Goal: Task Accomplishment & Management: Use online tool/utility

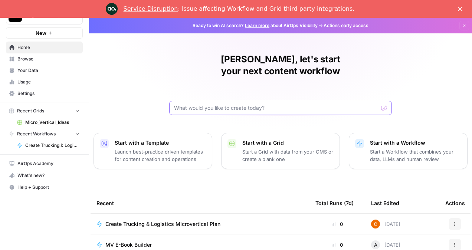
click at [208, 104] on input "text" at bounding box center [276, 107] width 204 height 7
paste input "Create a 27+ page Microsoft Word document titled **Trucking & Logistics Microve…"
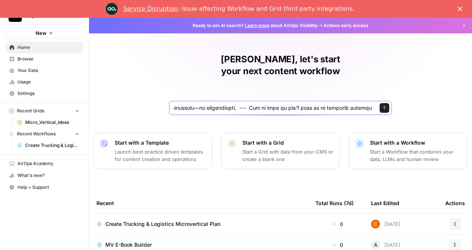
type input "Create a 27+ page Microsoft Word document titled **Trucking & Logistics Microve…"
click at [380, 103] on button "Send" at bounding box center [385, 108] width 10 height 10
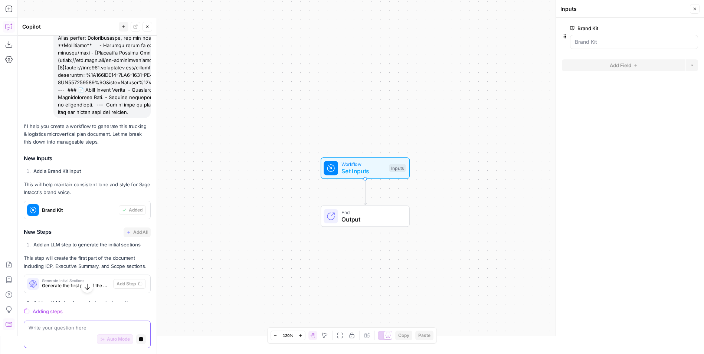
scroll to position [422, 0]
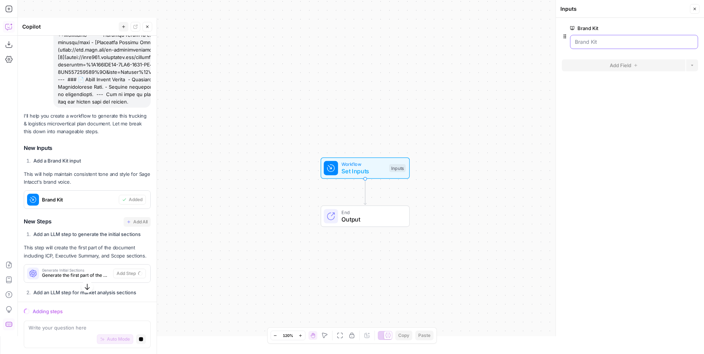
click at [627, 42] on Kit "Brand Kit" at bounding box center [634, 41] width 118 height 7
click at [613, 42] on Kit "Brand Kit" at bounding box center [634, 41] width 118 height 7
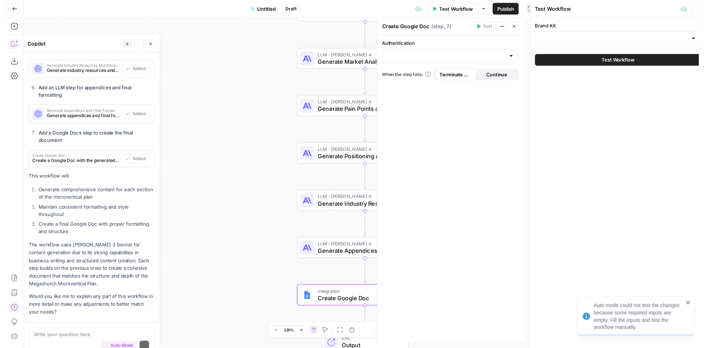
scroll to position [850, 0]
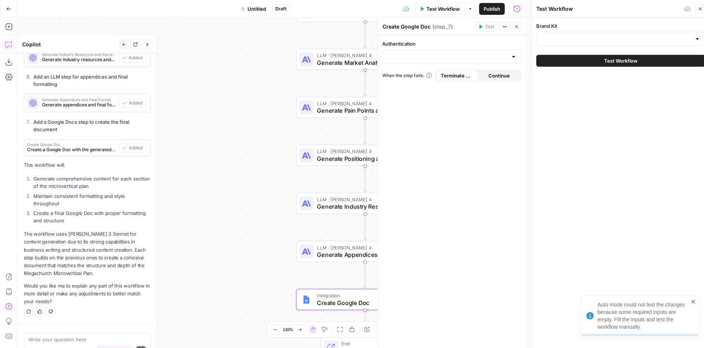
click at [514, 57] on div at bounding box center [514, 56] width 6 height 7
click at [433, 82] on span "﹢ Create New" at bounding box center [451, 85] width 124 height 7
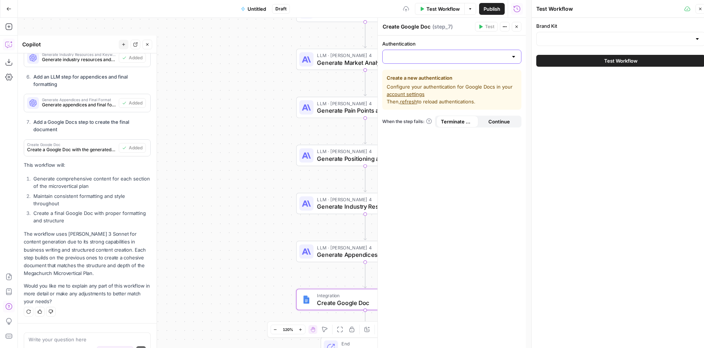
click at [500, 56] on input "Authentication" at bounding box center [447, 56] width 121 height 7
click at [461, 75] on span "Google Docs 1" at bounding box center [451, 75] width 124 height 7
type input "Google Docs 1"
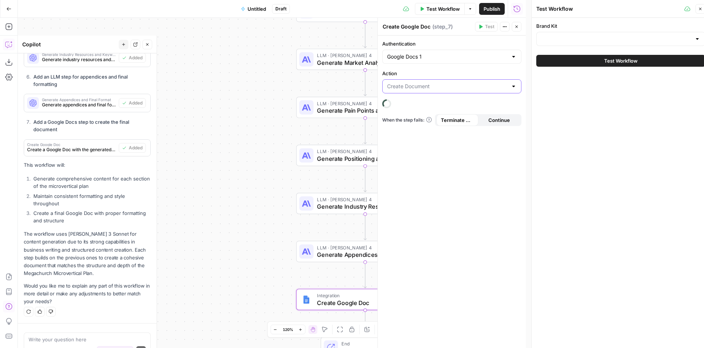
click at [500, 85] on input "Action" at bounding box center [447, 86] width 121 height 7
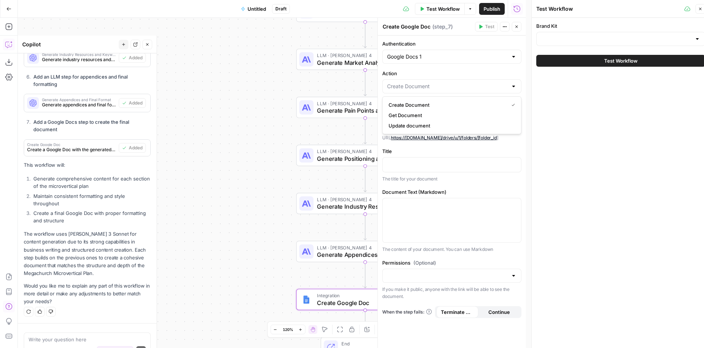
type input "Create Document"
click at [519, 71] on label "Action" at bounding box center [451, 73] width 139 height 7
click at [508, 83] on input "Create Document" at bounding box center [447, 86] width 121 height 7
click at [432, 106] on span "Create Document" at bounding box center [447, 104] width 117 height 7
type input "Create Document"
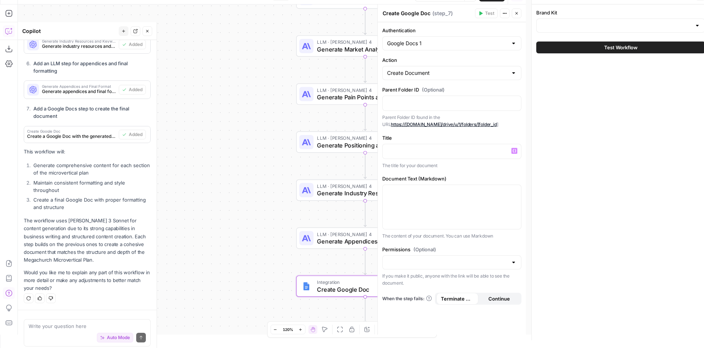
scroll to position [18, 0]
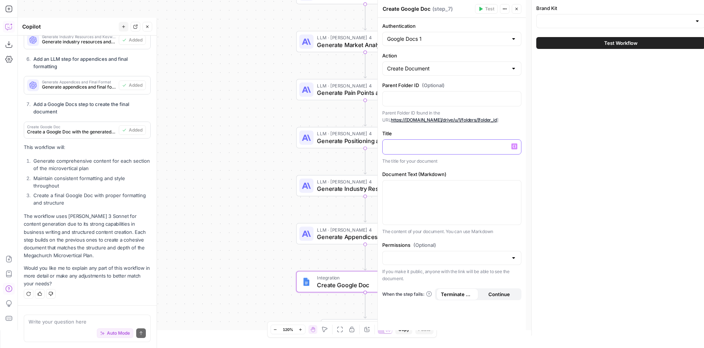
click at [428, 142] on div at bounding box center [452, 147] width 138 height 14
click at [464, 153] on div at bounding box center [452, 147] width 138 height 14
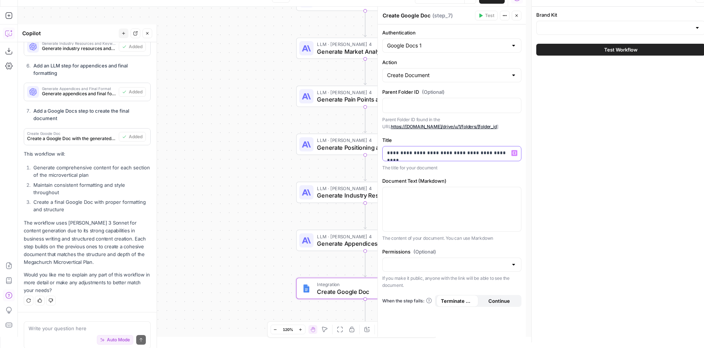
scroll to position [0, 0]
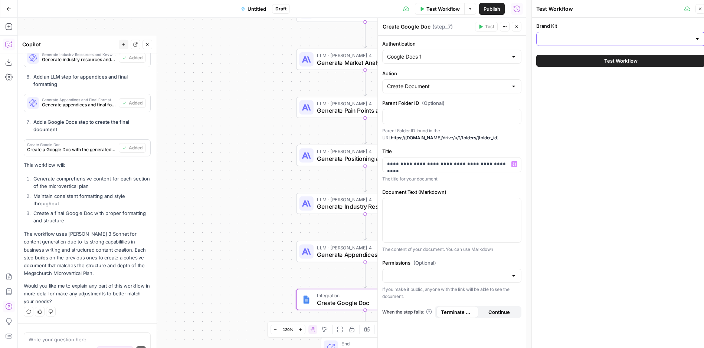
click at [568, 42] on input "Brand Kit" at bounding box center [616, 38] width 150 height 7
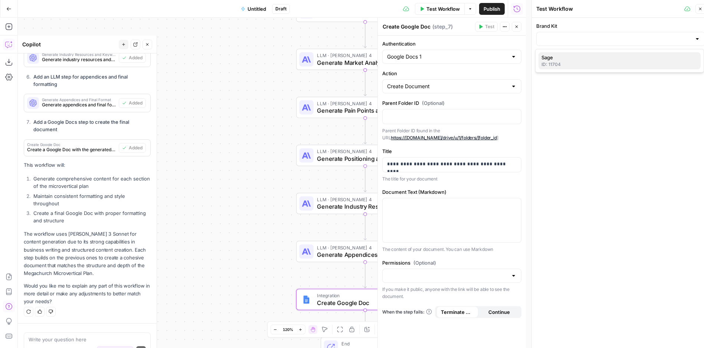
click at [569, 56] on span "Sage" at bounding box center [617, 57] width 153 height 7
type input "Sage"
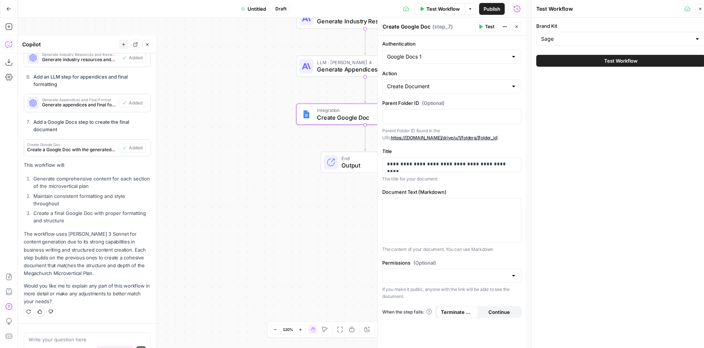
click at [494, 312] on span "Continue" at bounding box center [499, 312] width 22 height 7
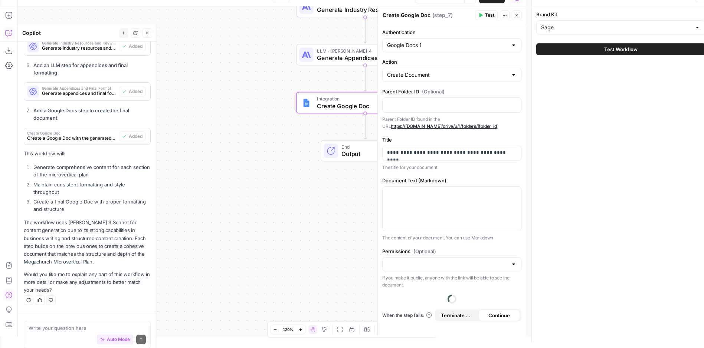
scroll to position [18, 0]
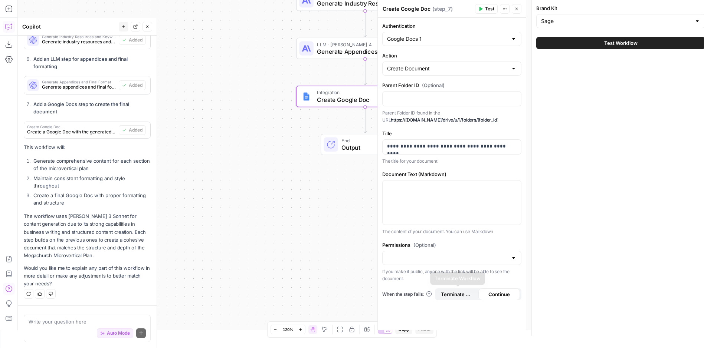
click at [457, 296] on span "Terminate Workflow" at bounding box center [457, 294] width 33 height 7
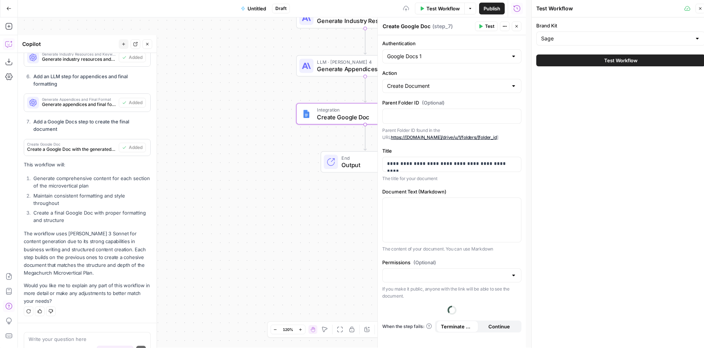
scroll to position [0, 0]
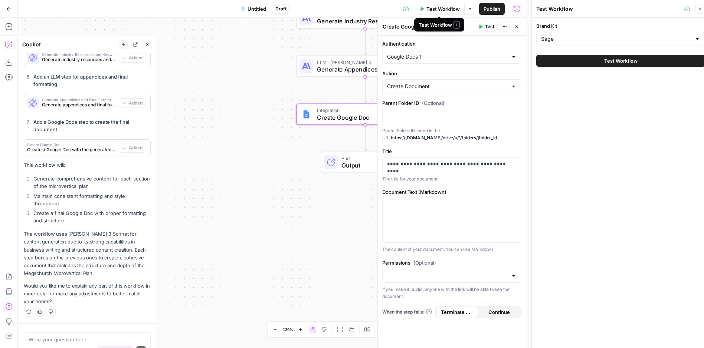
click at [460, 13] on button "Test Workflow" at bounding box center [440, 9] width 50 height 12
click at [581, 60] on button "Test Workflow" at bounding box center [620, 61] width 169 height 12
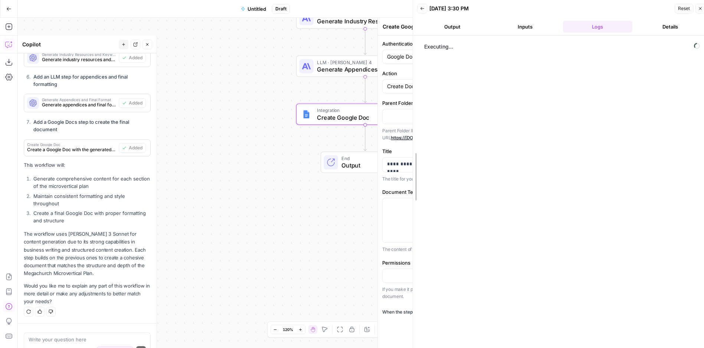
drag, startPoint x: 491, startPoint y: 36, endPoint x: 403, endPoint y: 46, distance: 88.5
click at [383, 49] on body "Sage US - Super Marketer New Home Browse Your Data Usage Settings Recent Grids …" at bounding box center [352, 174] width 704 height 348
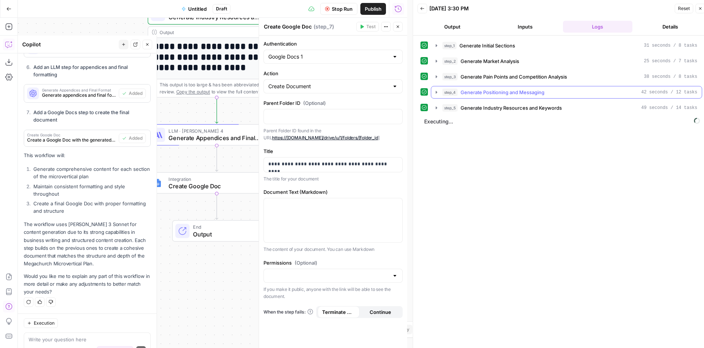
click at [433, 93] on button "step_4 Generate Positioning and Messaging 42 seconds / 12 tasks" at bounding box center [566, 92] width 271 height 12
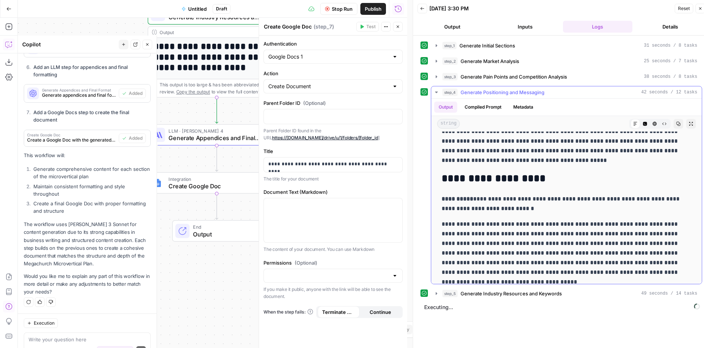
scroll to position [1880, 0]
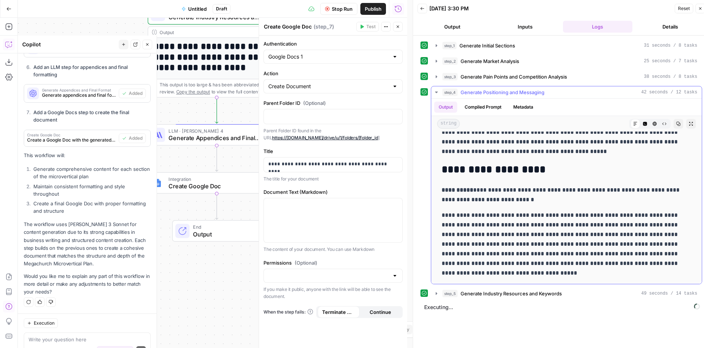
click at [439, 92] on icon "button" at bounding box center [436, 92] width 6 height 6
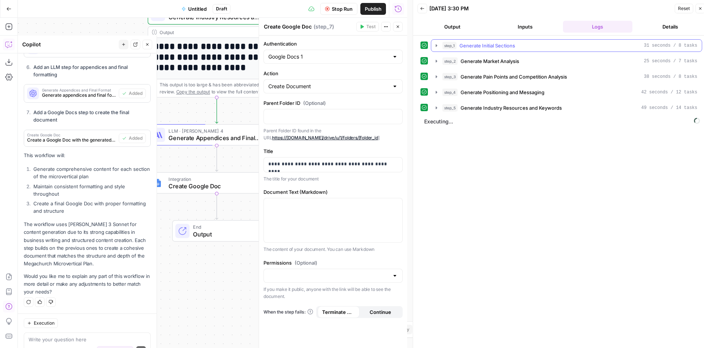
click at [437, 45] on icon "button" at bounding box center [436, 45] width 1 height 3
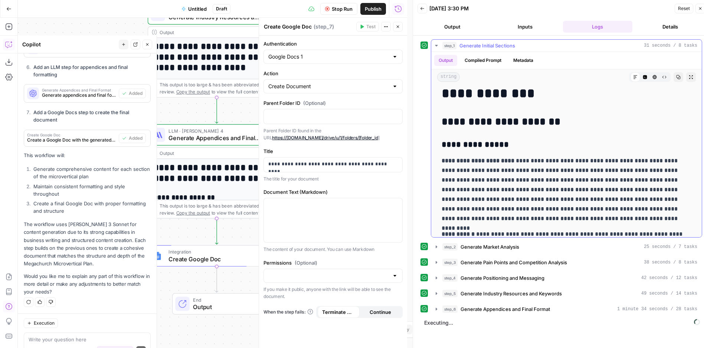
scroll to position [0, 0]
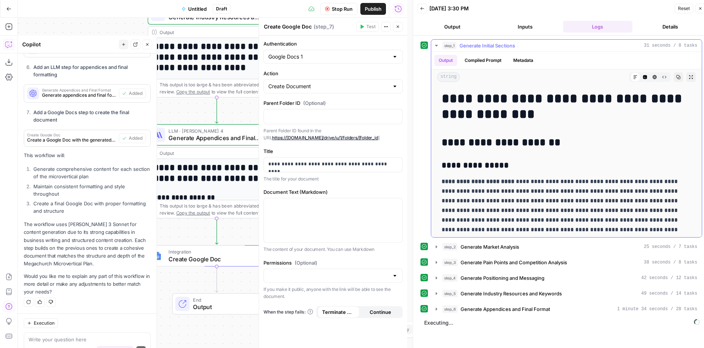
click at [436, 47] on icon "button" at bounding box center [436, 46] width 6 height 6
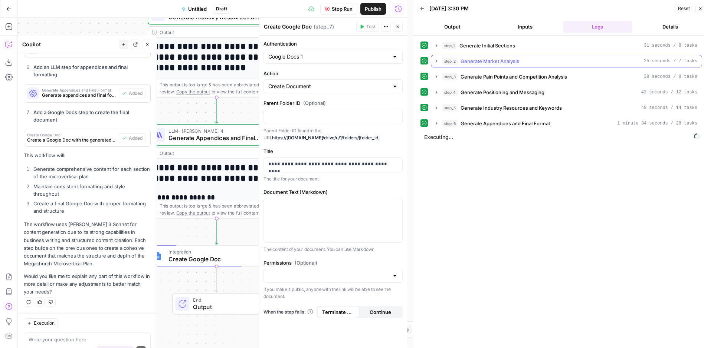
click at [479, 62] on span "Generate Market Analysis" at bounding box center [490, 61] width 59 height 7
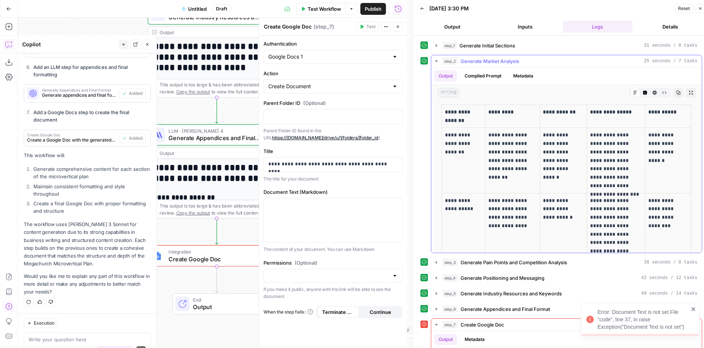
scroll to position [195, 0]
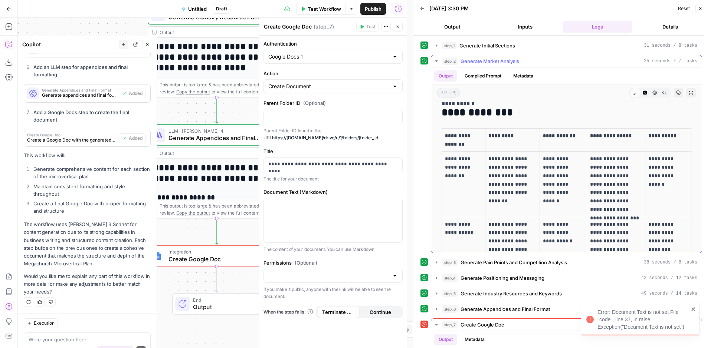
click at [434, 59] on icon "button" at bounding box center [436, 61] width 6 height 6
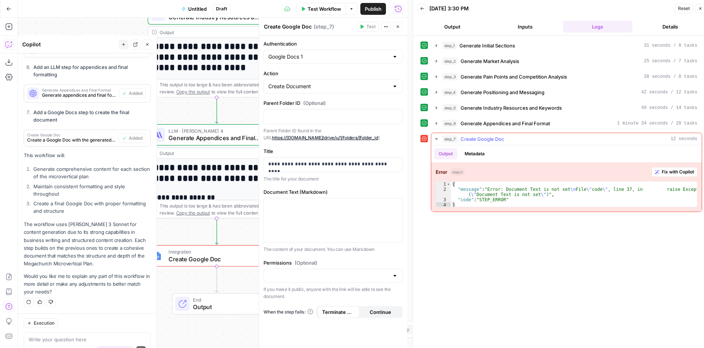
type textarea "**********"
click at [562, 193] on div "{ "message" : "Error: Document Text is not set \n File \" code \" , line 37, in…" at bounding box center [574, 200] width 246 height 36
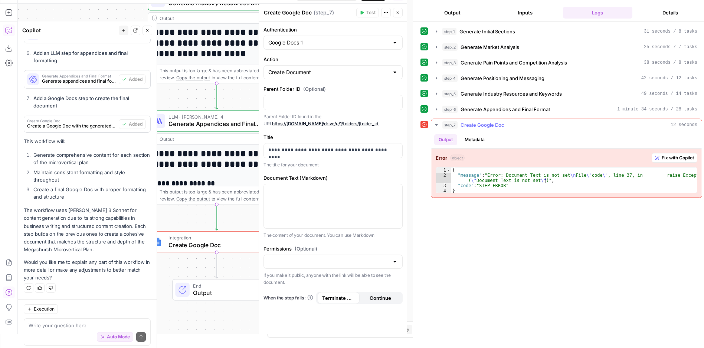
scroll to position [18, 0]
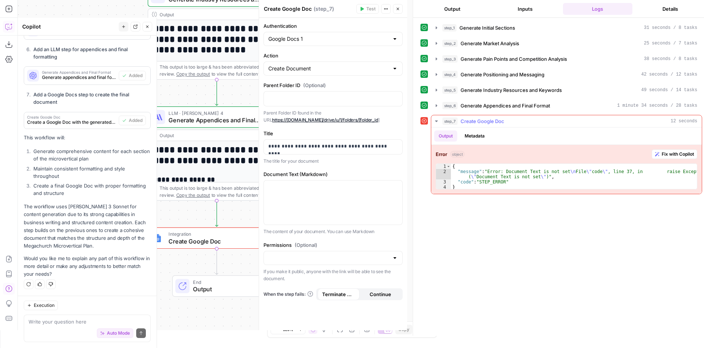
click at [484, 123] on span "Create Google Doc" at bounding box center [483, 121] width 44 height 7
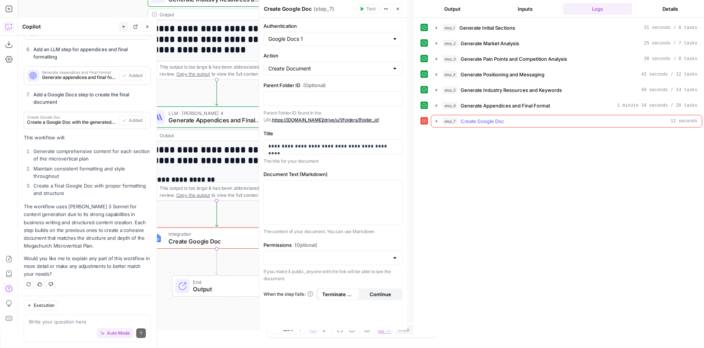
click at [484, 123] on span "Create Google Doc" at bounding box center [483, 121] width 44 height 7
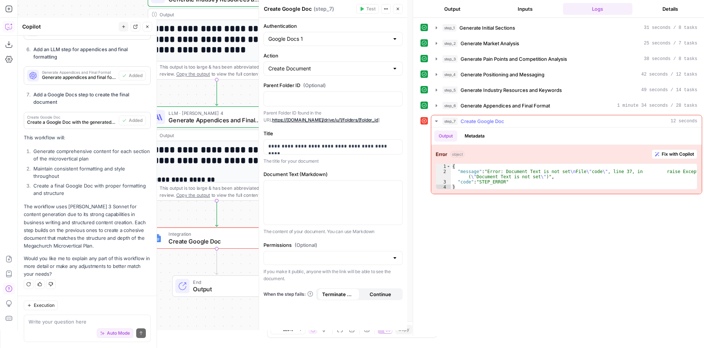
click at [661, 158] on button "Fix with Copilot" at bounding box center [675, 155] width 46 height 10
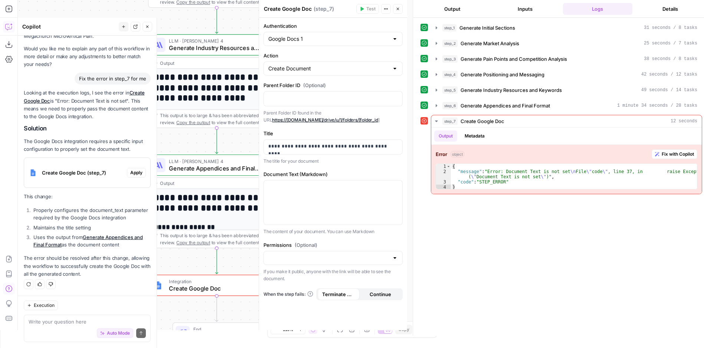
scroll to position [0, 0]
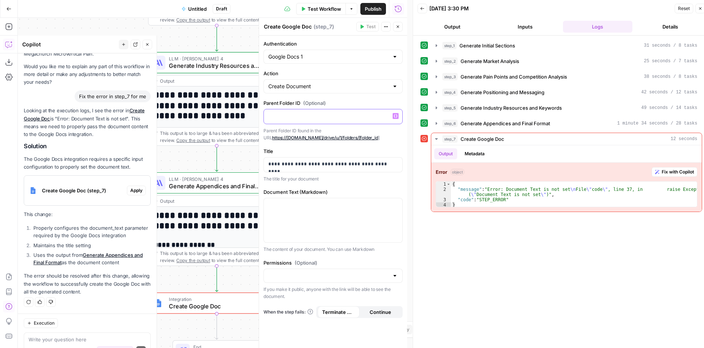
click at [338, 111] on div at bounding box center [333, 116] width 138 height 14
click at [350, 160] on div "**********" at bounding box center [333, 165] width 138 height 14
type textarea "**********"
click at [492, 193] on div "{ "message" : "Error: Document Text is not set \n File \" code \" , line 37, in…" at bounding box center [574, 200] width 246 height 36
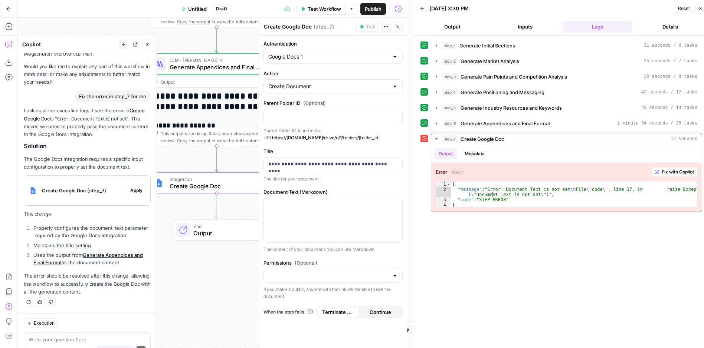
click at [103, 187] on span "Create Google Doc (step_7)" at bounding box center [83, 190] width 82 height 7
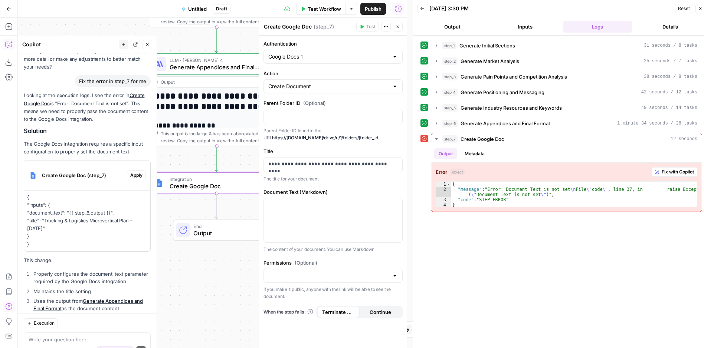
click at [66, 234] on p "{ "inputs": { "document_text": "{{ step_6.output }}", "title": "Trucking & Logi…" at bounding box center [87, 221] width 120 height 55
click at [132, 179] on span "Apply" at bounding box center [136, 175] width 12 height 7
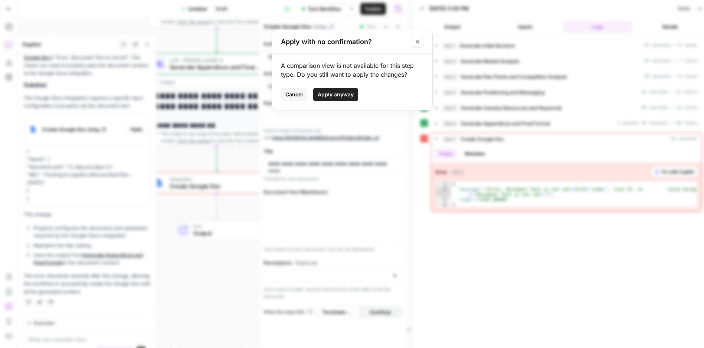
click at [343, 96] on span "Apply anyway" at bounding box center [336, 94] width 36 height 7
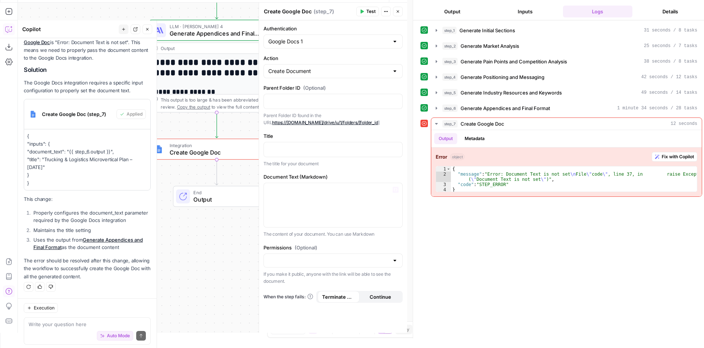
scroll to position [18, 0]
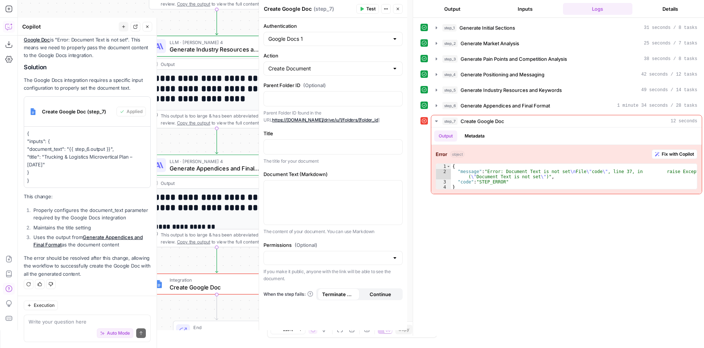
click at [399, 9] on icon "button" at bounding box center [398, 9] width 4 height 4
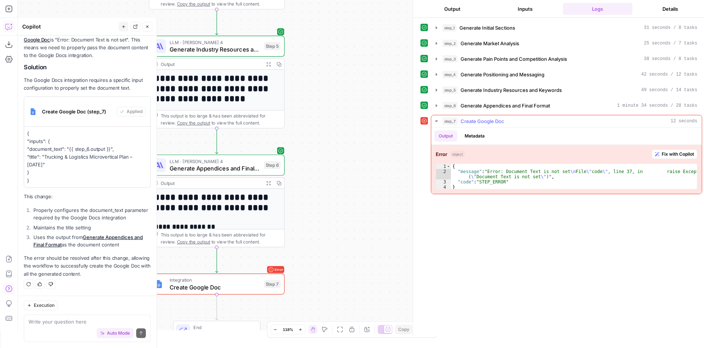
click at [450, 119] on span "step_7" at bounding box center [449, 121] width 15 height 7
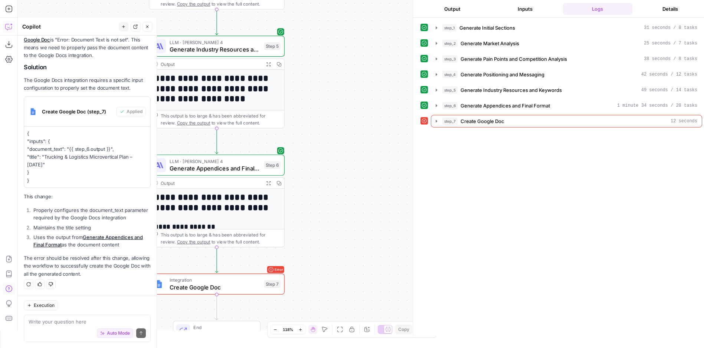
click at [427, 121] on div at bounding box center [423, 120] width 7 height 7
click at [420, 121] on div at bounding box center [423, 120] width 7 height 7
click at [446, 119] on span "step_7" at bounding box center [449, 121] width 15 height 7
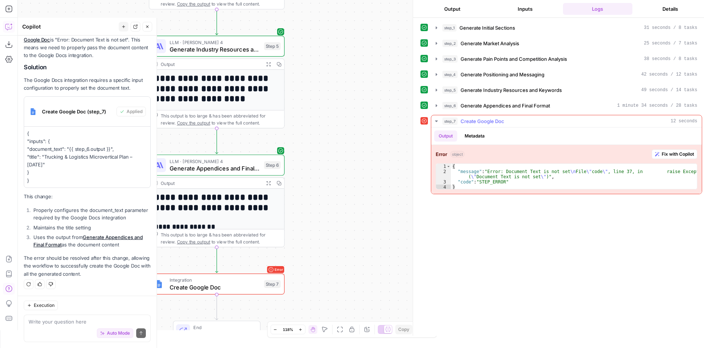
click at [662, 155] on span "Fix with Copilot" at bounding box center [678, 154] width 32 height 7
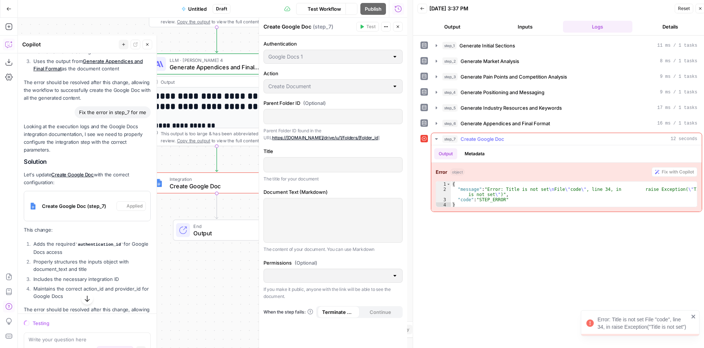
scroll to position [1172, 0]
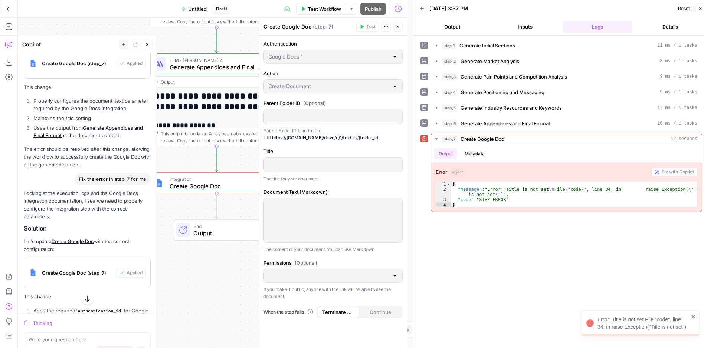
click at [627, 329] on div "Error: Title is not set File "code", line 34, in raise Exception("Title is not …" at bounding box center [642, 323] width 91 height 15
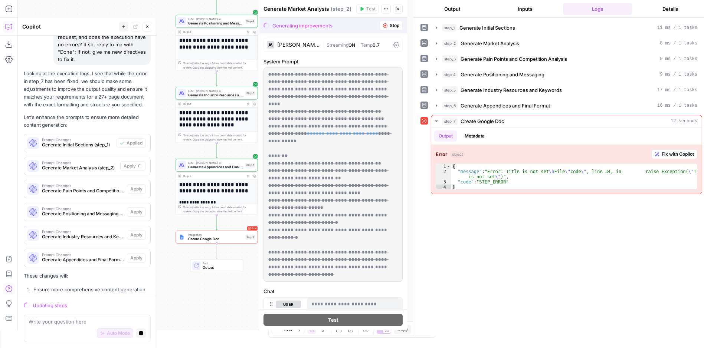
scroll to position [1536, 0]
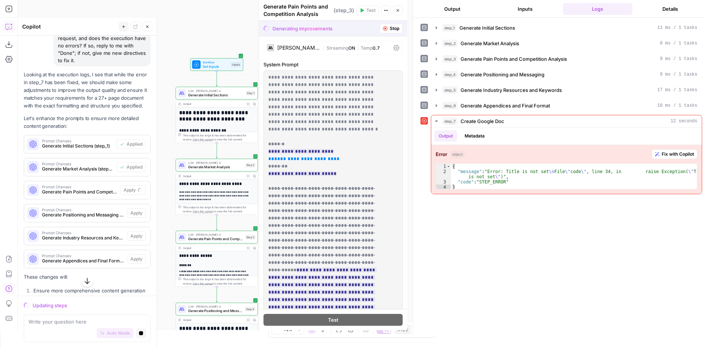
click at [458, 230] on div "step_1 Generate Initial Sections 11 ms / 1 tasks step_2 Generate Market Analysi…" at bounding box center [561, 177] width 282 height 311
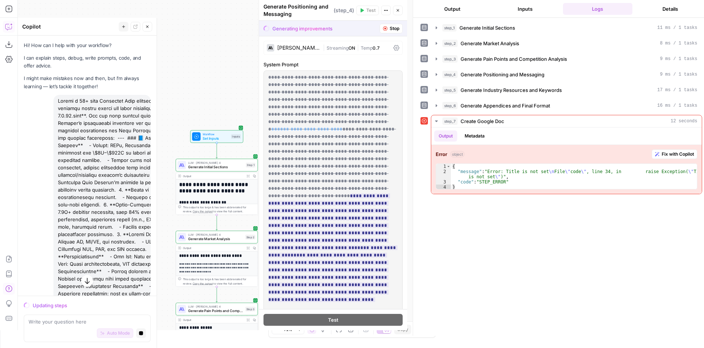
scroll to position [1536, 0]
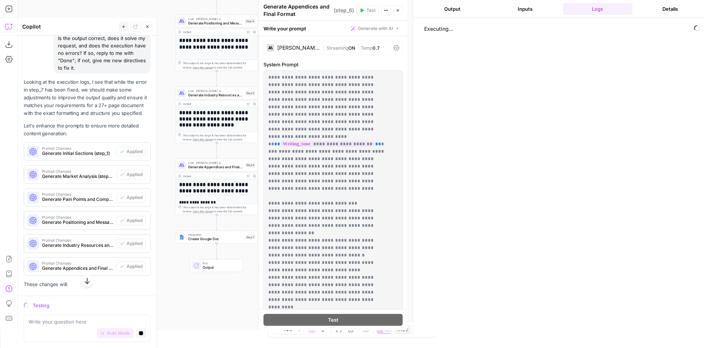
click at [462, 13] on button "Output" at bounding box center [452, 9] width 70 height 12
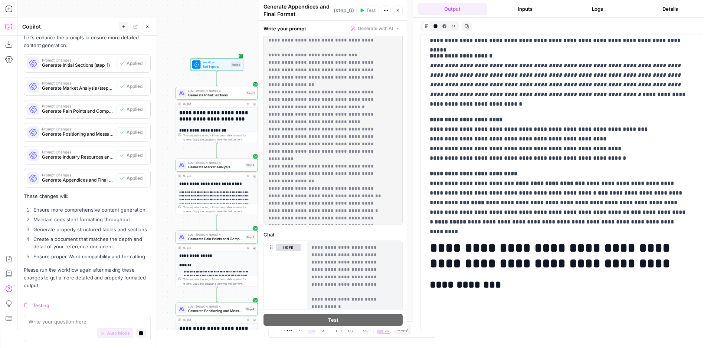
scroll to position [15878, 0]
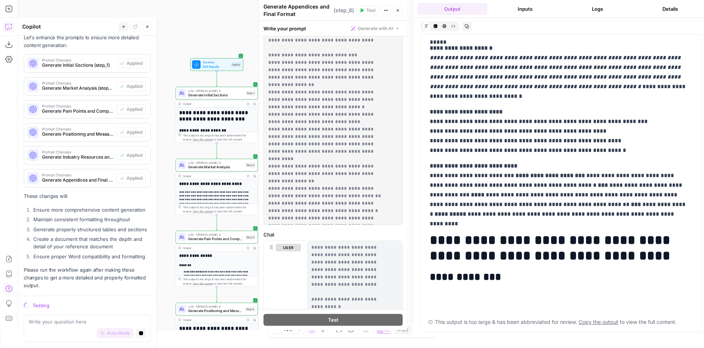
click at [580, 9] on button "Logs" at bounding box center [598, 9] width 70 height 12
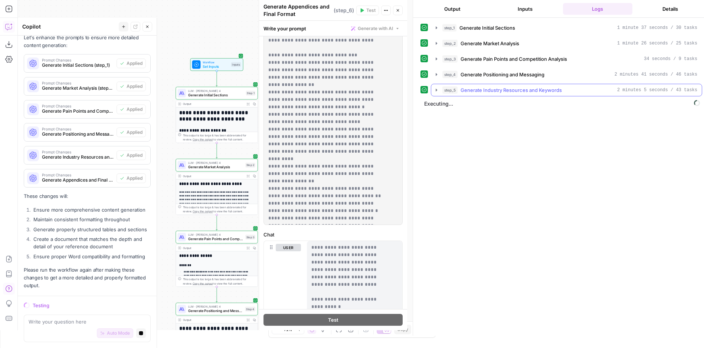
click at [436, 88] on icon "button" at bounding box center [436, 90] width 6 height 6
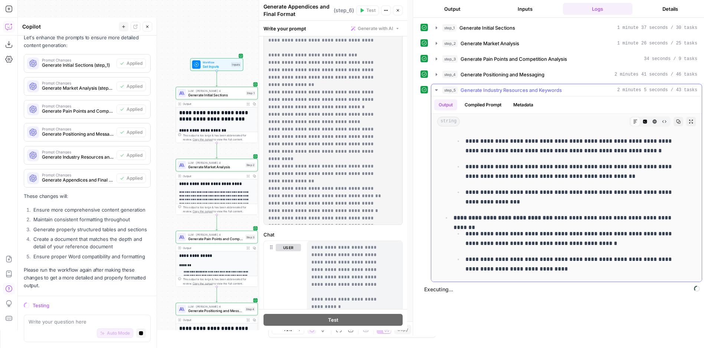
scroll to position [9543, 0]
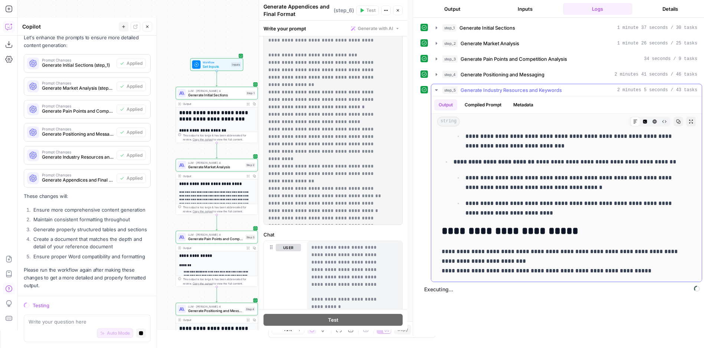
click at [435, 88] on icon "button" at bounding box center [436, 90] width 6 height 6
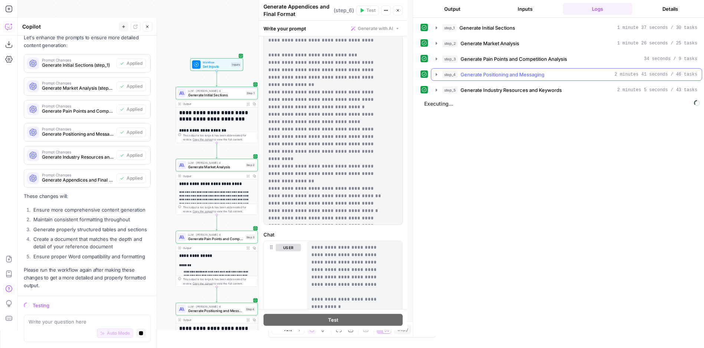
click at [435, 75] on icon "button" at bounding box center [436, 75] width 6 height 6
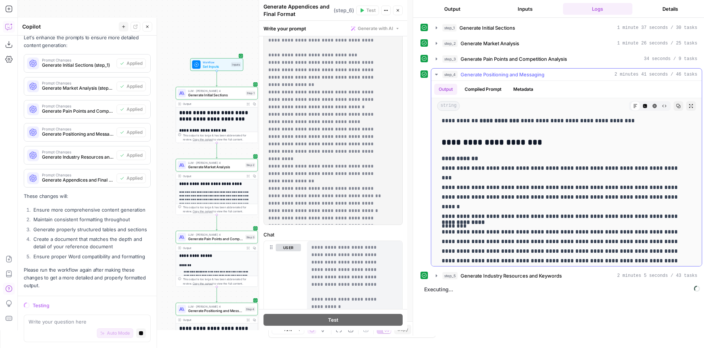
scroll to position [6035, 0]
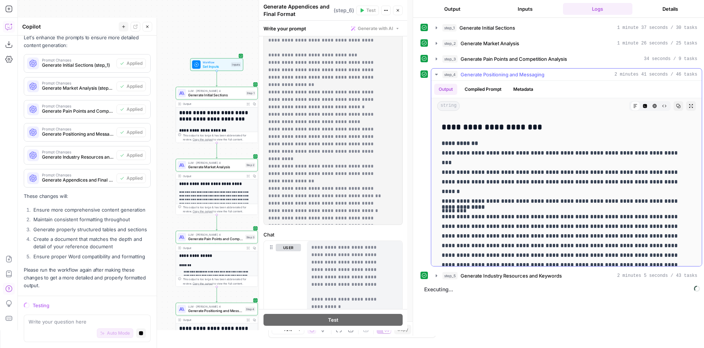
click at [436, 76] on icon "button" at bounding box center [436, 75] width 6 height 6
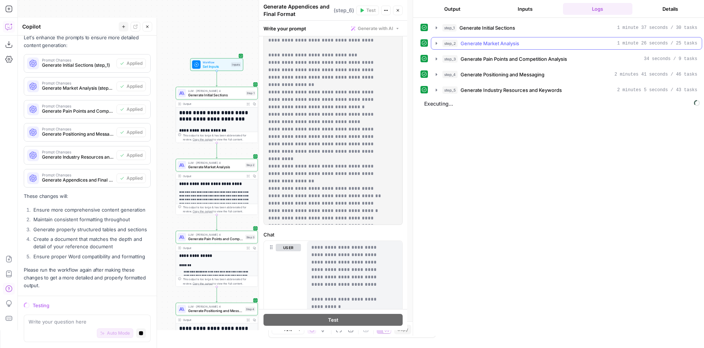
click at [437, 45] on icon "button" at bounding box center [436, 43] width 6 height 6
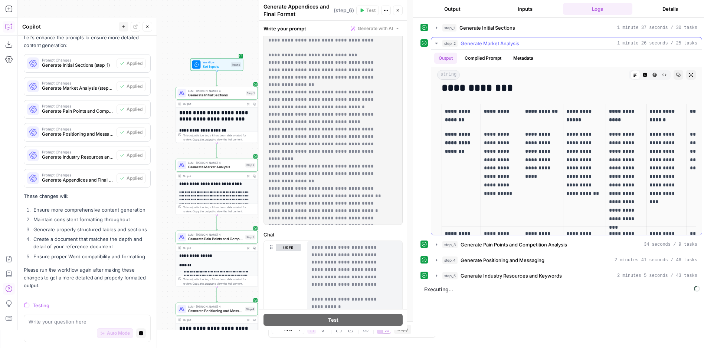
scroll to position [498, 0]
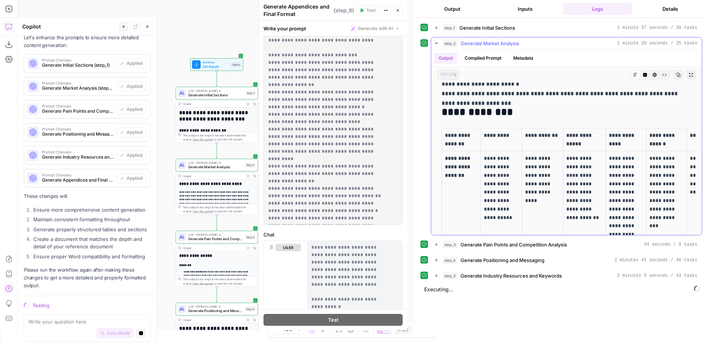
click at [436, 43] on icon "button" at bounding box center [436, 43] width 3 height 1
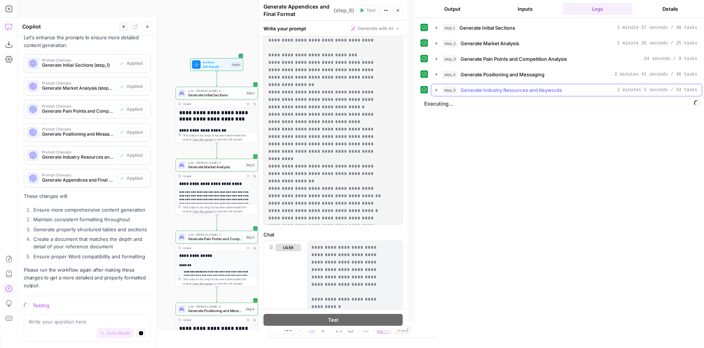
click at [434, 92] on icon "button" at bounding box center [436, 90] width 6 height 6
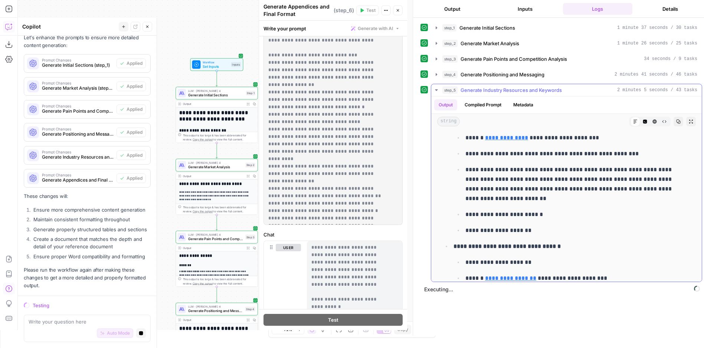
scroll to position [2301, 0]
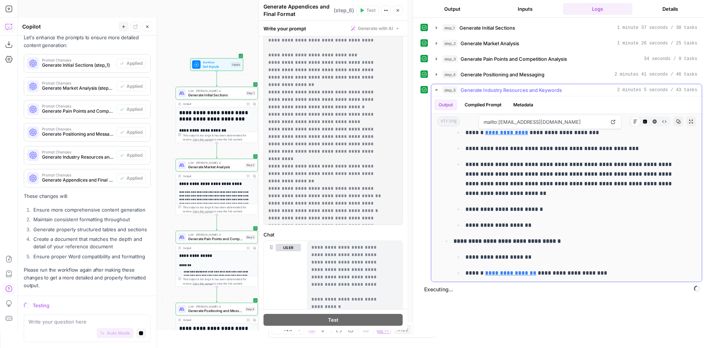
click at [434, 93] on icon "button" at bounding box center [436, 90] width 6 height 6
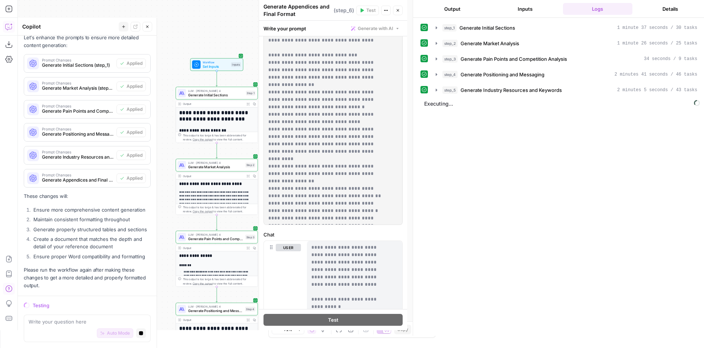
click at [520, 9] on button "Inputs" at bounding box center [525, 9] width 70 height 12
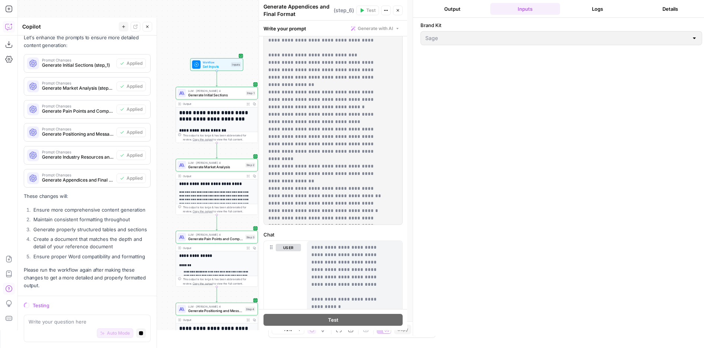
click at [229, 94] on span "Generate Initial Sections" at bounding box center [216, 94] width 56 height 5
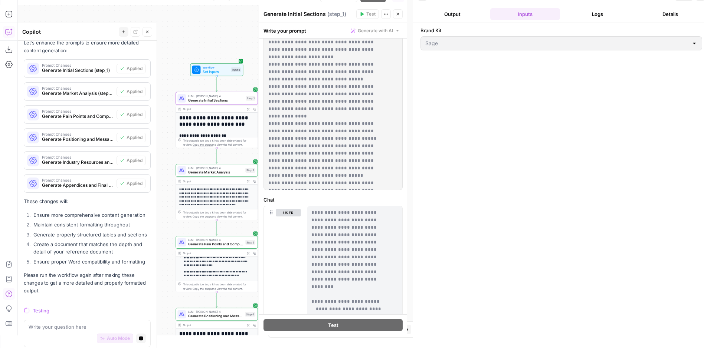
scroll to position [18, 0]
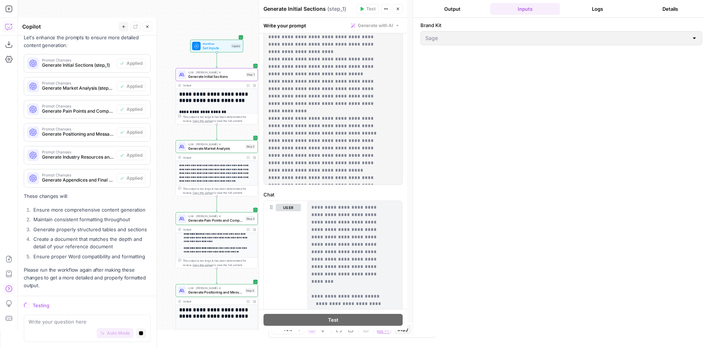
click at [213, 219] on span "Generate Pain Points and Competition Analysis" at bounding box center [215, 220] width 55 height 5
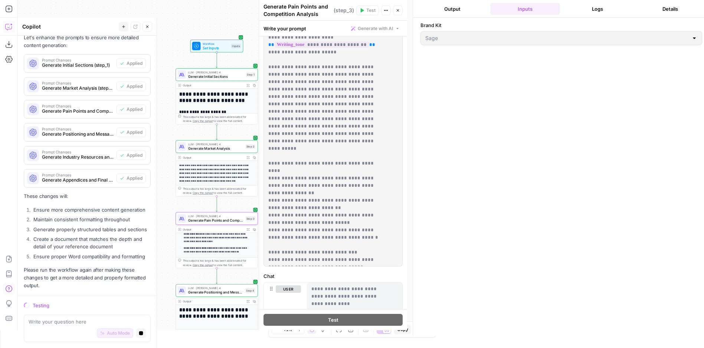
scroll to position [74, 0]
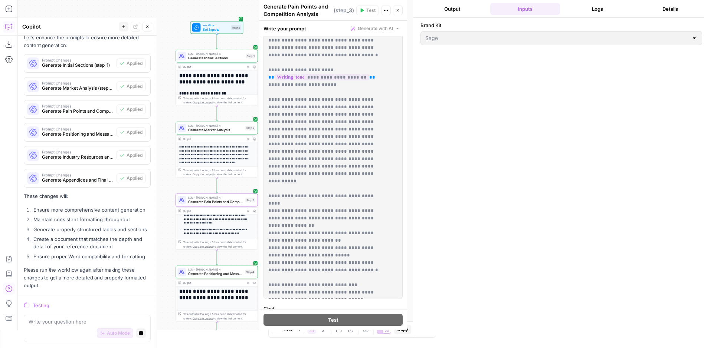
click at [220, 272] on span "Generate Positioning and Messaging" at bounding box center [215, 274] width 55 height 5
click at [220, 269] on span "LLM · Claude Sonnet 4" at bounding box center [215, 269] width 55 height 4
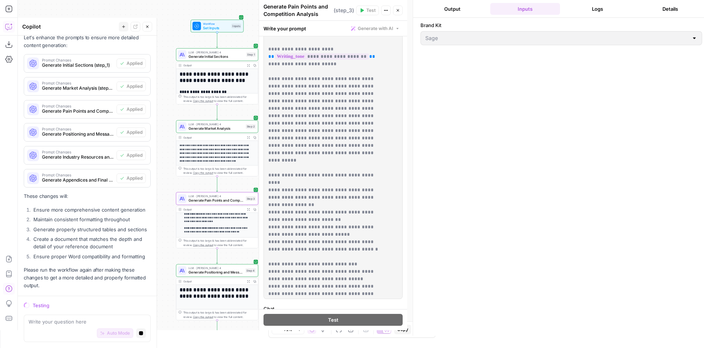
scroll to position [37, 0]
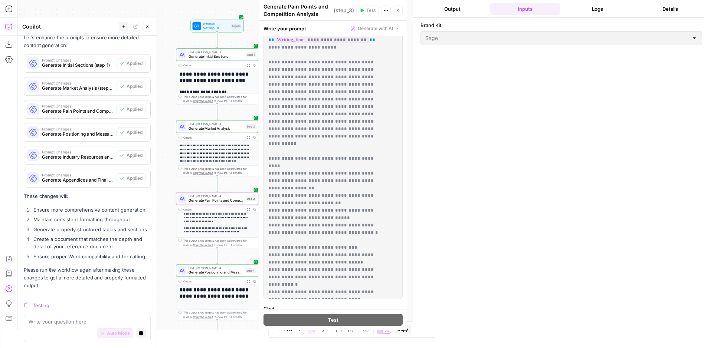
click at [457, 16] on header "Back 08/20/25 at 3:41 PM Reset Close Output Inputs Logs Details" at bounding box center [561, 0] width 297 height 36
click at [458, 12] on button "Output" at bounding box center [452, 9] width 70 height 12
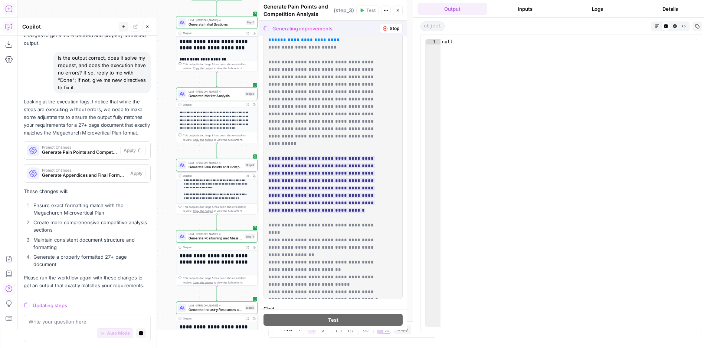
scroll to position [125, 0]
click at [465, 8] on button "Output" at bounding box center [452, 9] width 70 height 12
click at [398, 12] on icon "button" at bounding box center [398, 10] width 4 height 4
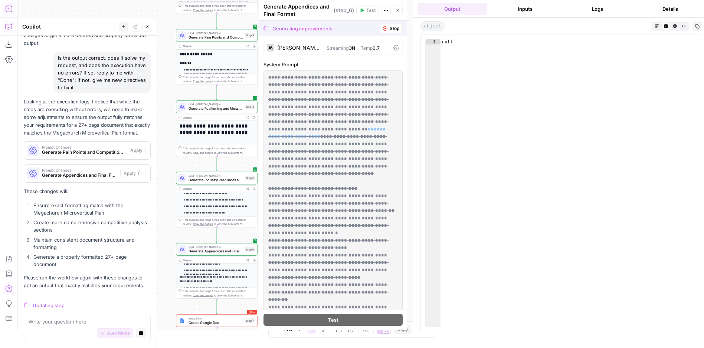
scroll to position [171, 0]
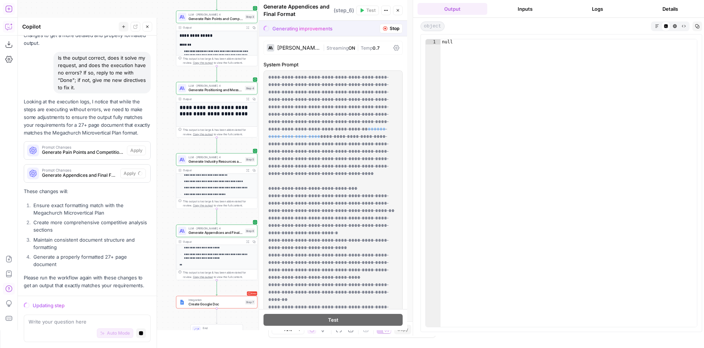
click at [217, 302] on span "Create Google Doc" at bounding box center [216, 304] width 55 height 5
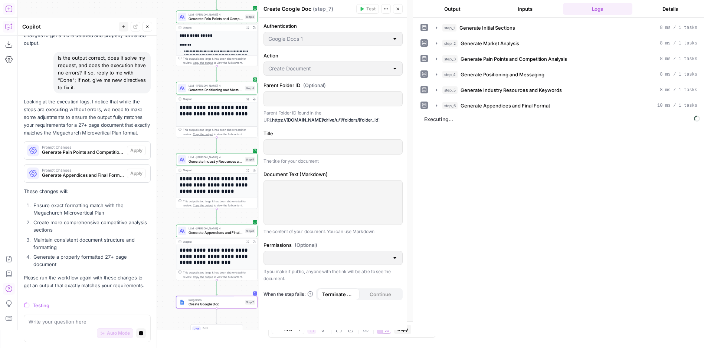
scroll to position [0, 0]
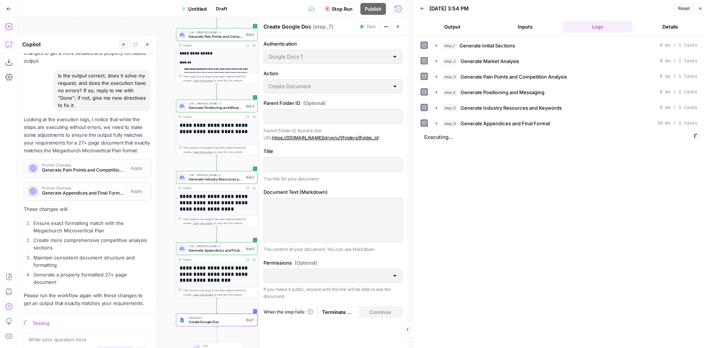
click at [337, 12] on span "Stop Run" at bounding box center [342, 8] width 21 height 7
click at [385, 27] on icon "button" at bounding box center [386, 26] width 4 height 4
click at [378, 215] on div at bounding box center [333, 221] width 138 height 44
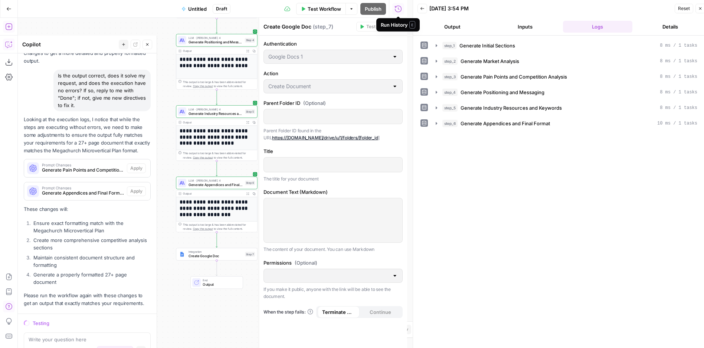
click at [400, 26] on div "Run History E" at bounding box center [398, 24] width 35 height 7
drag, startPoint x: 394, startPoint y: 49, endPoint x: 398, endPoint y: 42, distance: 8.5
click at [394, 49] on div "Authentication Google Docs 1" at bounding box center [332, 52] width 139 height 24
click at [400, 23] on button "Close" at bounding box center [398, 27] width 10 height 10
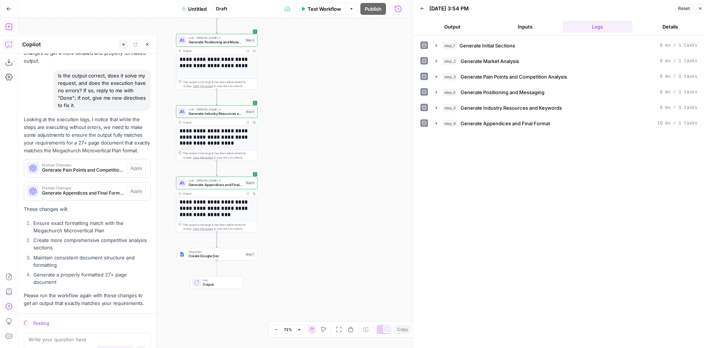
click at [221, 284] on span "Output" at bounding box center [221, 284] width 36 height 5
click at [229, 256] on span "Create Google Doc" at bounding box center [216, 256] width 55 height 5
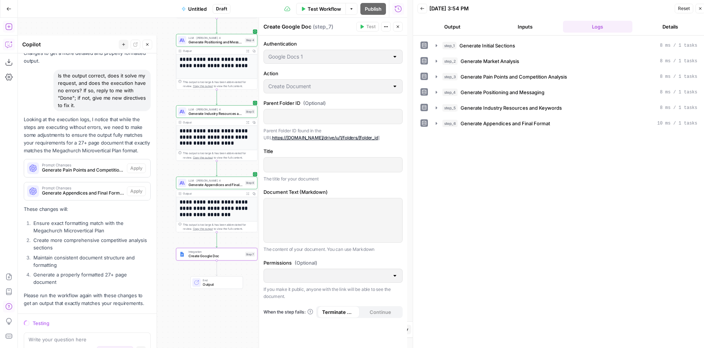
scroll to position [18, 0]
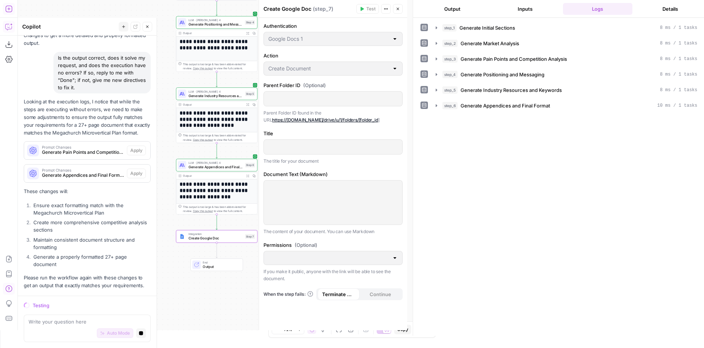
click at [325, 117] on p "Parent Folder ID found in the URL https://drive.google.com/drive/u/1/folders/[f…" at bounding box center [332, 116] width 139 height 14
drag, startPoint x: 325, startPoint y: 117, endPoint x: 301, endPoint y: 93, distance: 34.6
click at [301, 93] on div at bounding box center [333, 99] width 138 height 14
click at [300, 99] on p at bounding box center [333, 98] width 130 height 7
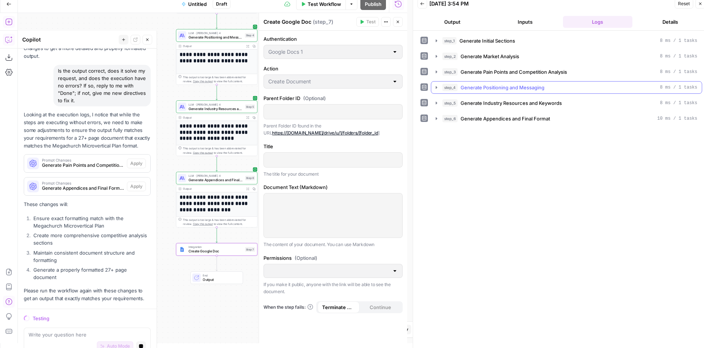
scroll to position [0, 0]
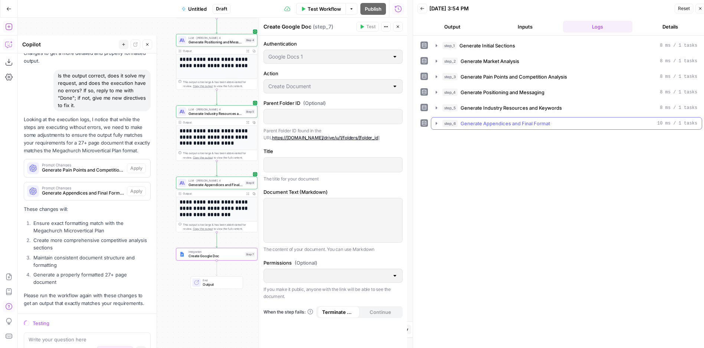
click at [437, 124] on icon "button" at bounding box center [436, 124] width 6 height 6
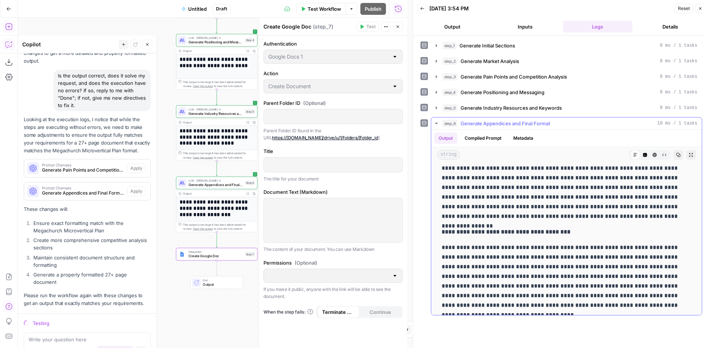
scroll to position [3266, 0]
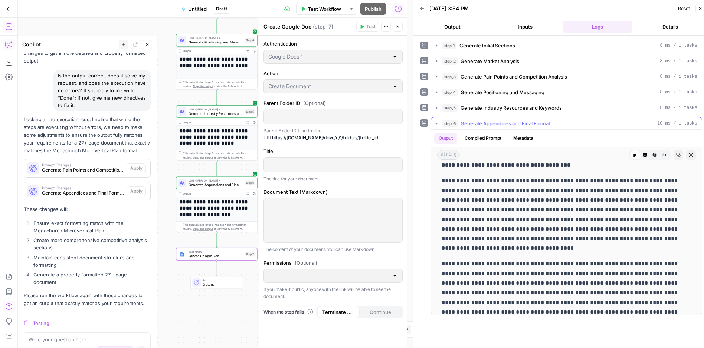
click at [437, 121] on icon "button" at bounding box center [436, 124] width 6 height 6
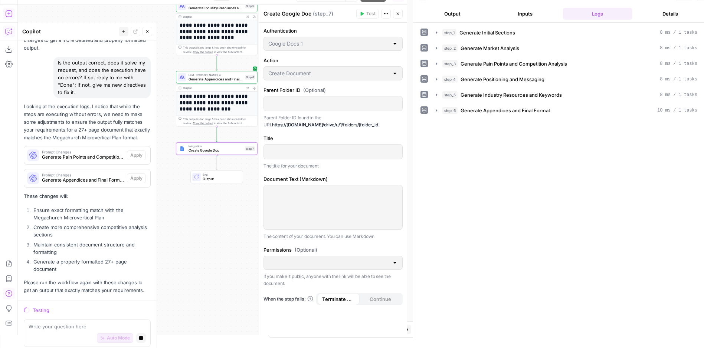
scroll to position [18, 0]
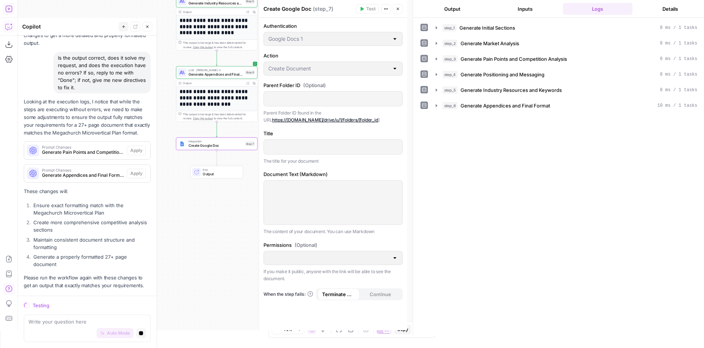
click at [32, 301] on div "Testing" at bounding box center [87, 306] width 127 height 10
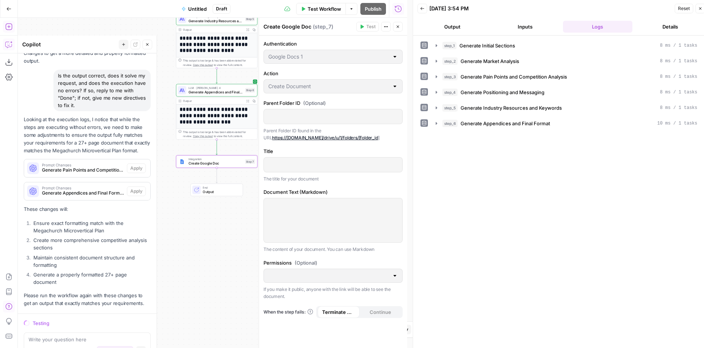
click at [331, 10] on span "Test Workflow" at bounding box center [324, 8] width 33 height 7
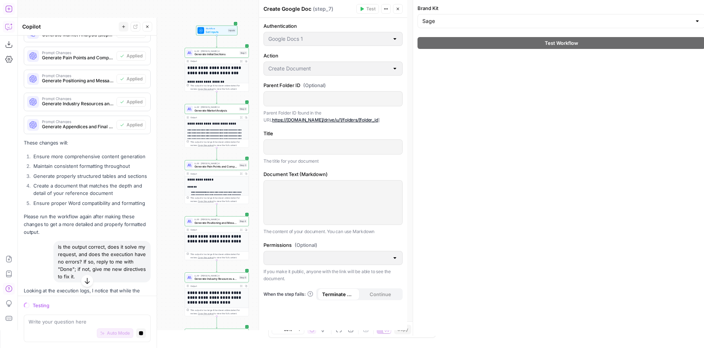
scroll to position [1675, 0]
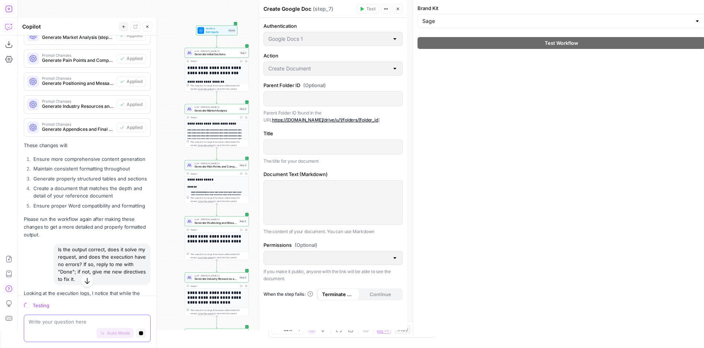
click at [139, 334] on icon "button" at bounding box center [141, 334] width 4 height 4
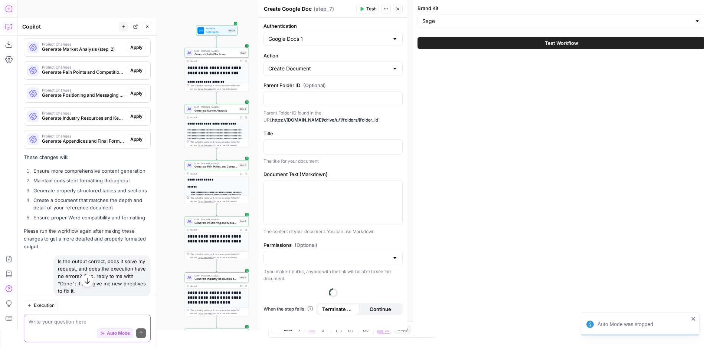
scroll to position [1710, 0]
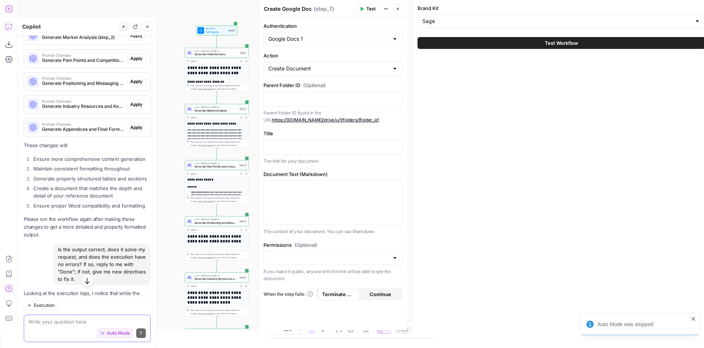
click at [382, 297] on span "Continue" at bounding box center [381, 294] width 22 height 7
click at [308, 96] on p at bounding box center [333, 98] width 130 height 7
click at [295, 150] on p at bounding box center [333, 146] width 130 height 7
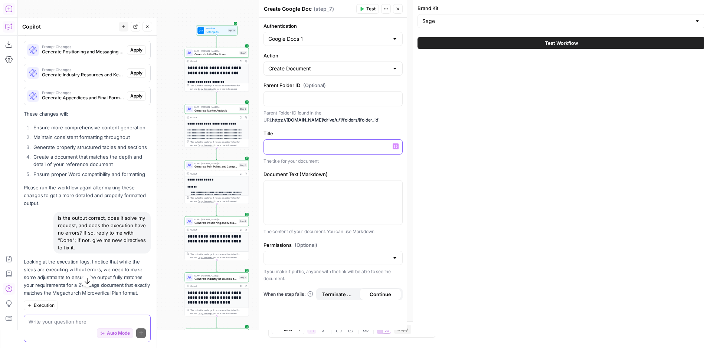
scroll to position [1785, 0]
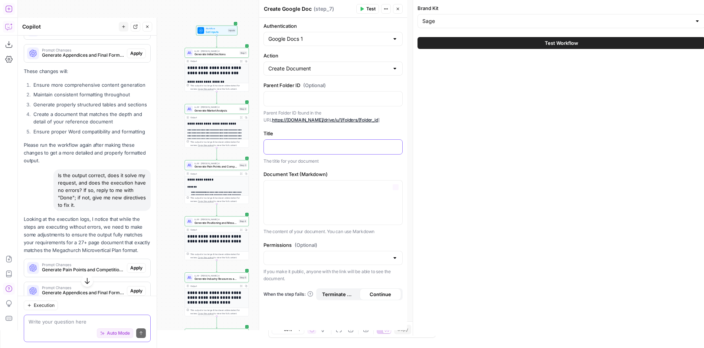
click at [297, 141] on div at bounding box center [333, 147] width 138 height 14
click at [379, 291] on span "Continue" at bounding box center [381, 294] width 22 height 7
click at [397, 7] on icon "button" at bounding box center [398, 9] width 4 height 4
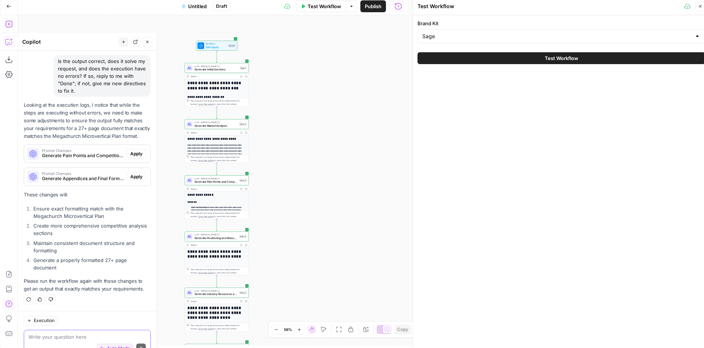
scroll to position [0, 0]
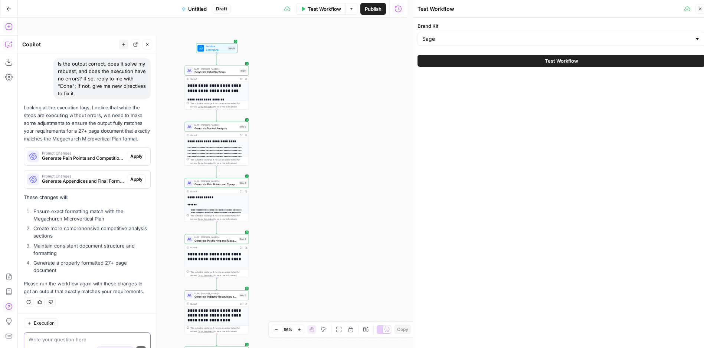
click at [566, 61] on span "Test Workflow" at bounding box center [561, 60] width 33 height 7
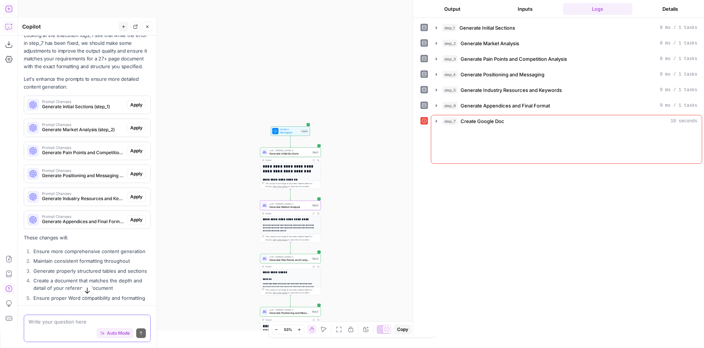
scroll to position [1582, 0]
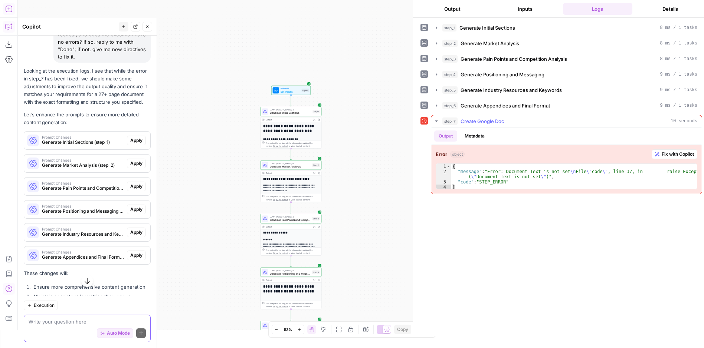
click at [664, 153] on span "Fix with Copilot" at bounding box center [678, 154] width 32 height 7
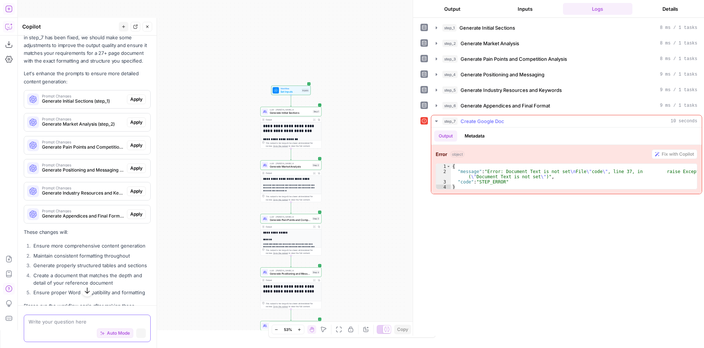
scroll to position [1541, 0]
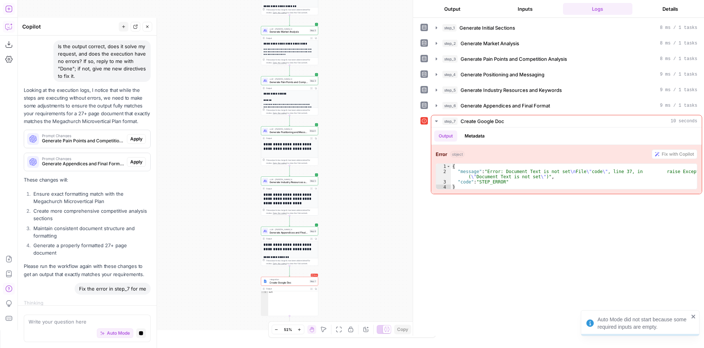
scroll to position [1910, 0]
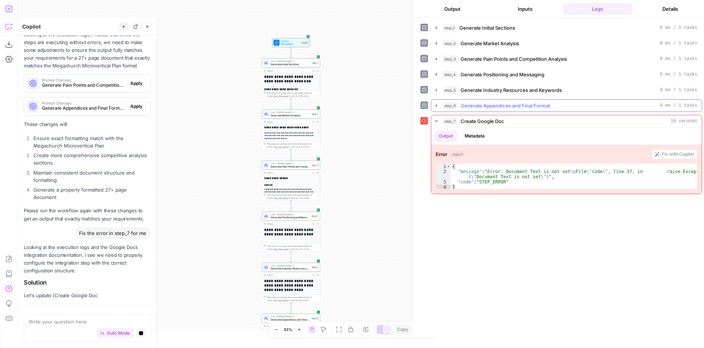
click at [434, 104] on icon "button" at bounding box center [436, 106] width 6 height 6
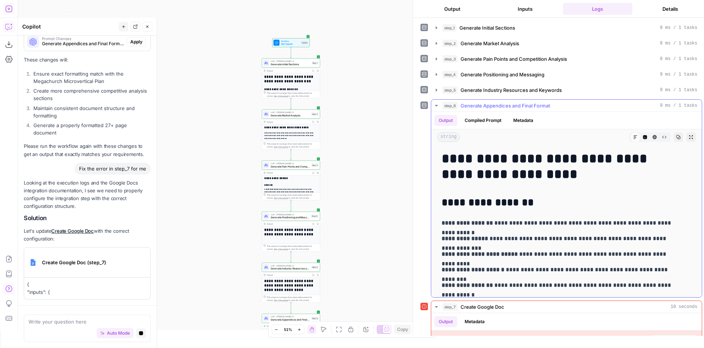
click at [435, 104] on icon "button" at bounding box center [436, 106] width 6 height 6
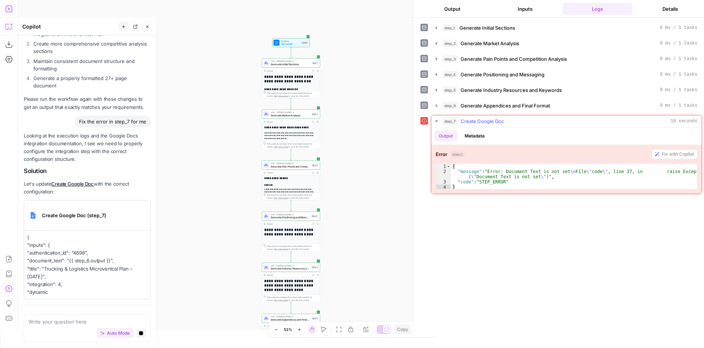
click at [437, 119] on icon "button" at bounding box center [436, 121] width 6 height 6
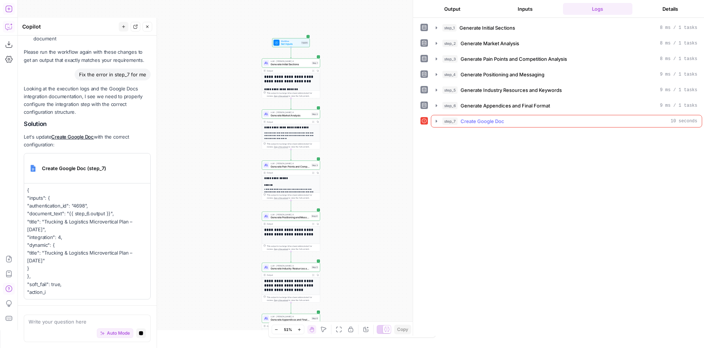
click at [437, 119] on icon "button" at bounding box center [436, 121] width 6 height 6
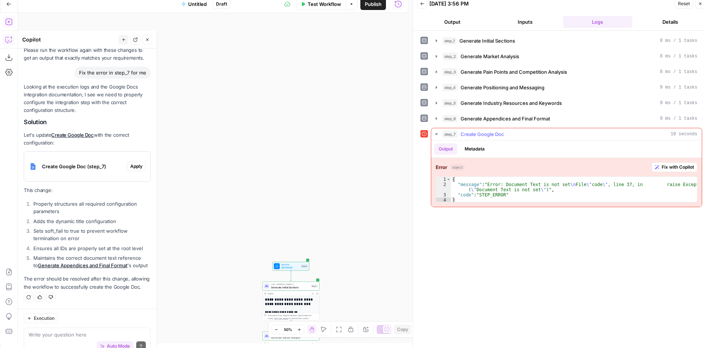
scroll to position [0, 0]
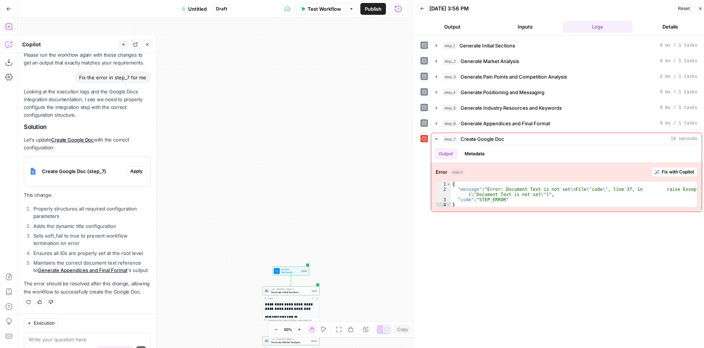
click at [323, 12] on span "Test Workflow" at bounding box center [324, 8] width 33 height 7
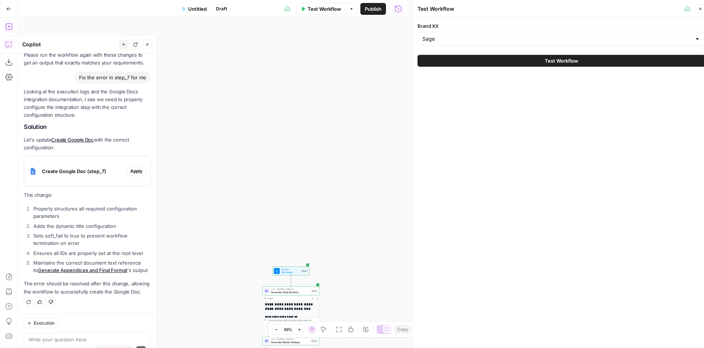
click at [508, 60] on button "Test Workflow" at bounding box center [561, 61] width 288 height 12
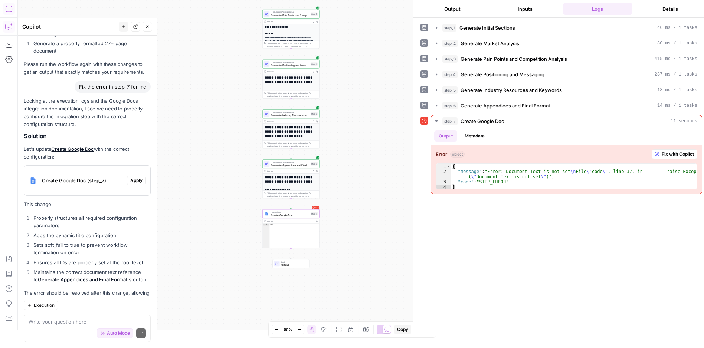
scroll to position [2108, 0]
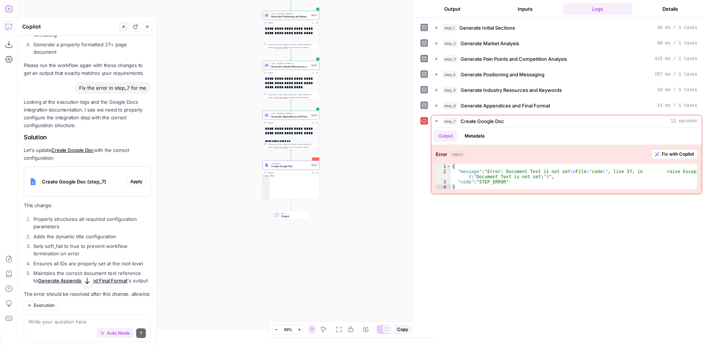
click at [133, 185] on span "Apply" at bounding box center [136, 182] width 12 height 7
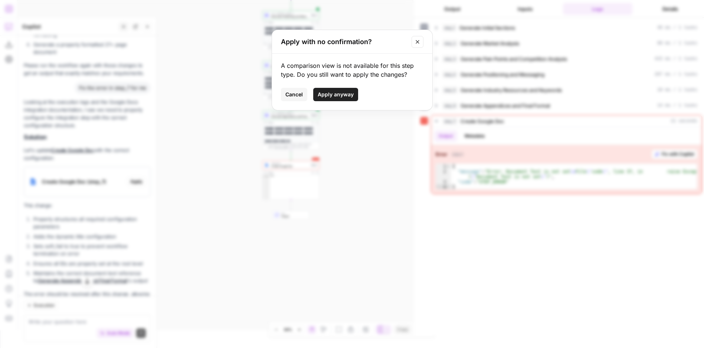
click at [415, 42] on icon "Close modal" at bounding box center [418, 42] width 6 height 6
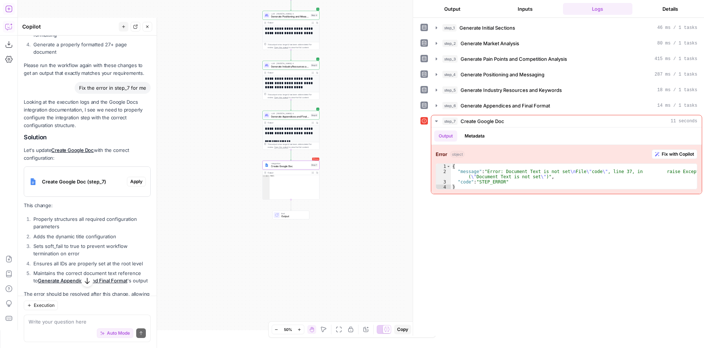
click at [60, 153] on link "Create Google Doc" at bounding box center [72, 150] width 42 height 6
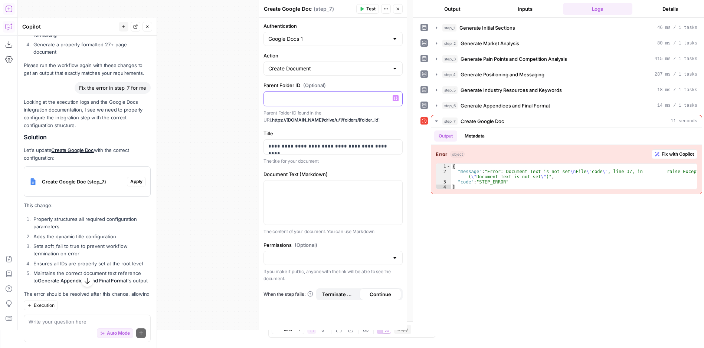
click at [322, 102] on div at bounding box center [333, 99] width 138 height 14
click at [315, 198] on div at bounding box center [333, 203] width 138 height 44
click at [338, 173] on label "Document Text (Markdown)" at bounding box center [332, 174] width 139 height 7
click at [329, 255] on input "Permissions (Optional)" at bounding box center [328, 258] width 121 height 7
click at [287, 284] on span "Public" at bounding box center [332, 287] width 124 height 7
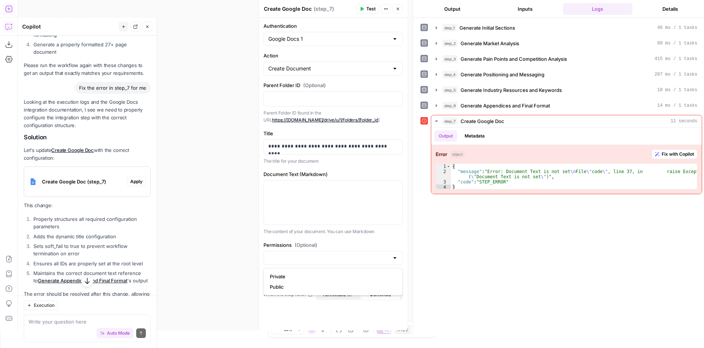
type input "Public"
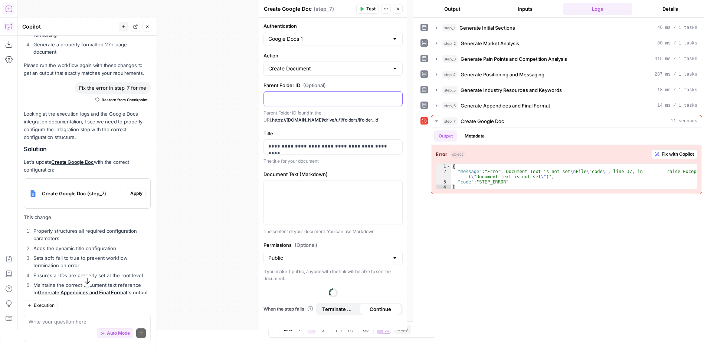
click at [304, 102] on div at bounding box center [333, 99] width 138 height 14
click at [362, 65] on div "Create Document" at bounding box center [332, 69] width 139 height 14
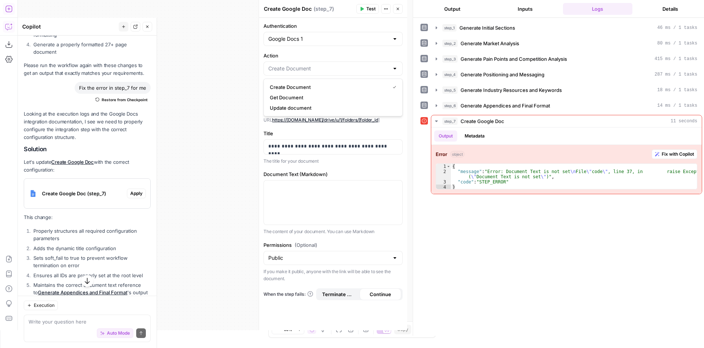
type input "Create Document"
click at [331, 55] on label "Action" at bounding box center [332, 55] width 139 height 7
click at [331, 65] on input "Create Document" at bounding box center [328, 68] width 121 height 7
type input "Create Document"
click at [317, 40] on input "Authentication" at bounding box center [328, 38] width 121 height 7
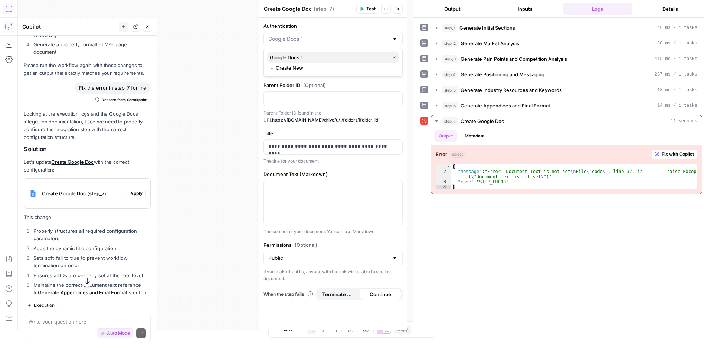
click at [306, 59] on span "Google Docs 1" at bounding box center [328, 57] width 117 height 7
type input "Google Docs 1"
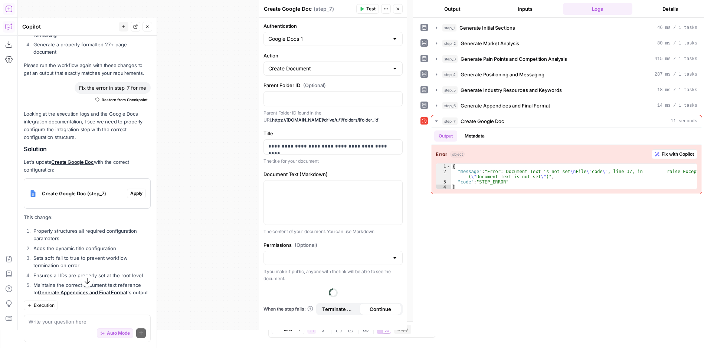
click at [320, 29] on label "Authentication" at bounding box center [332, 25] width 139 height 7
click at [320, 35] on input "Google Docs 1" at bounding box center [328, 38] width 121 height 7
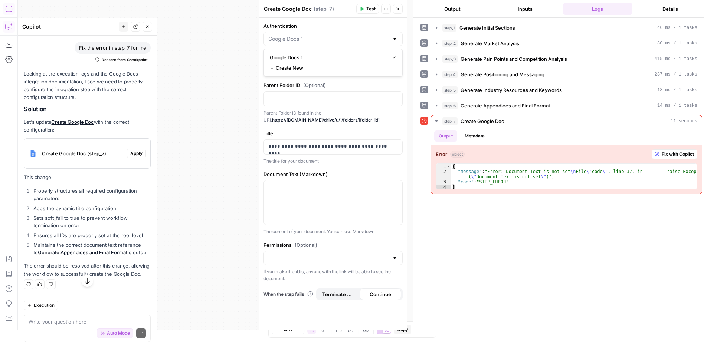
scroll to position [2194, 0]
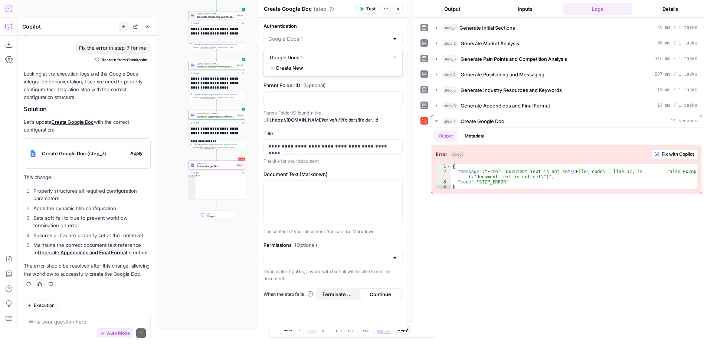
type input "Google Docs 1"
click at [130, 150] on span "Apply" at bounding box center [136, 153] width 12 height 7
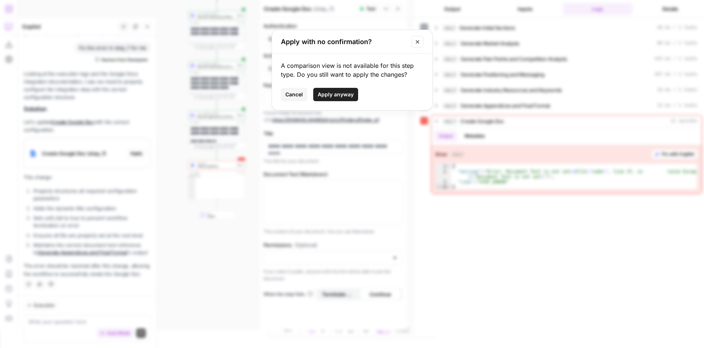
click at [343, 96] on span "Apply anyway" at bounding box center [336, 94] width 36 height 7
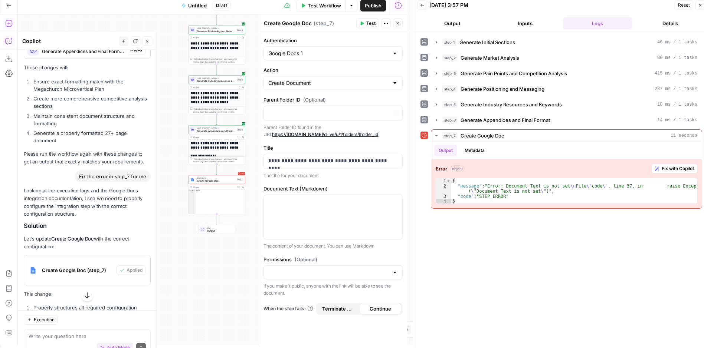
scroll to position [0, 0]
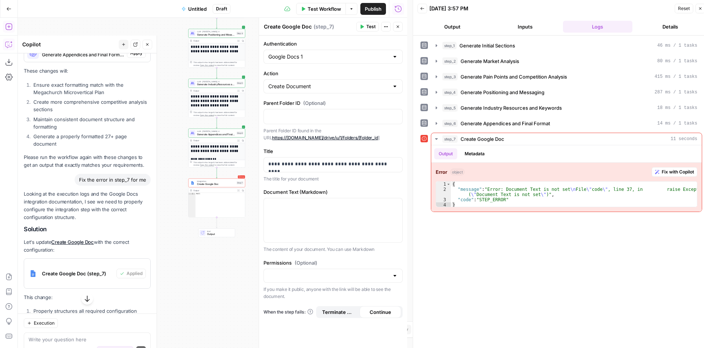
click at [319, 9] on span "Test Workflow" at bounding box center [324, 8] width 33 height 7
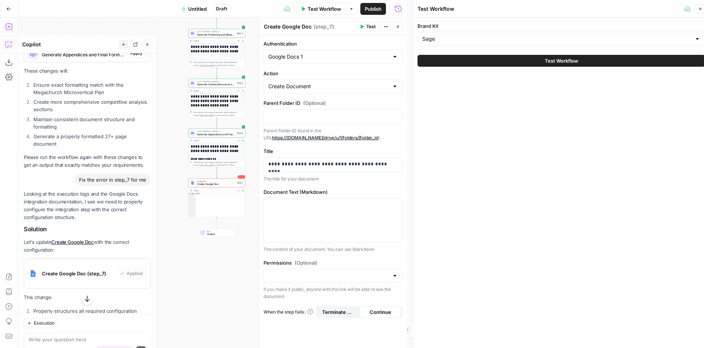
click at [497, 58] on button "Test Workflow" at bounding box center [561, 61] width 288 height 12
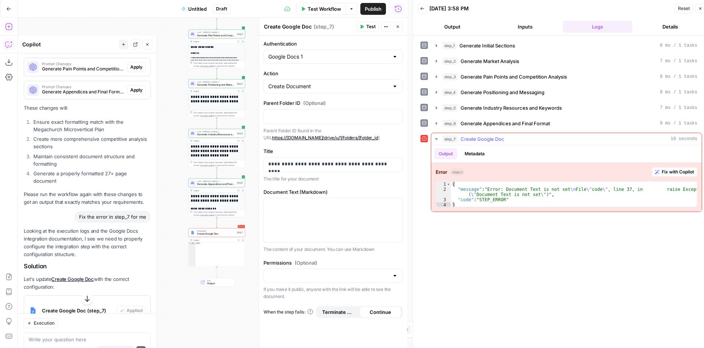
click at [451, 153] on button "Output" at bounding box center [445, 153] width 23 height 11
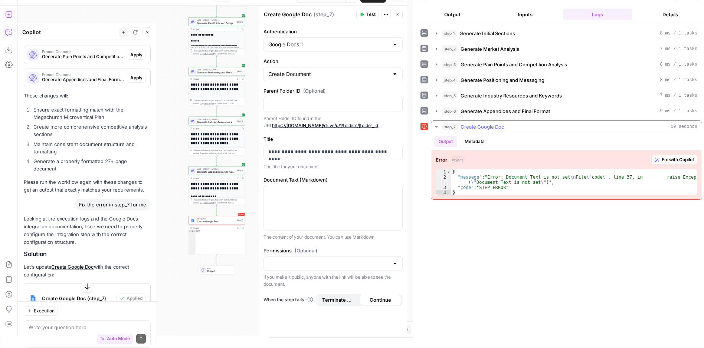
scroll to position [18, 0]
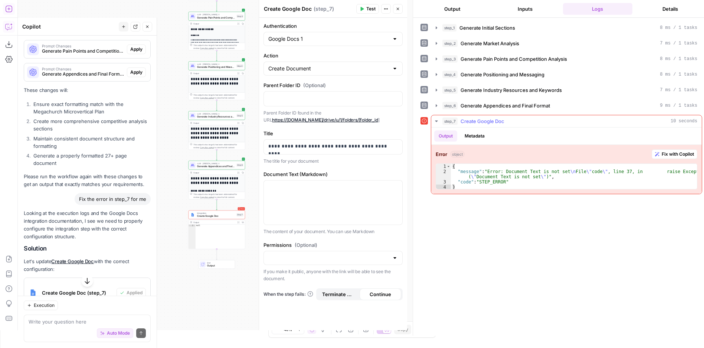
type textarea "**********"
click at [630, 171] on div "{ "message" : "Error: Document Text is not set \n File \" code \" , line 37, in…" at bounding box center [574, 182] width 246 height 36
click at [478, 121] on span "Create Google Doc" at bounding box center [483, 121] width 44 height 7
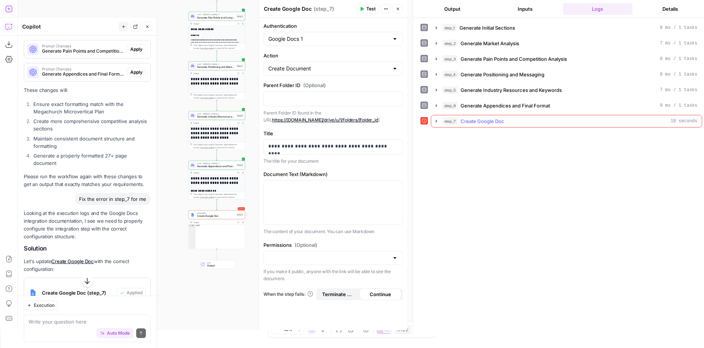
click at [478, 122] on span "Create Google Doc" at bounding box center [483, 121] width 44 height 7
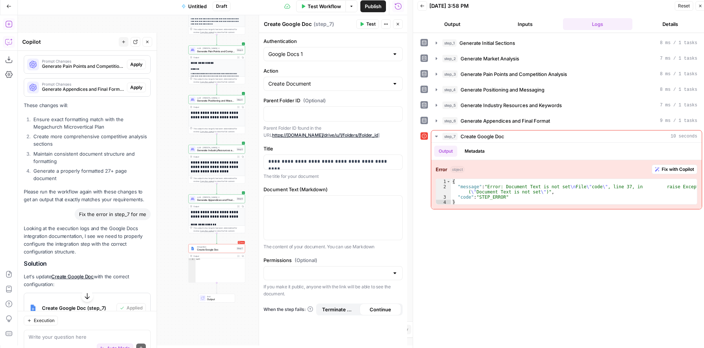
scroll to position [0, 0]
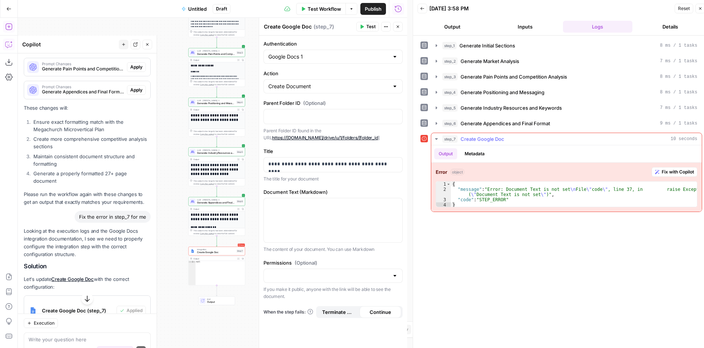
click at [671, 172] on span "Fix with Copilot" at bounding box center [678, 172] width 32 height 7
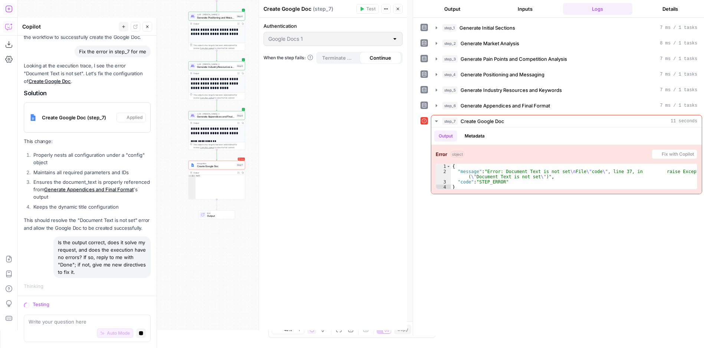
scroll to position [2386, 0]
click at [421, 121] on div at bounding box center [423, 120] width 7 height 7
drag, startPoint x: 421, startPoint y: 121, endPoint x: 430, endPoint y: 140, distance: 21.1
click at [430, 140] on div "step_7 Create Google Doc 11 seconds Output Metadata Error object Fix with Copil…" at bounding box center [561, 154] width 282 height 79
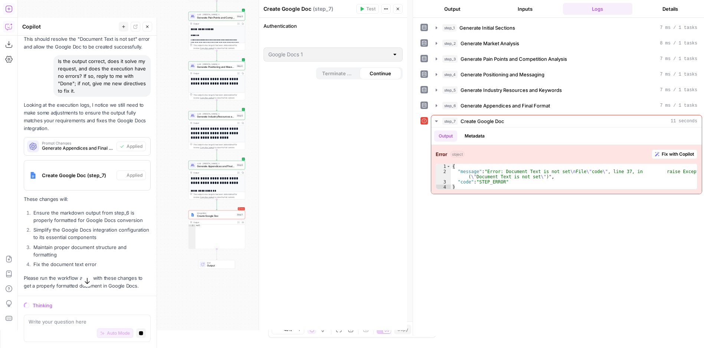
scroll to position [0, 0]
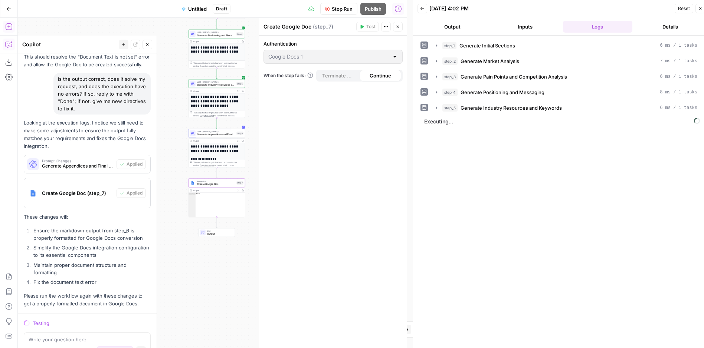
click at [78, 196] on span "Create Google Doc (step_7)" at bounding box center [78, 193] width 72 height 7
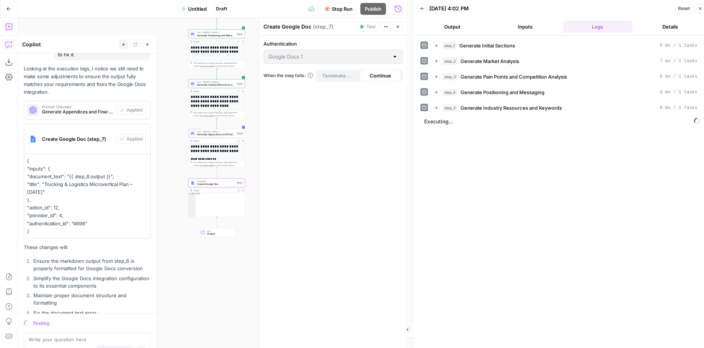
click at [70, 143] on span "Create Google Doc (step_7)" at bounding box center [78, 138] width 72 height 7
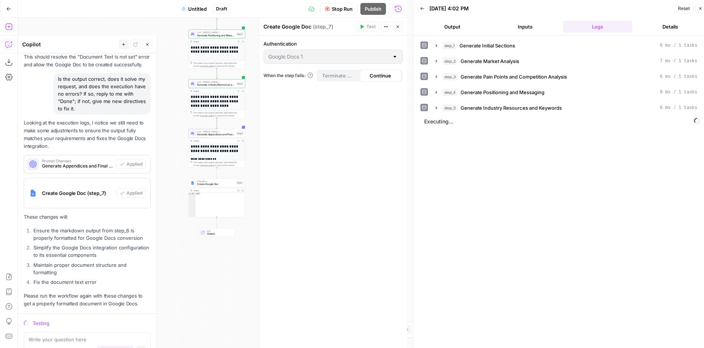
click at [525, 30] on button "Inputs" at bounding box center [525, 27] width 70 height 12
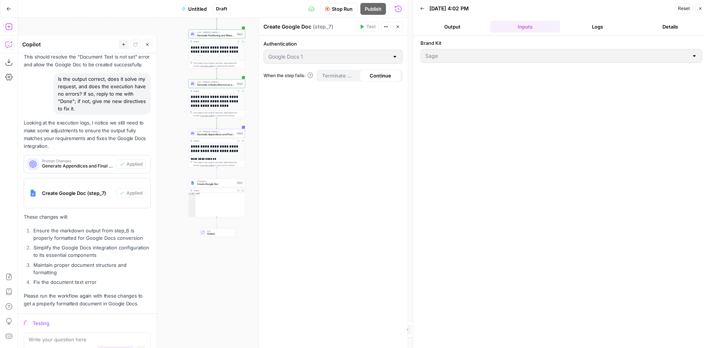
click at [454, 29] on button "Output" at bounding box center [452, 27] width 70 height 12
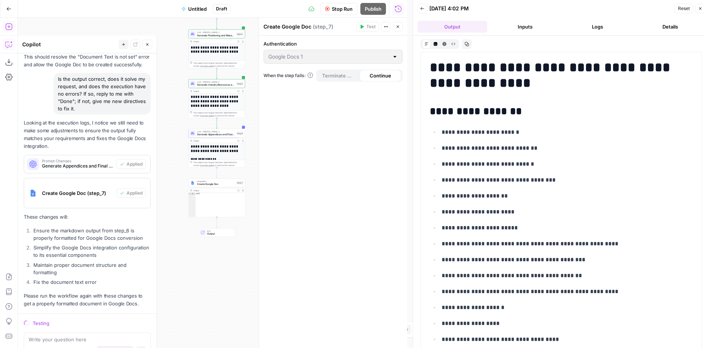
click at [661, 23] on button "Details" at bounding box center [670, 27] width 70 height 12
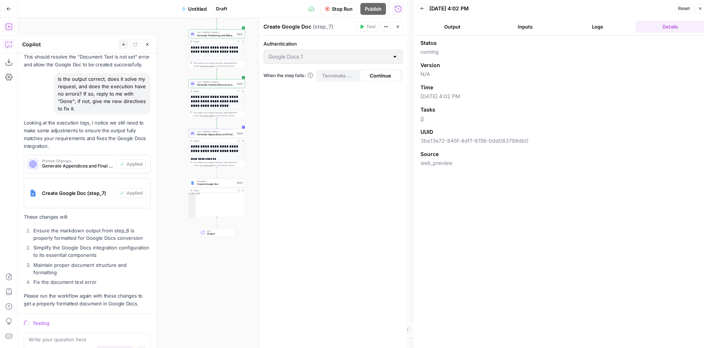
click at [583, 26] on button "Logs" at bounding box center [598, 27] width 70 height 12
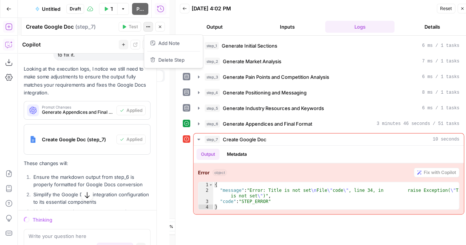
click at [148, 27] on icon "button" at bounding box center [148, 26] width 1 height 1
click at [91, 128] on div "Authentication Google Docs 1 When the step fails: Terminate Workflow Continue" at bounding box center [96, 140] width 148 height 209
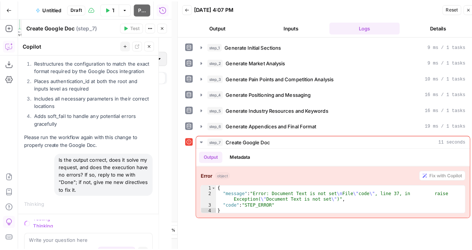
scroll to position [2954, 0]
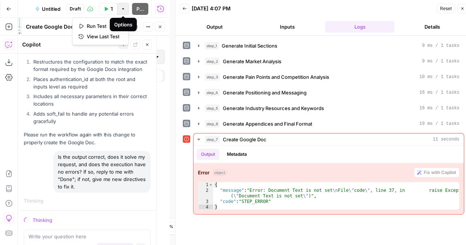
click at [124, 10] on icon "button" at bounding box center [123, 9] width 4 height 4
click at [9, 2] on button "Go Back" at bounding box center [8, 8] width 13 height 13
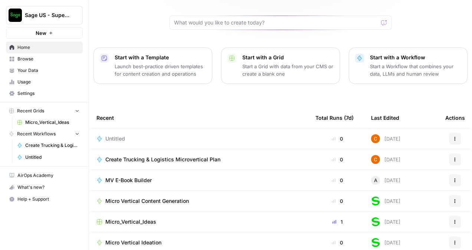
scroll to position [74, 0]
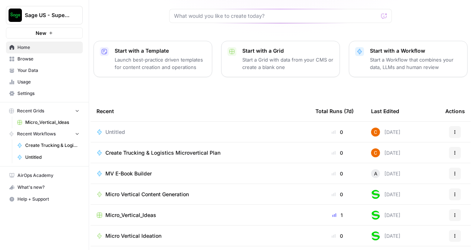
click at [449, 126] on button "Actions" at bounding box center [455, 132] width 12 height 12
click at [408, 152] on span "Delete" at bounding box center [417, 153] width 59 height 7
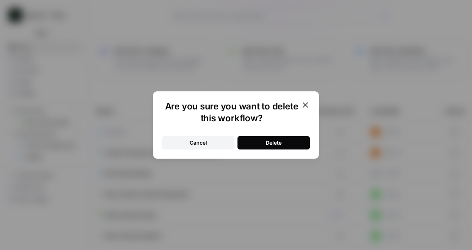
click at [269, 142] on div "Delete" at bounding box center [274, 142] width 16 height 7
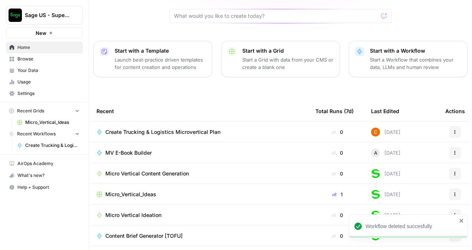
click at [127, 101] on div "Recent" at bounding box center [199, 111] width 207 height 20
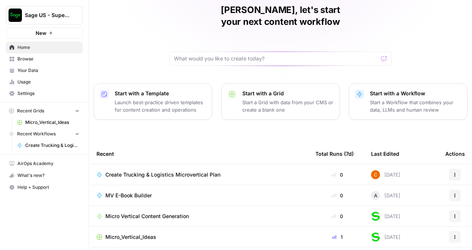
scroll to position [0, 0]
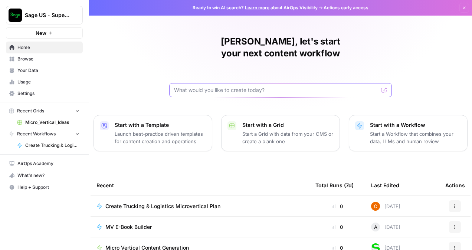
click at [214, 86] on input "text" at bounding box center [276, 89] width 204 height 7
paste input "Create a 27+ page Microsoft Word document titled **Trucking & Logistics Microve…"
type input "Create a 27+ page Microsoft Word document titled **Trucking & Logistics Microve…"
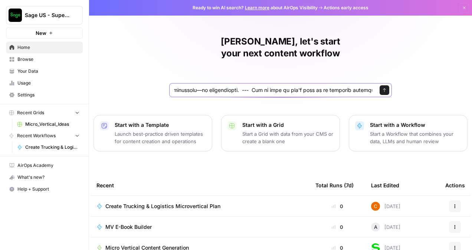
scroll to position [0, 0]
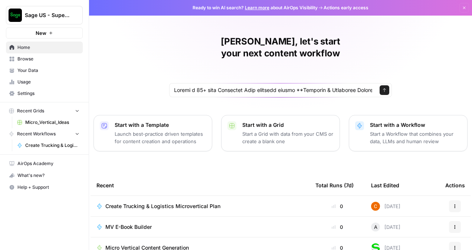
click at [383, 83] on div "Send" at bounding box center [280, 90] width 223 height 14
click at [380, 85] on button "Send" at bounding box center [385, 90] width 10 height 10
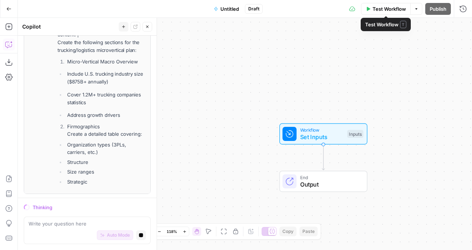
click at [395, 8] on span "Test Workflow" at bounding box center [389, 8] width 33 height 7
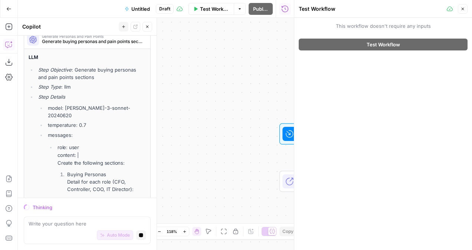
click at [460, 7] on button "Close" at bounding box center [463, 9] width 10 height 10
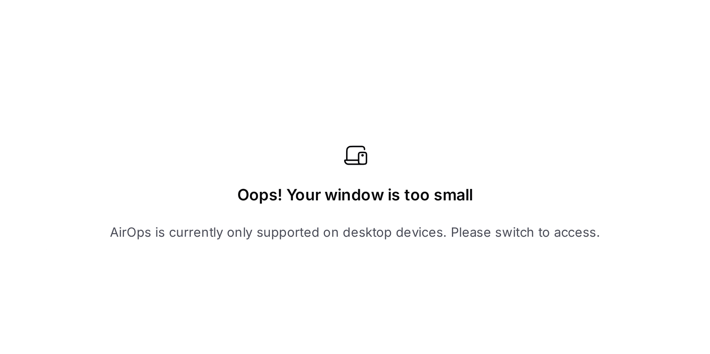
scroll to position [1045, 0]
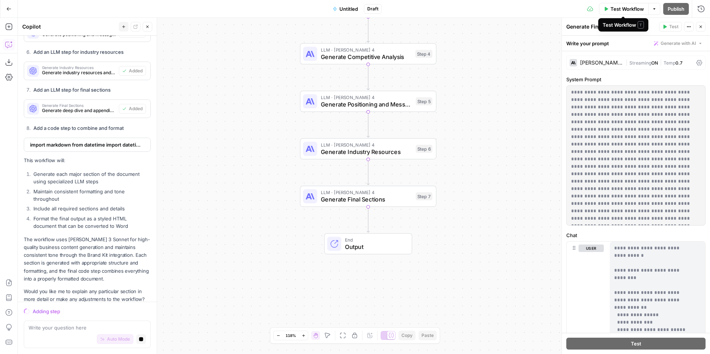
click at [620, 10] on span "Test Workflow" at bounding box center [626, 8] width 33 height 7
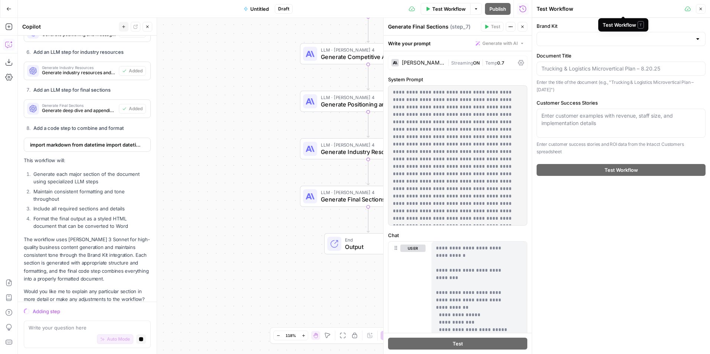
scroll to position [944, 0]
click at [479, 10] on button "Options" at bounding box center [476, 9] width 12 height 12
click at [216, 101] on div "Workflow Set Inputs Inputs LLM · [PERSON_NAME] 4 Generate Initial Sections Step…" at bounding box center [275, 186] width 514 height 336
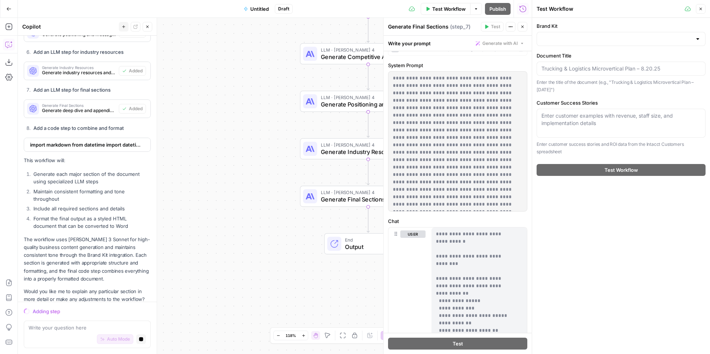
scroll to position [0, 0]
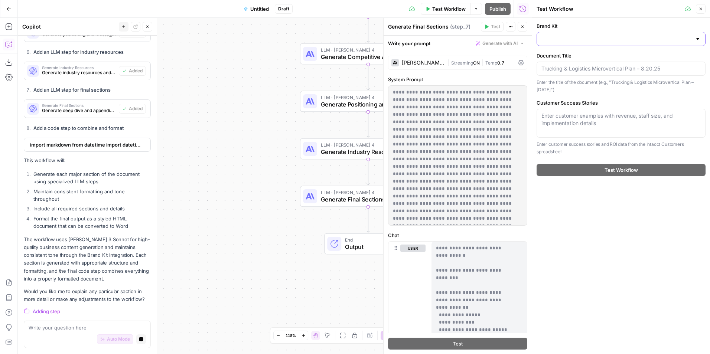
click at [622, 42] on input "Brand Kit" at bounding box center [616, 38] width 150 height 7
click at [610, 60] on span "Sage" at bounding box center [619, 57] width 153 height 7
type input "Sage"
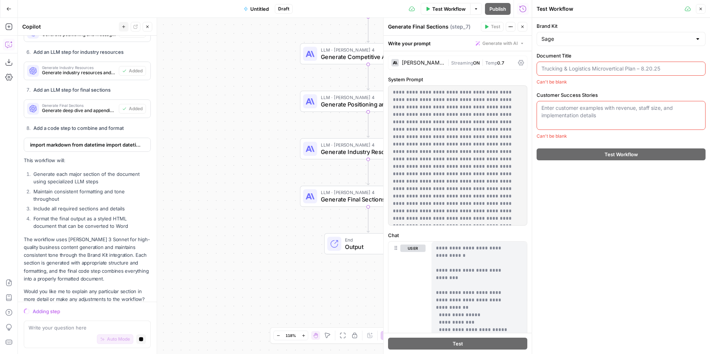
click at [632, 70] on input "Document Title" at bounding box center [620, 68] width 159 height 7
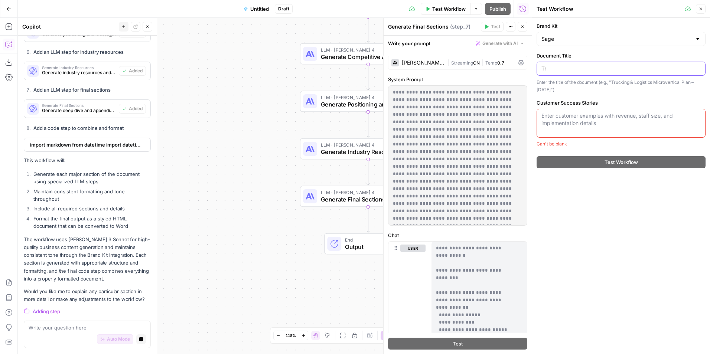
type input "T"
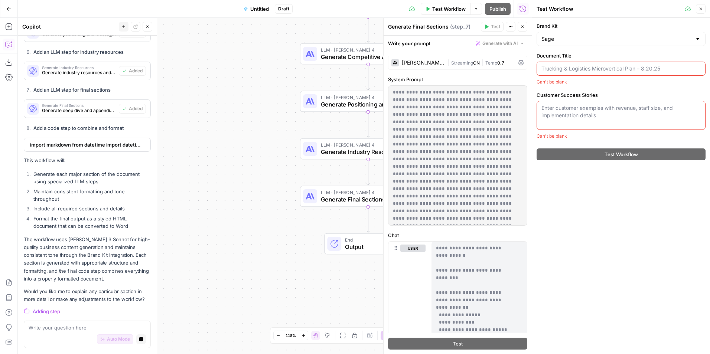
click at [635, 70] on input "Document Title" at bounding box center [620, 68] width 159 height 7
paste input "Trucking & Logistics Microvertical Plan – [DATE]"
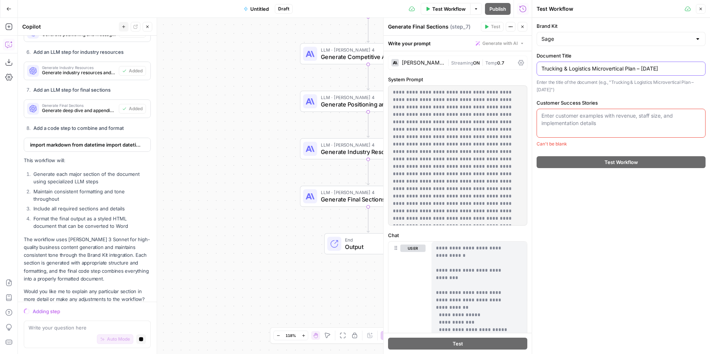
type input "Trucking & Logistics Microvertical Plan – [DATE]"
click at [584, 120] on textarea "Customer Success Stories" at bounding box center [620, 119] width 159 height 15
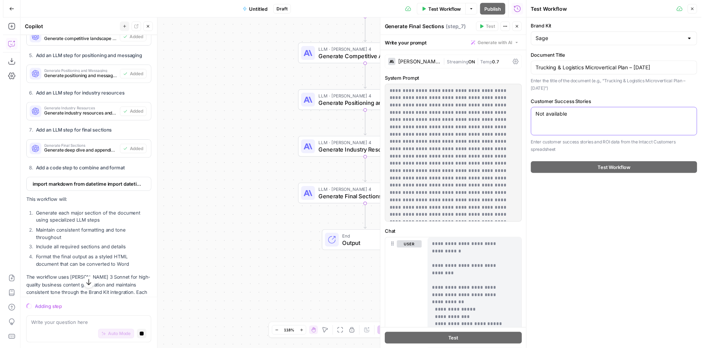
scroll to position [944, 0]
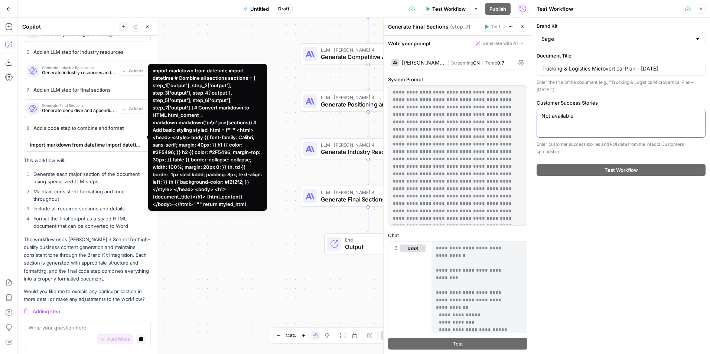
type textarea "Not available"
click at [69, 141] on span "import markdown from datetime import datetime # Combine all sections sections =…" at bounding box center [86, 144] width 113 height 7
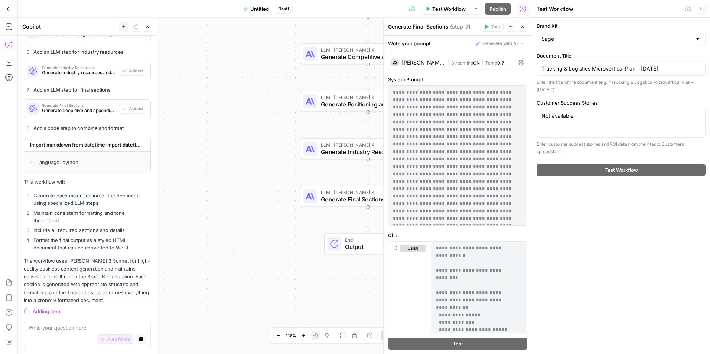
click at [74, 141] on span "import markdown from datetime import datetime # Combine all sections sections =…" at bounding box center [86, 144] width 113 height 7
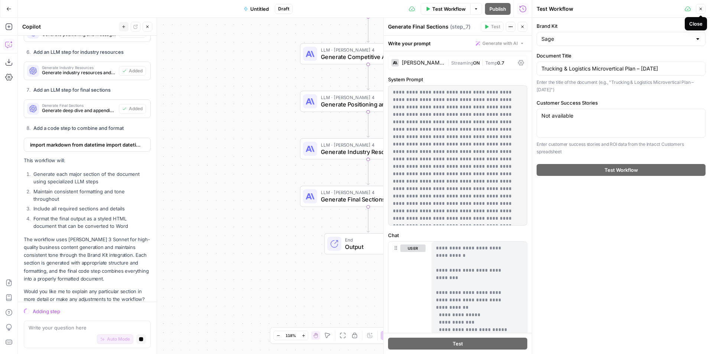
click at [703, 12] on button "Close" at bounding box center [700, 9] width 10 height 10
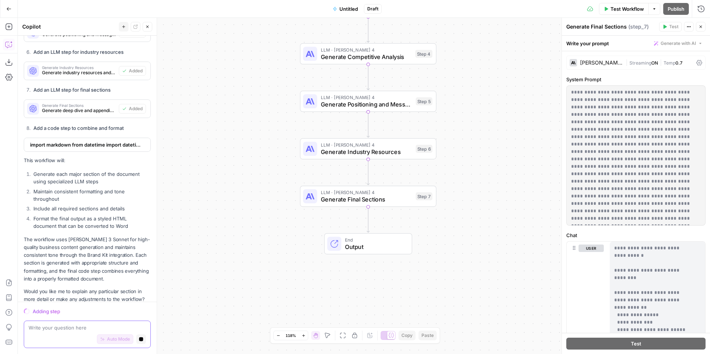
click at [57, 325] on textarea at bounding box center [87, 327] width 117 height 7
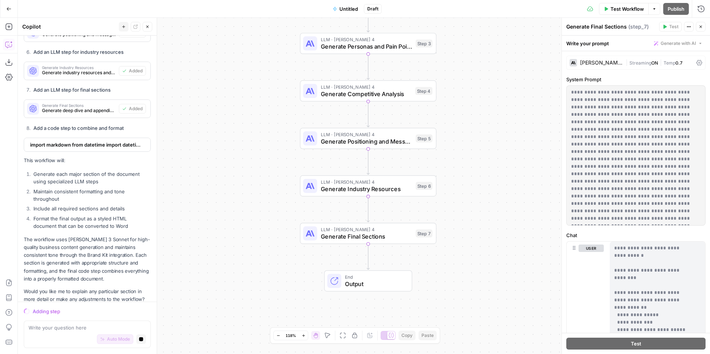
click at [56, 333] on div "Auto Mode Stop generating" at bounding box center [87, 339] width 117 height 16
click at [86, 331] on textarea "No, and I don't have any customer stories to add" at bounding box center [87, 327] width 117 height 7
click at [83, 327] on textarea "No, and I don't have any customer stories to add" at bounding box center [87, 327] width 117 height 7
type textarea "No, and I don't have any customer stories to add"
click at [139, 339] on icon "button" at bounding box center [141, 339] width 4 height 4
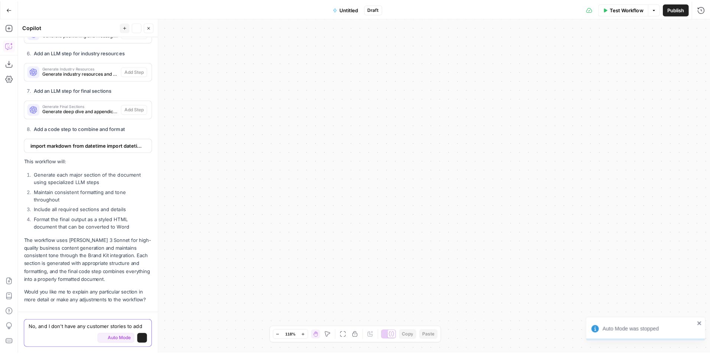
scroll to position [946, 0]
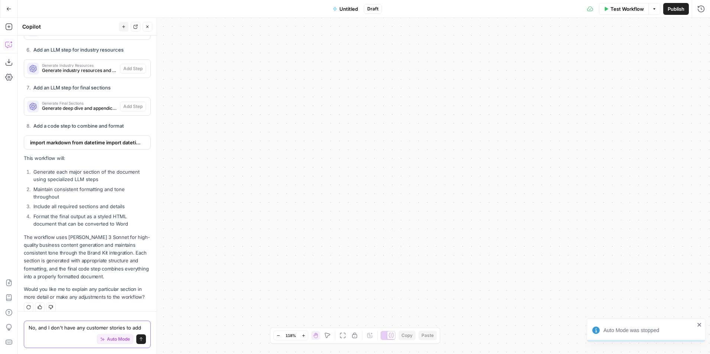
click at [97, 329] on textarea "No, and I don't have any customer stories to add" at bounding box center [87, 327] width 117 height 7
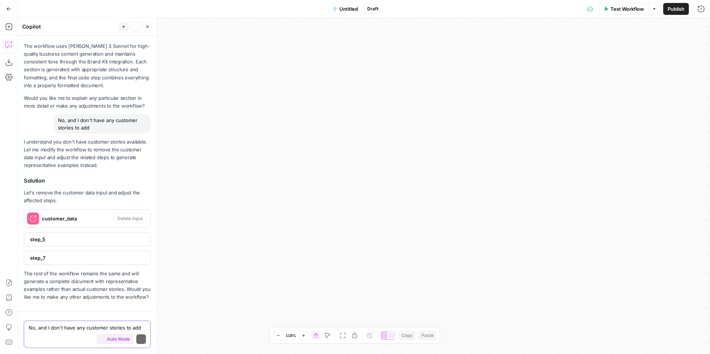
scroll to position [1145, 0]
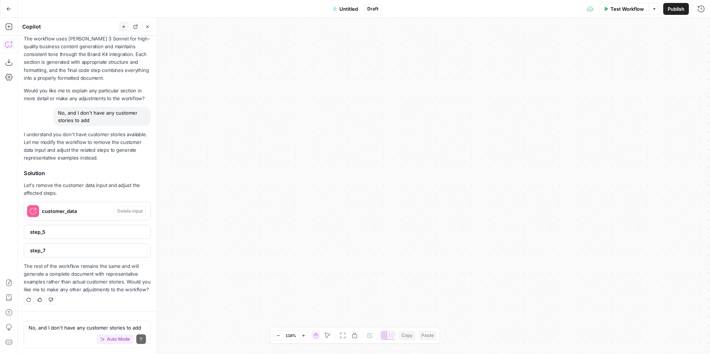
click at [7, 7] on icon "button" at bounding box center [8, 8] width 5 height 5
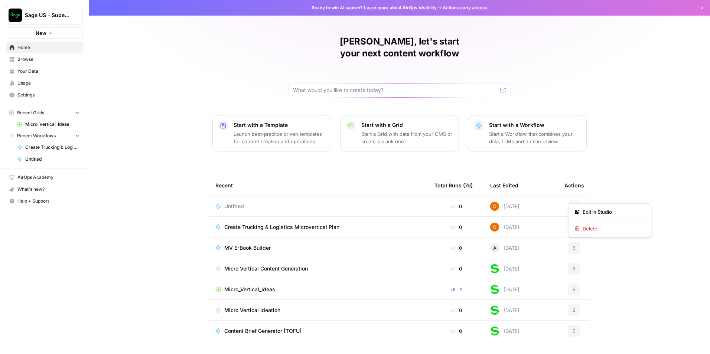
click at [570, 200] on button "Actions" at bounding box center [574, 206] width 12 height 12
click at [592, 227] on span "Delete" at bounding box center [611, 228] width 59 height 7
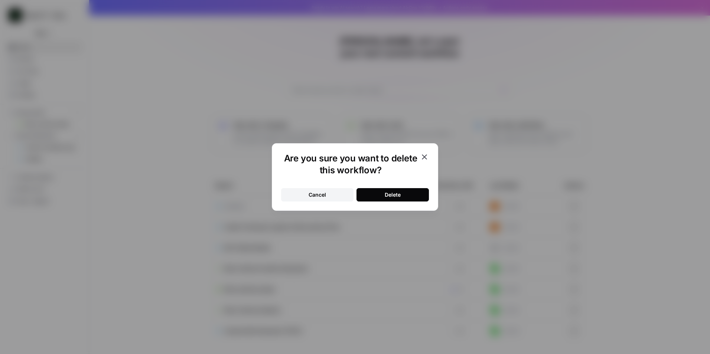
click at [412, 190] on button "Delete" at bounding box center [392, 194] width 72 height 13
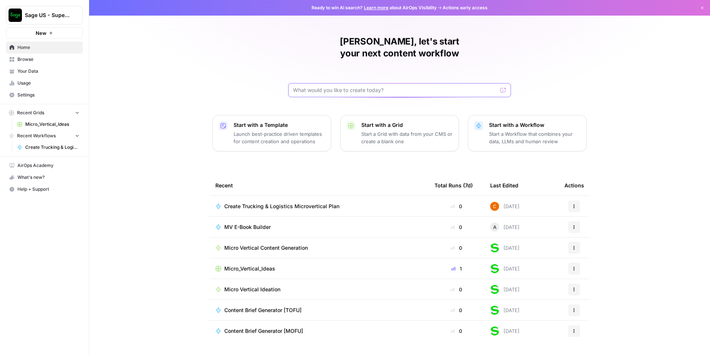
click at [363, 86] on input "text" at bounding box center [395, 89] width 204 height 7
paste input "Lor ip do sitame co adipisci elit Seddoe tempori utla etdol ma aliqua enim admi…"
type input "Lor ip do sitame co adipisci elit Seddoe tempori utla etdol ma aliqua enim admi…"
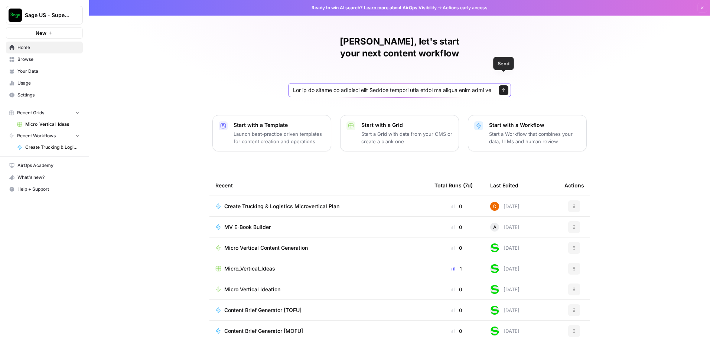
click at [504, 88] on icon "submit" at bounding box center [503, 90] width 3 height 4
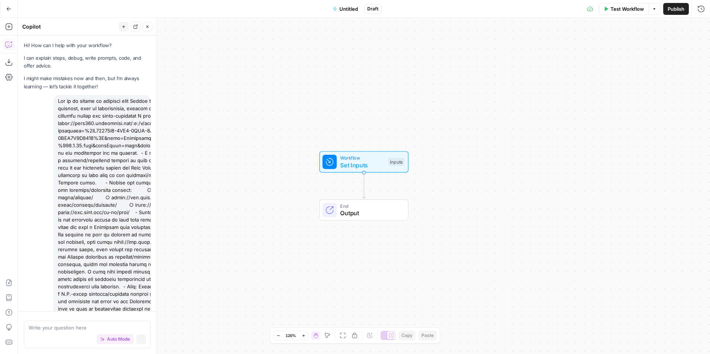
scroll to position [155, 0]
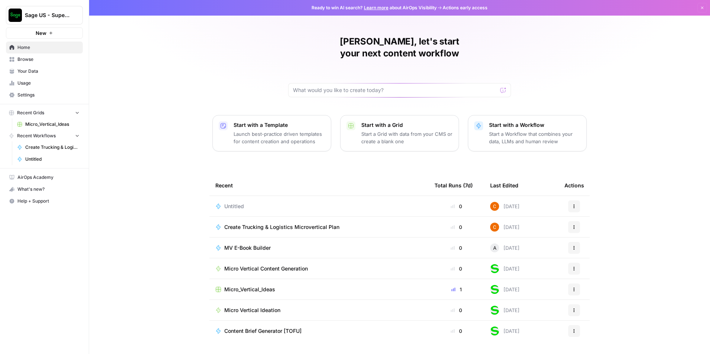
drag, startPoint x: 642, startPoint y: 159, endPoint x: 641, endPoint y: 163, distance: 4.5
click at [644, 160] on div "[PERSON_NAME], let's start your next content workflow Start with a Template Lau…" at bounding box center [399, 177] width 620 height 354
click at [42, 96] on span "Settings" at bounding box center [48, 95] width 62 height 7
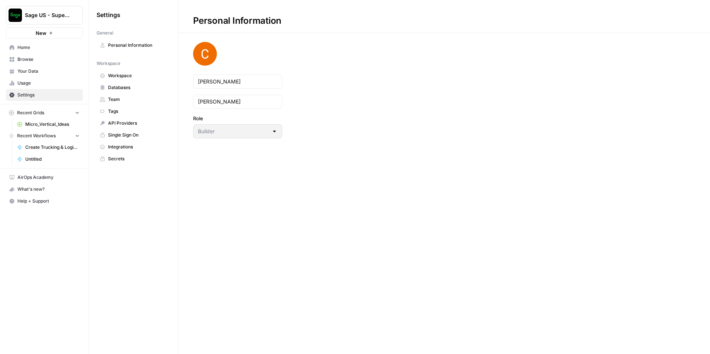
click at [120, 143] on link "Integrations" at bounding box center [133, 147] width 74 height 12
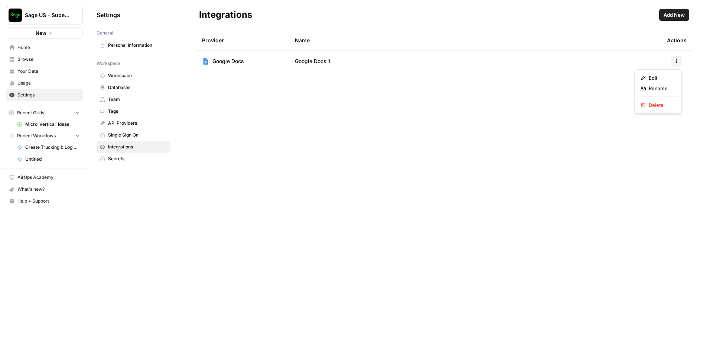
click at [677, 60] on icon "button" at bounding box center [676, 61] width 4 height 4
click at [216, 62] on span "Google Docs" at bounding box center [228, 61] width 32 height 7
click at [682, 13] on span "Add New" at bounding box center [673, 14] width 21 height 7
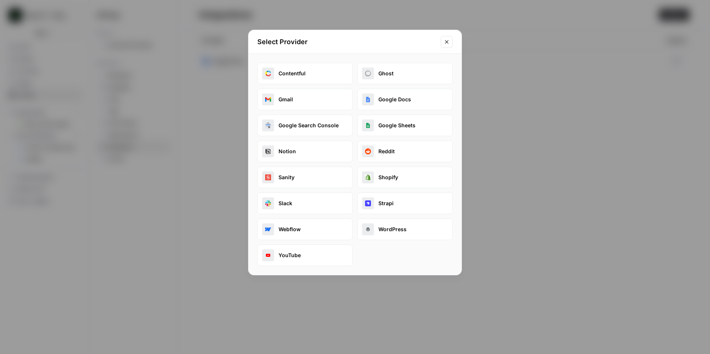
click at [413, 101] on button "Google Docs" at bounding box center [404, 100] width 95 height 22
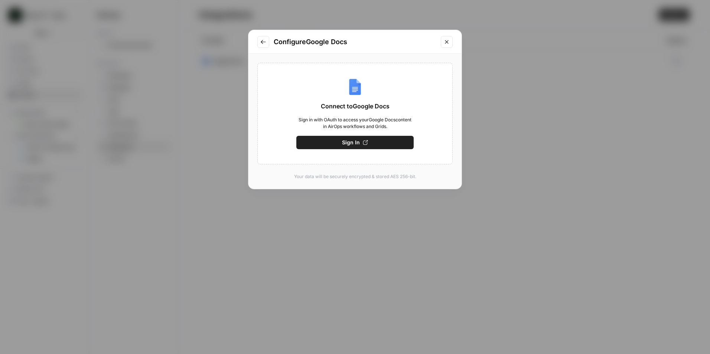
click at [265, 39] on icon "Go to previous step" at bounding box center [263, 42] width 6 height 6
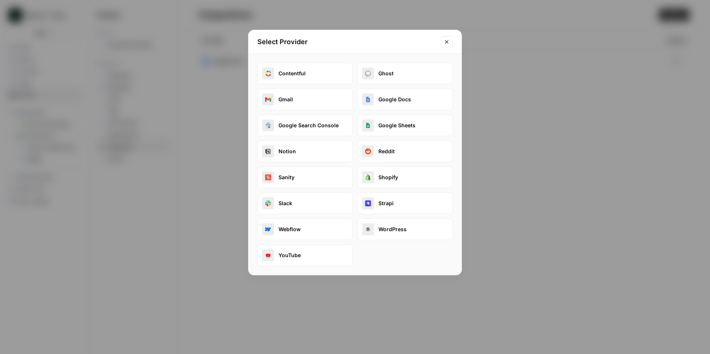
click at [448, 39] on icon "Close modal" at bounding box center [446, 42] width 6 height 6
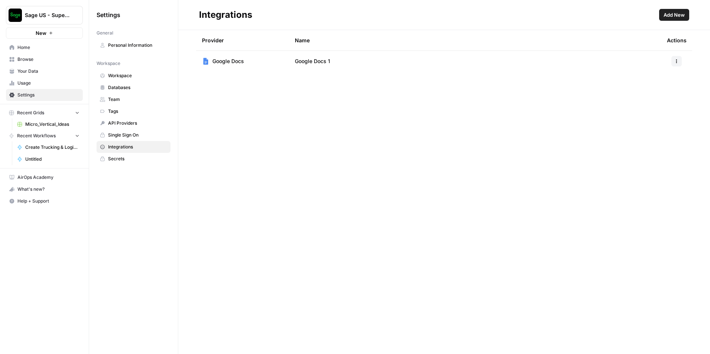
click at [315, 62] on span "Google Docs 1" at bounding box center [312, 61] width 35 height 7
click at [671, 14] on span "Add New" at bounding box center [673, 14] width 21 height 7
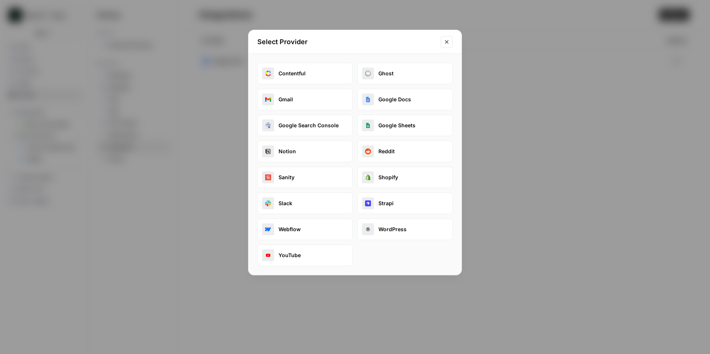
click at [380, 101] on button "Google Docs" at bounding box center [404, 100] width 95 height 22
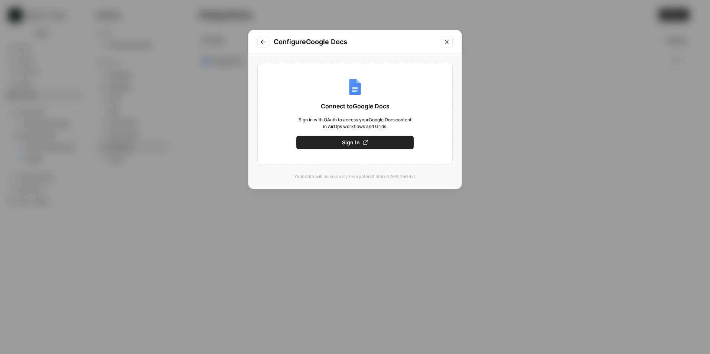
click at [370, 139] on button "Sign In" at bounding box center [354, 142] width 117 height 13
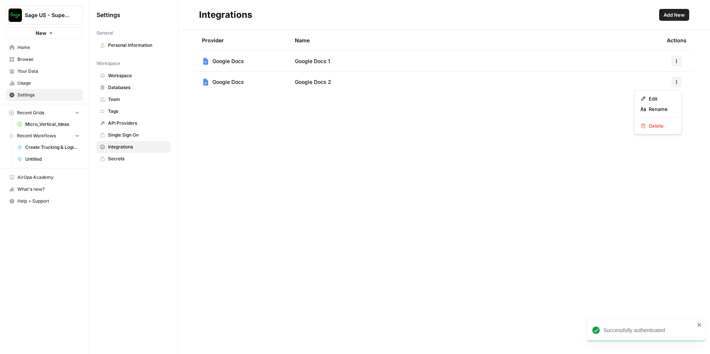
click at [680, 83] on button "button" at bounding box center [676, 82] width 10 height 10
drag, startPoint x: 664, startPoint y: 94, endPoint x: 654, endPoint y: 110, distance: 19.2
click at [654, 110] on div "Edit Rename Delete" at bounding box center [658, 112] width 48 height 44
click at [654, 110] on span "Rename" at bounding box center [660, 108] width 24 height 7
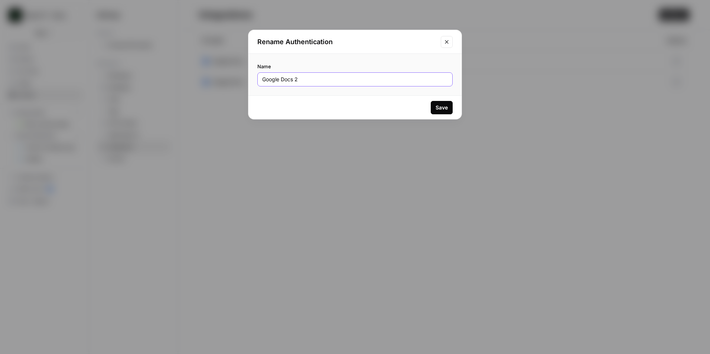
drag, startPoint x: 302, startPoint y: 80, endPoint x: 196, endPoint y: 77, distance: 105.4
click at [196, 77] on div "Rename Authentication Name Google Docs 2 Save" at bounding box center [355, 177] width 710 height 354
type input "V"
type input "[PERSON_NAME] Google Docs"
click at [440, 102] on button "Save" at bounding box center [441, 107] width 22 height 13
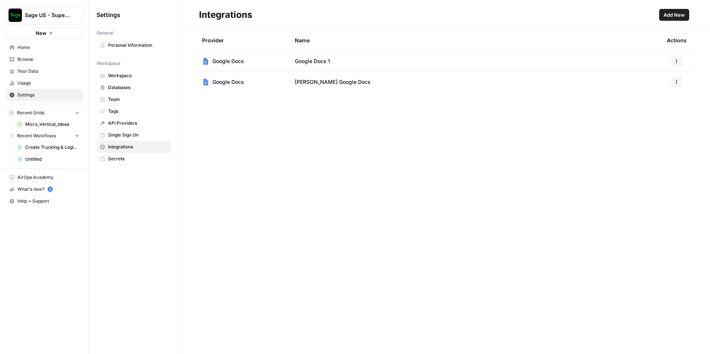
click at [40, 47] on span "Home" at bounding box center [48, 47] width 62 height 7
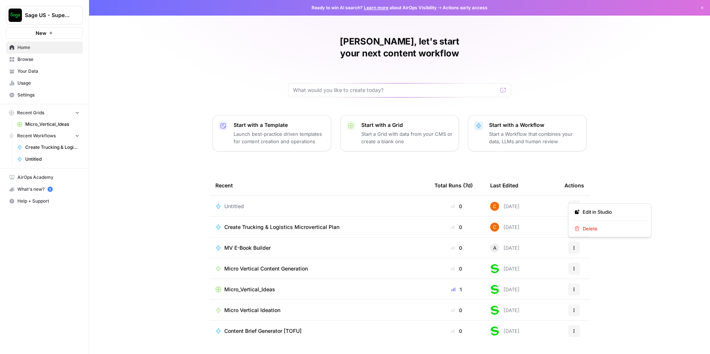
click at [573, 200] on button "Actions" at bounding box center [574, 206] width 12 height 12
click at [603, 235] on div "Edit in [GEOGRAPHIC_DATA]" at bounding box center [609, 220] width 83 height 34
click at [602, 231] on span "Delete" at bounding box center [611, 228] width 59 height 7
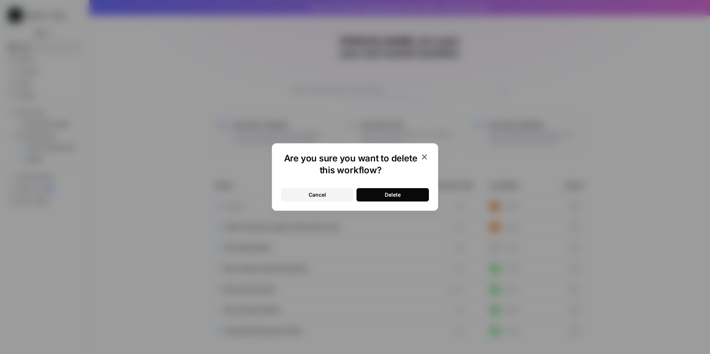
click at [386, 193] on div "Delete" at bounding box center [392, 194] width 16 height 7
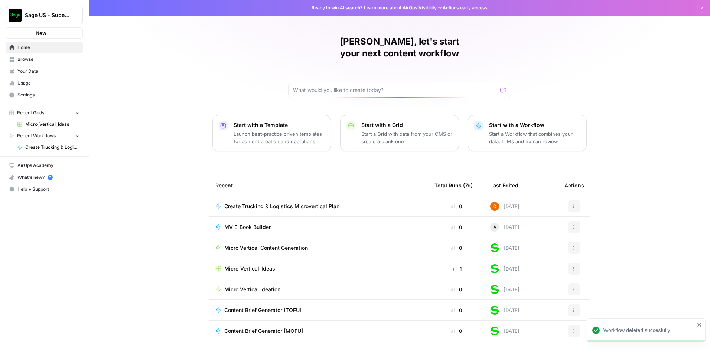
click at [657, 237] on div "Corey, let's start your next content workflow Start with a Template Launch best…" at bounding box center [399, 177] width 620 height 354
click at [426, 86] on input "text" at bounding box center [395, 89] width 204 height 7
paste input "Loremi d 25+ sita Consectet Adip elitsedd eiusmo **Temporin & Utlaboree Dolorem…"
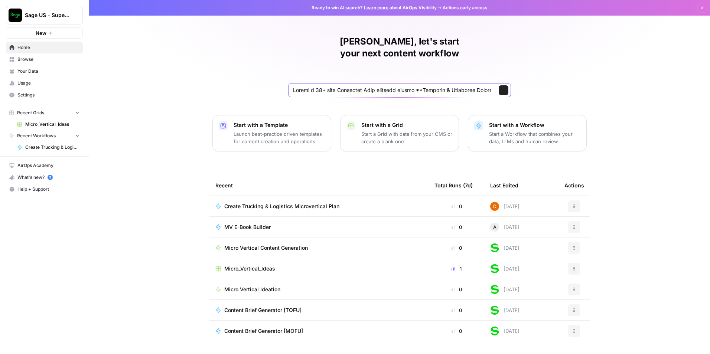
scroll to position [0, 15578]
type input "Loremi d 25+ sita Consectet Adip elitsedd eiusmo **Temporin & Utlaboree Dolorem…"
click at [504, 88] on icon "submit" at bounding box center [503, 90] width 4 height 4
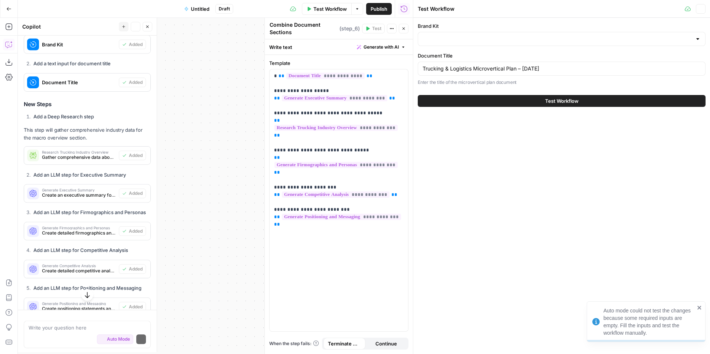
scroll to position [729, 0]
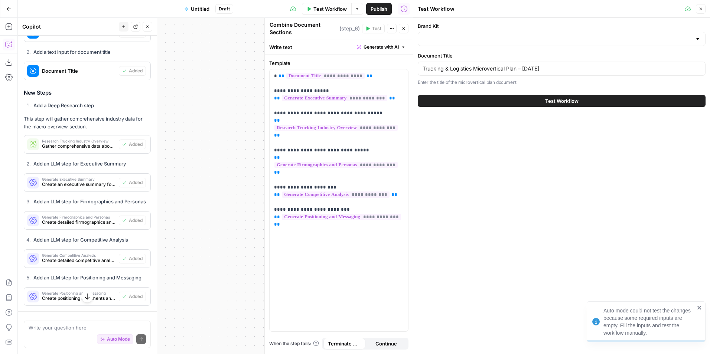
click at [698, 40] on div at bounding box center [697, 38] width 6 height 7
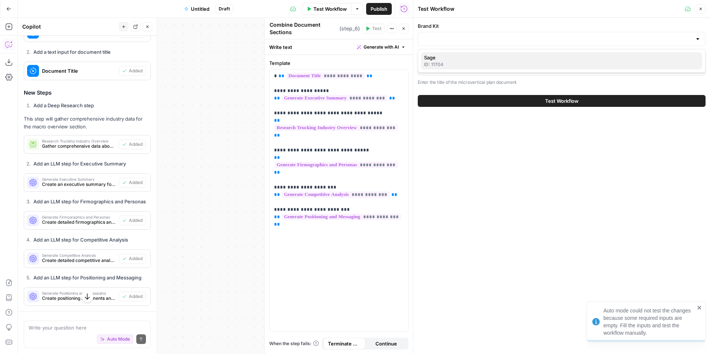
click at [443, 62] on div "ID: 11704" at bounding box center [561, 64] width 275 height 7
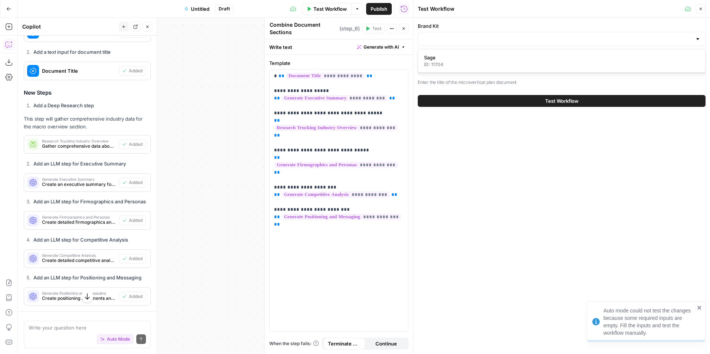
type input "Sage"
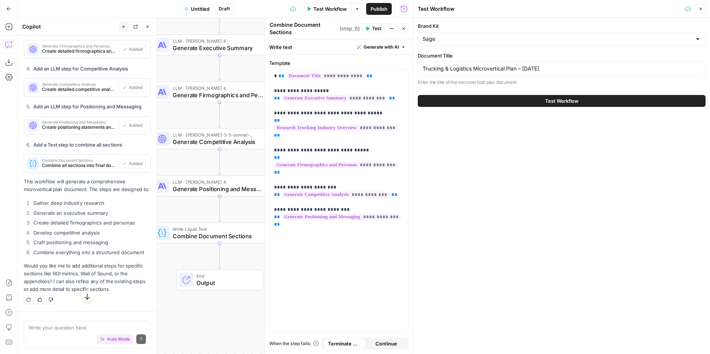
scroll to position [923, 0]
click at [379, 10] on span "Publish" at bounding box center [378, 8] width 17 height 7
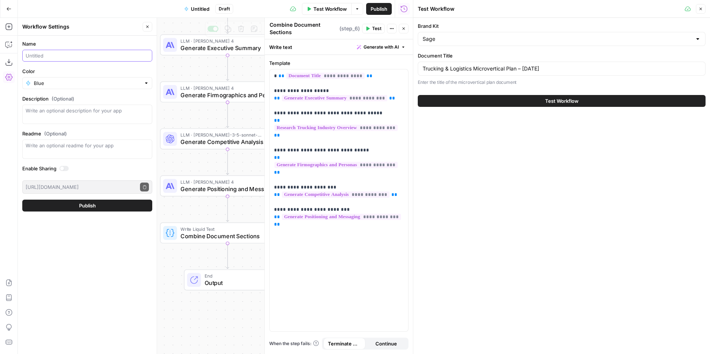
click at [105, 58] on input "Name" at bounding box center [87, 55] width 123 height 7
click at [121, 53] on input "Create Trucking & Logistics Microvertical Plan" at bounding box center [87, 55] width 123 height 7
type input "Create Trucking & Logistics Microvertical Plan - Correct Version"
click at [95, 206] on span "Publish" at bounding box center [87, 205] width 17 height 7
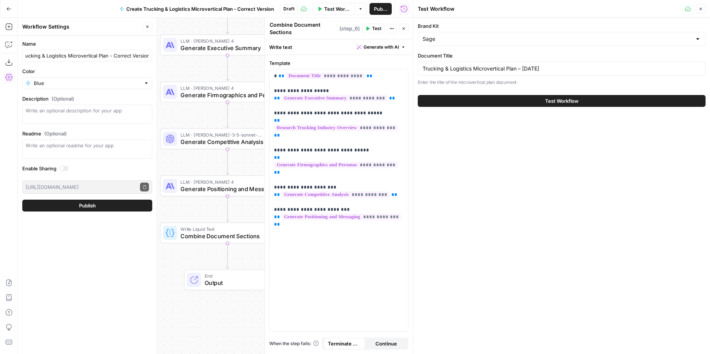
scroll to position [0, 0]
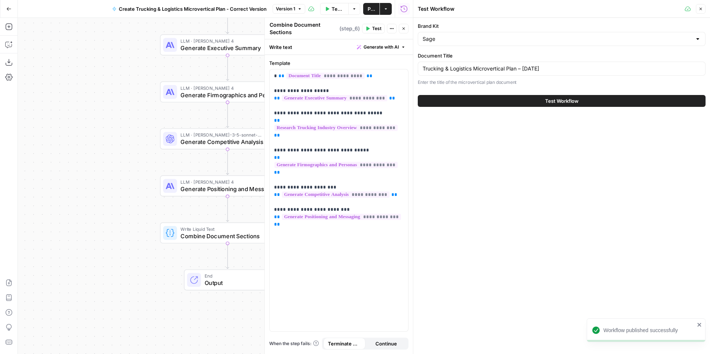
click at [522, 102] on button "Test Workflow" at bounding box center [561, 101] width 288 height 12
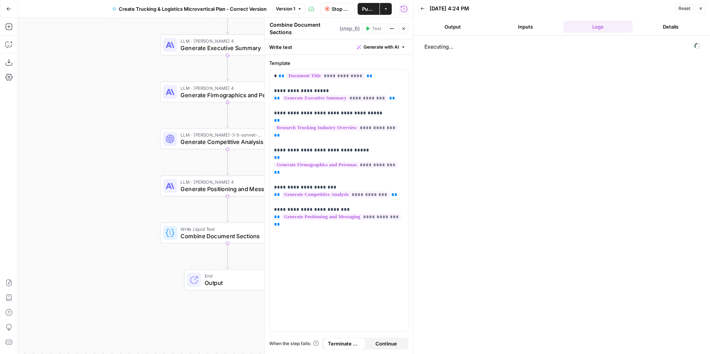
click at [450, 32] on button "Output" at bounding box center [452, 27] width 70 height 12
click at [405, 29] on icon "button" at bounding box center [403, 28] width 4 height 4
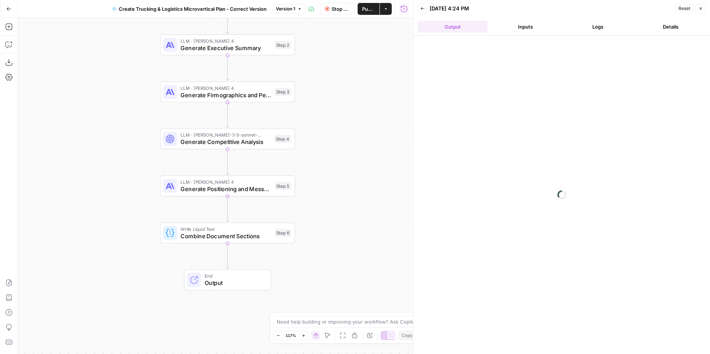
click at [206, 8] on span "Create Trucking & Logistics Microvertical Plan - Correct Version" at bounding box center [193, 8] width 148 height 7
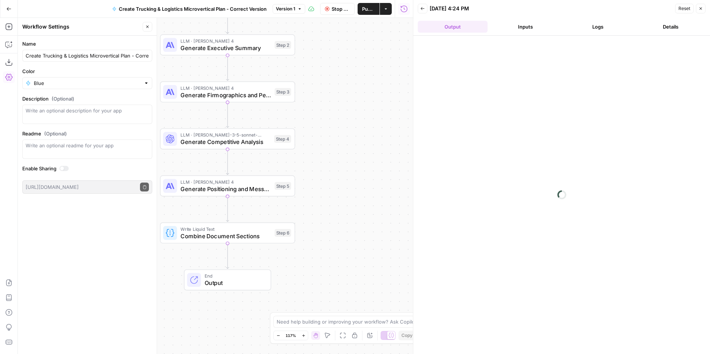
click at [238, 10] on span "Create Trucking & Logistics Microvertical Plan - Correct Version" at bounding box center [193, 8] width 148 height 7
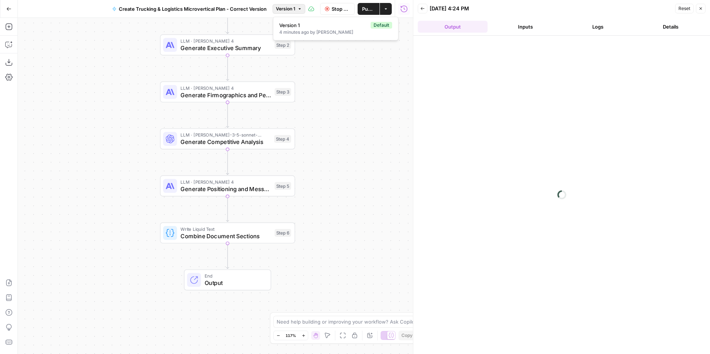
click at [292, 7] on span "Version 1" at bounding box center [285, 9] width 19 height 7
click at [423, 9] on icon "button" at bounding box center [422, 8] width 4 height 4
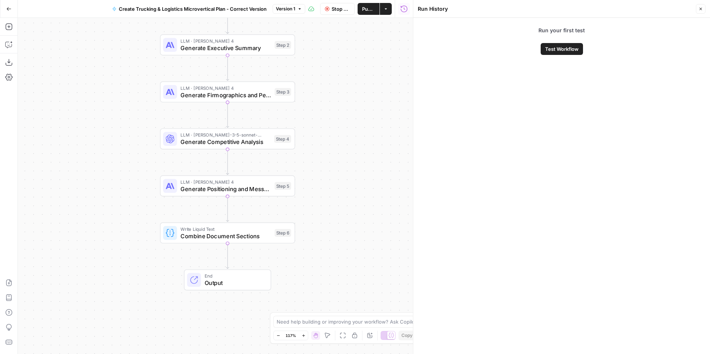
click at [558, 47] on span "Test Workflow" at bounding box center [561, 48] width 33 height 7
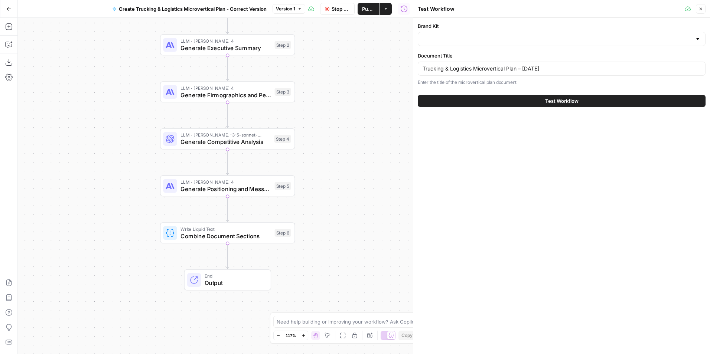
click at [514, 43] on div at bounding box center [561, 39] width 288 height 14
type input "Sage"
click at [495, 98] on button "Test Workflow" at bounding box center [561, 101] width 288 height 12
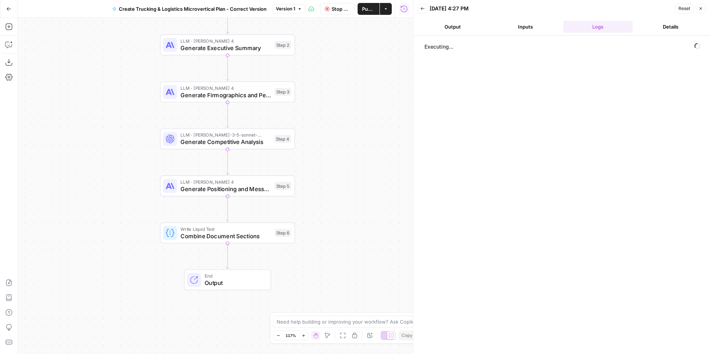
click at [464, 21] on button "Output" at bounding box center [452, 27] width 70 height 12
click at [14, 6] on button "Go Back" at bounding box center [8, 8] width 13 height 13
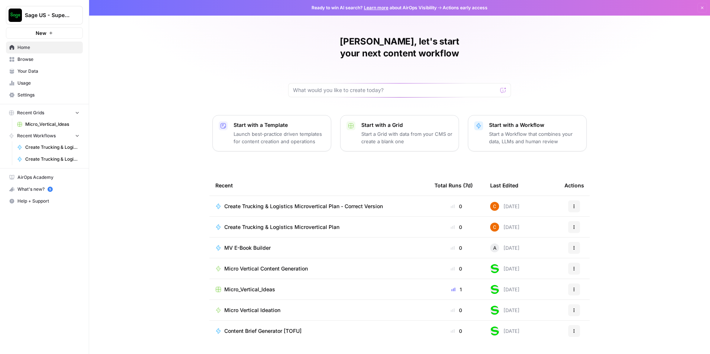
click at [294, 203] on span "Create Trucking & Logistics Microvertical Plan - Correct Version" at bounding box center [303, 206] width 158 height 7
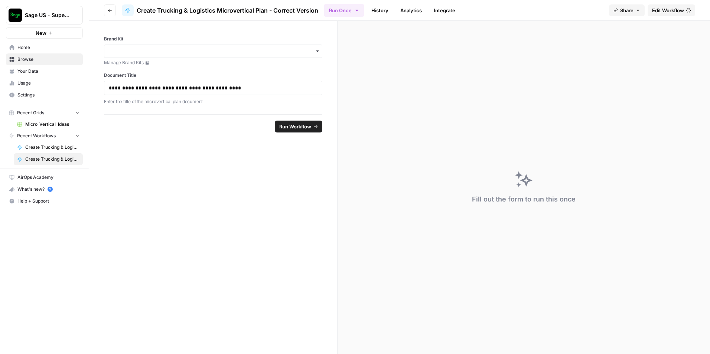
click at [194, 47] on div "button" at bounding box center [213, 51] width 218 height 13
click at [176, 71] on div "Sage" at bounding box center [212, 71] width 217 height 14
click at [301, 131] on button "Run Workflow" at bounding box center [299, 127] width 48 height 12
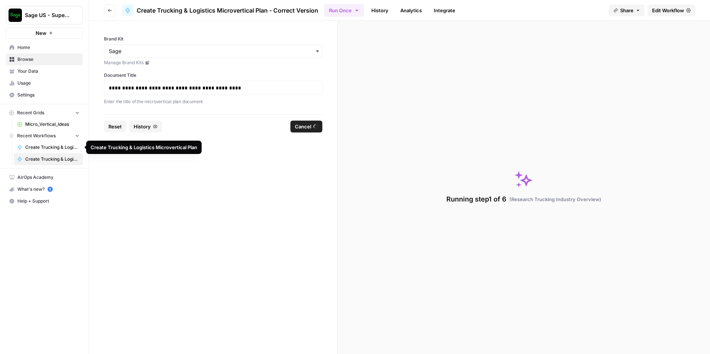
click at [53, 160] on span "Create Trucking & Logistics Microvertical Plan - Correct Version" at bounding box center [52, 159] width 54 height 7
click at [294, 124] on button "Cancel" at bounding box center [306, 127] width 32 height 12
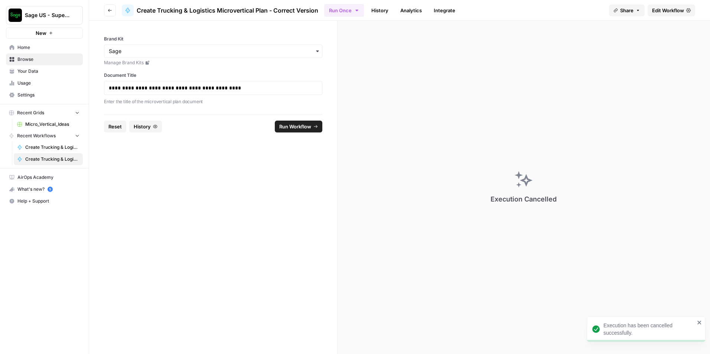
click at [295, 125] on span "Run Workflow" at bounding box center [295, 126] width 32 height 7
click at [384, 8] on link "History" at bounding box center [380, 10] width 26 height 12
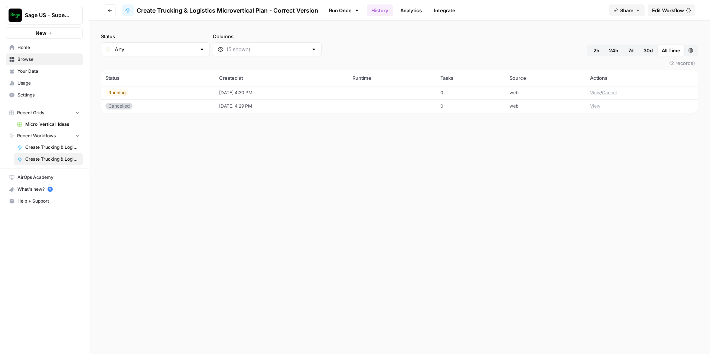
click at [406, 12] on link "Analytics" at bounding box center [411, 10] width 30 height 12
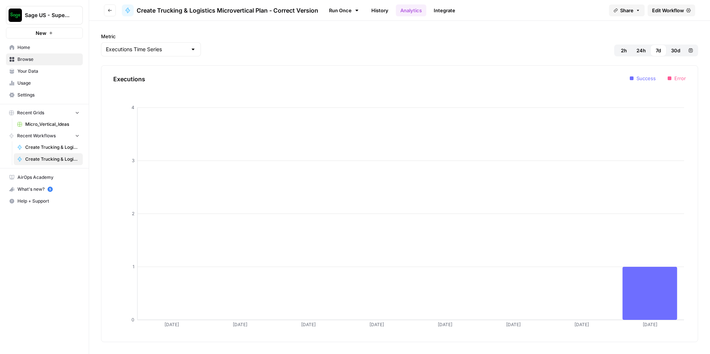
click at [445, 8] on link "Integrate" at bounding box center [444, 10] width 30 height 12
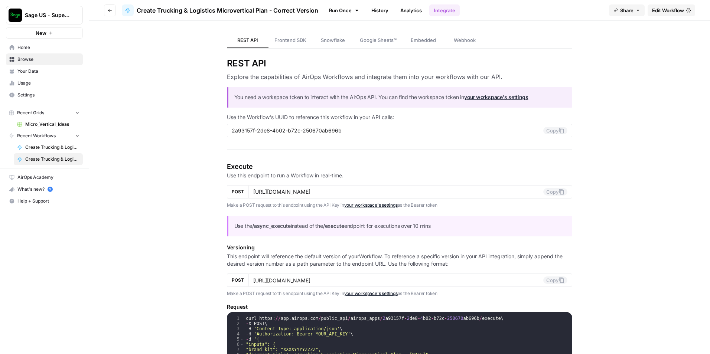
click at [338, 11] on link "Run Once" at bounding box center [344, 10] width 40 height 13
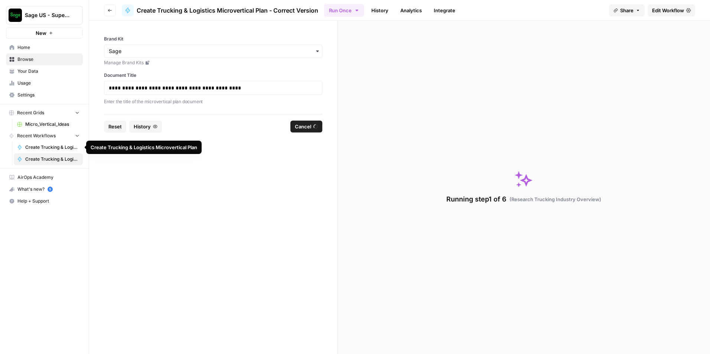
click at [60, 149] on span "Create Trucking & Logistics Microvertical Plan" at bounding box center [52, 147] width 54 height 7
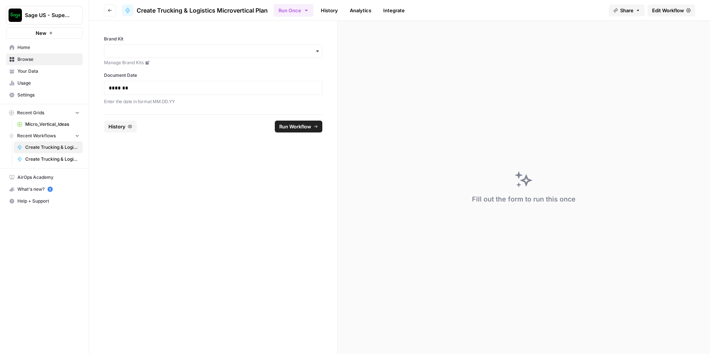
click at [60, 157] on span "Create Trucking & Logistics Microvertical Plan - Correct Version" at bounding box center [52, 159] width 54 height 7
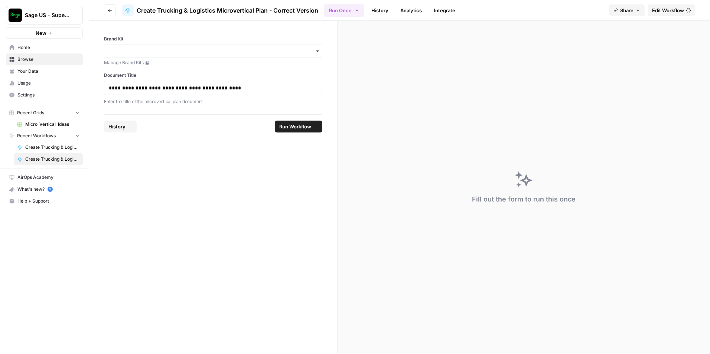
click at [60, 149] on span "Create Trucking & Logistics Microvertical Plan" at bounding box center [52, 147] width 54 height 7
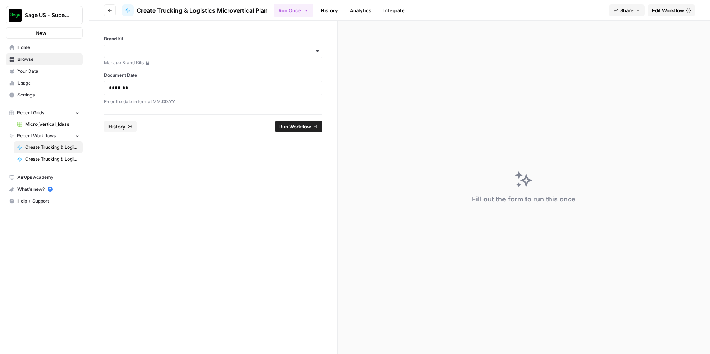
click at [39, 42] on nav "Home Browse Your Data Usage Settings" at bounding box center [44, 71] width 89 height 65
drag, startPoint x: 39, startPoint y: 42, endPoint x: 37, endPoint y: 46, distance: 5.0
click at [37, 46] on span "Home" at bounding box center [48, 47] width 62 height 7
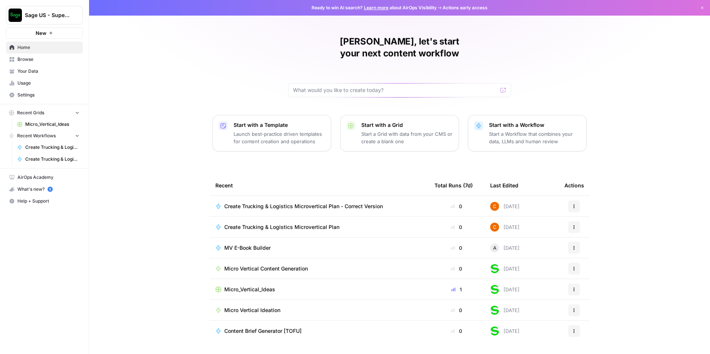
click at [308, 203] on span "Create Trucking & Logistics Microvertical Plan - Correct Version" at bounding box center [303, 206] width 158 height 7
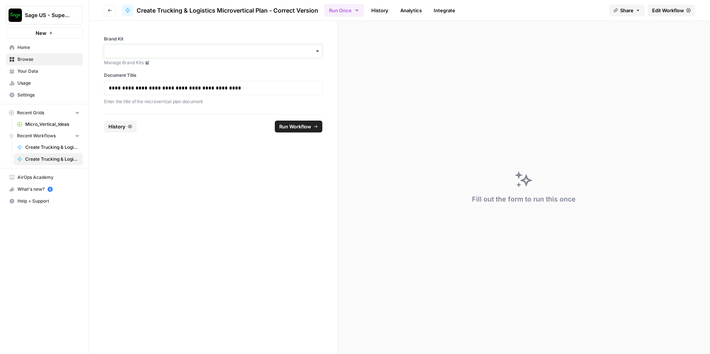
click at [227, 53] on input "Brand Kit" at bounding box center [213, 51] width 209 height 7
click at [217, 73] on div "Sage" at bounding box center [212, 71] width 217 height 14
click at [307, 128] on span "Run Workflow" at bounding box center [295, 126] width 32 height 7
click at [115, 10] on button "Go back" at bounding box center [110, 10] width 12 height 12
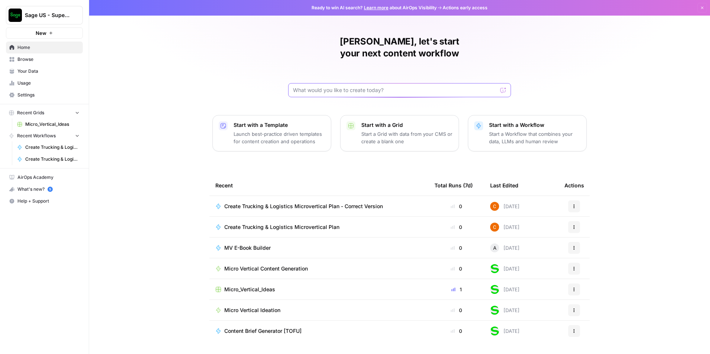
click at [349, 86] on input "text" at bounding box center [395, 89] width 204 height 7
paste input "Create a 27+ page Microsoft Word document titled **Trucking & Logistics Microve…"
type input "Create a 27+ page Microsoft Word document titled **Trucking & Logistics Microve…"
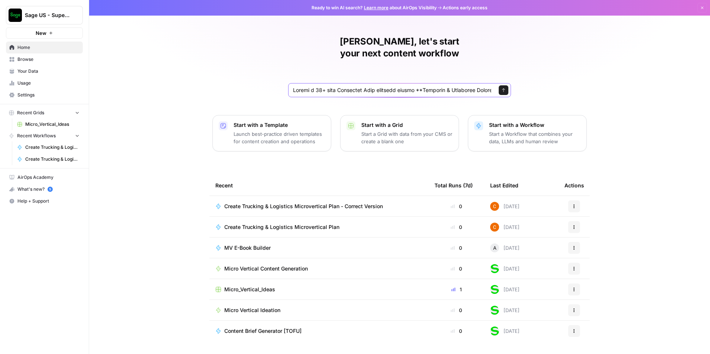
click at [504, 88] on icon "submit" at bounding box center [503, 90] width 4 height 4
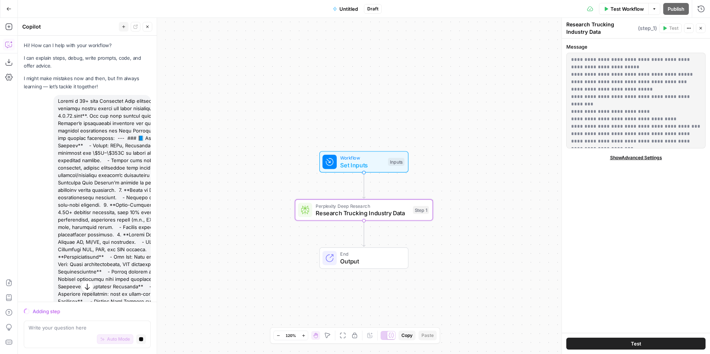
click at [616, 346] on button "Test" at bounding box center [635, 344] width 139 height 12
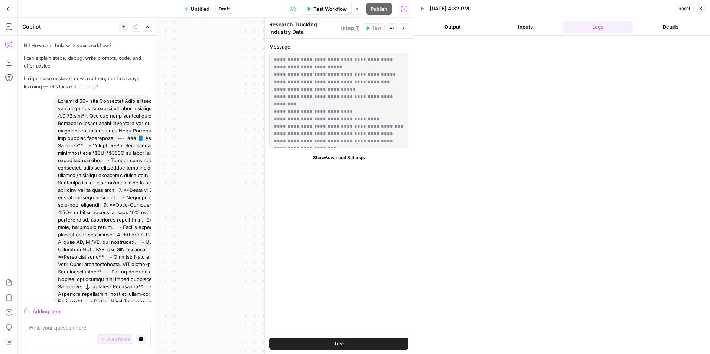
click at [12, 10] on button "Go Back" at bounding box center [8, 8] width 13 height 13
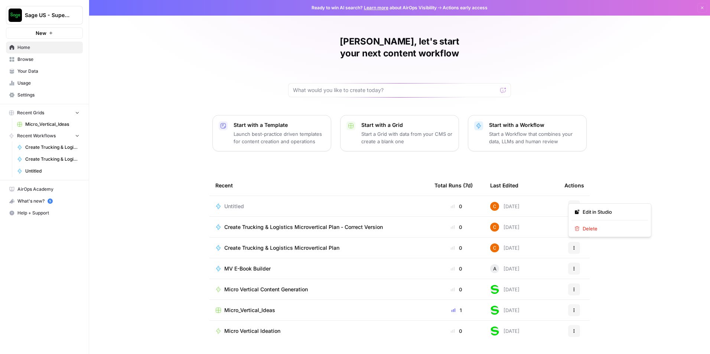
click at [573, 204] on icon "button" at bounding box center [574, 206] width 4 height 4
click at [585, 226] on span "Delete" at bounding box center [611, 228] width 59 height 7
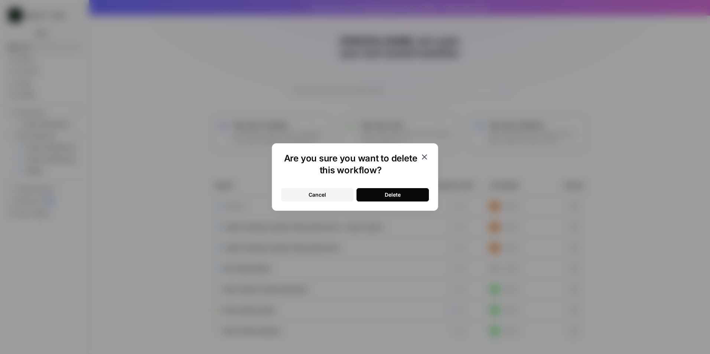
click at [384, 193] on div "Delete" at bounding box center [392, 194] width 16 height 7
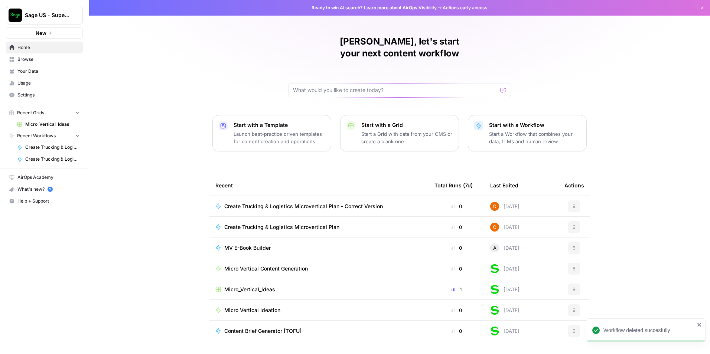
click at [330, 203] on span "Create Trucking & Logistics Microvertical Plan - Correct Version" at bounding box center [303, 206] width 158 height 7
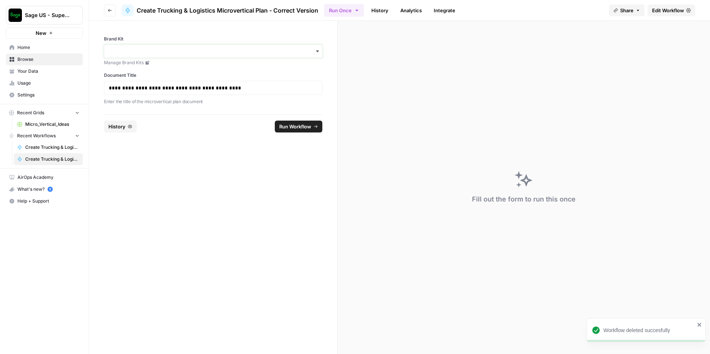
click at [204, 54] on input "Brand Kit" at bounding box center [213, 51] width 209 height 7
click at [197, 71] on div "Sage" at bounding box center [212, 71] width 217 height 14
click at [288, 131] on button "Run Workflow" at bounding box center [299, 127] width 48 height 12
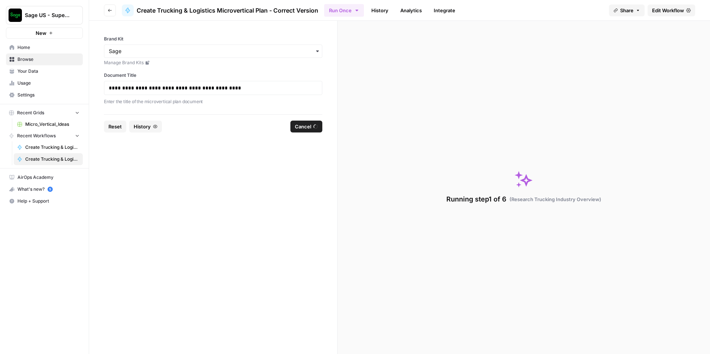
click at [25, 48] on span "Home" at bounding box center [48, 47] width 62 height 7
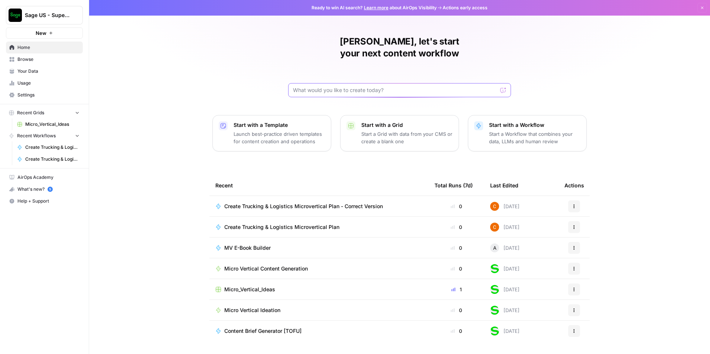
click at [389, 86] on input "text" at bounding box center [395, 89] width 204 height 7
paste input "Loremi d 25+ sita Consectet Adip elitsedd eiusmo **Temporin & Utlaboree Dolorem…"
type input "Loremi d 25+ sita Consectet Adip elitsedd eiusmo **Temporin & Utlaboree Dolorem…"
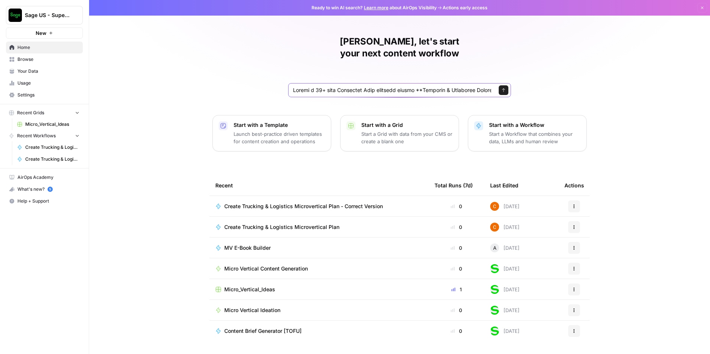
click at [505, 85] on button "Send" at bounding box center [503, 90] width 10 height 10
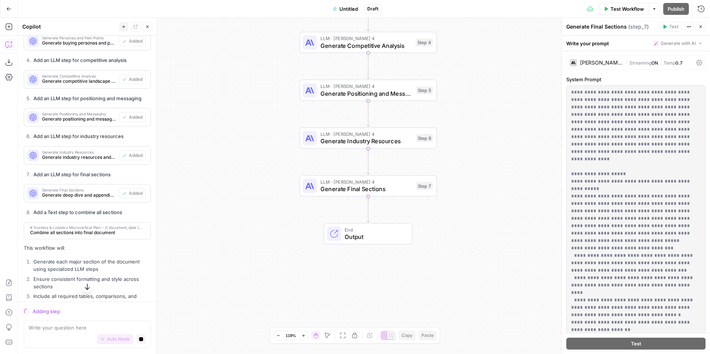
scroll to position [854, 0]
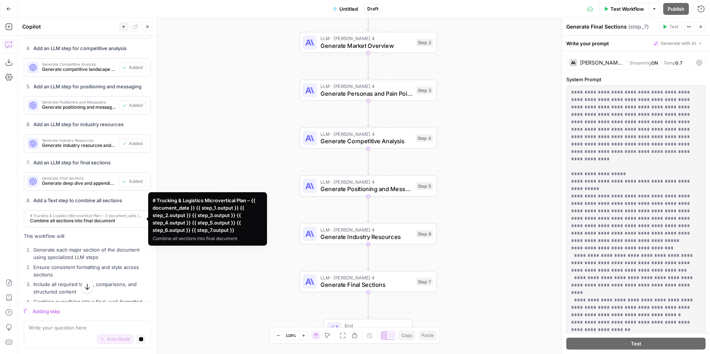
click at [98, 221] on span "Combine all sections into final document" at bounding box center [86, 220] width 113 height 7
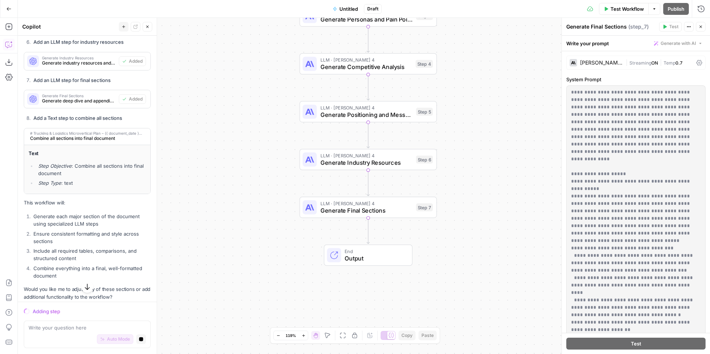
scroll to position [941, 0]
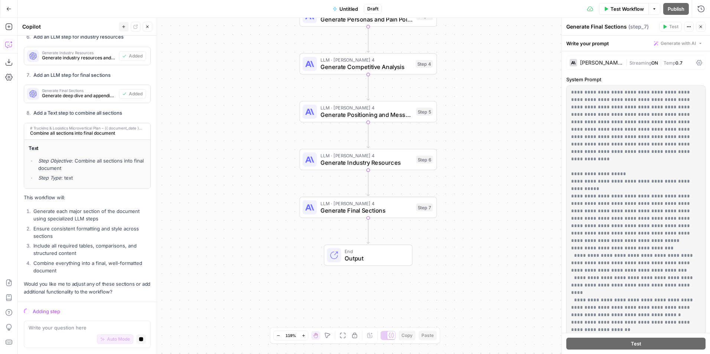
click at [454, 134] on div "Workflow Set Inputs Inputs LLM · [PERSON_NAME] 4 Generate Initial Sections Step…" at bounding box center [364, 186] width 692 height 336
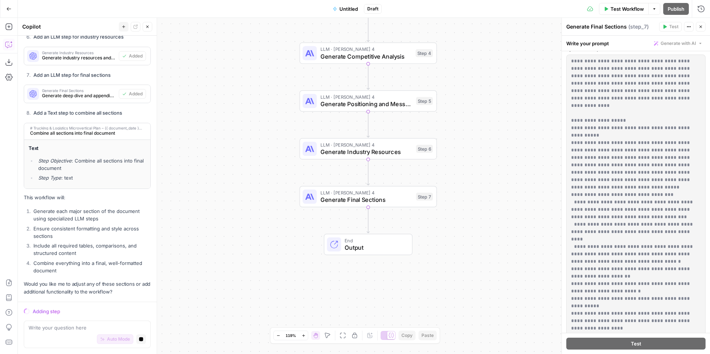
scroll to position [0, 0]
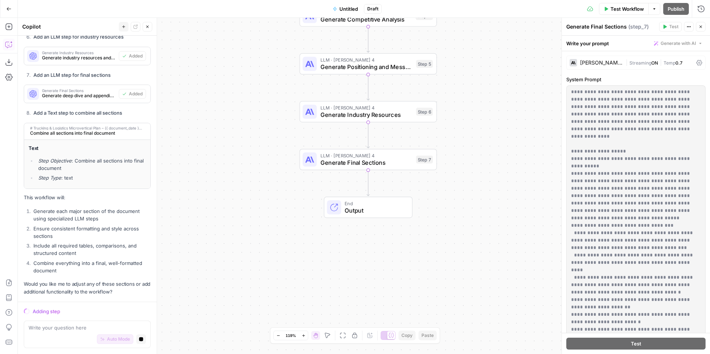
click at [383, 158] on span "LLM · [PERSON_NAME] 4" at bounding box center [366, 155] width 92 height 7
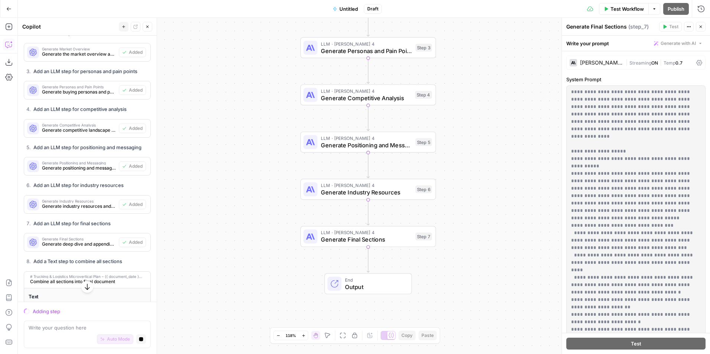
scroll to position [941, 0]
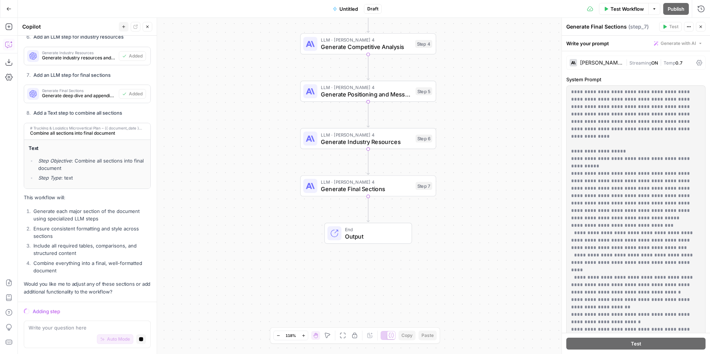
click at [73, 134] on span "Combine all sections into final document" at bounding box center [86, 133] width 113 height 7
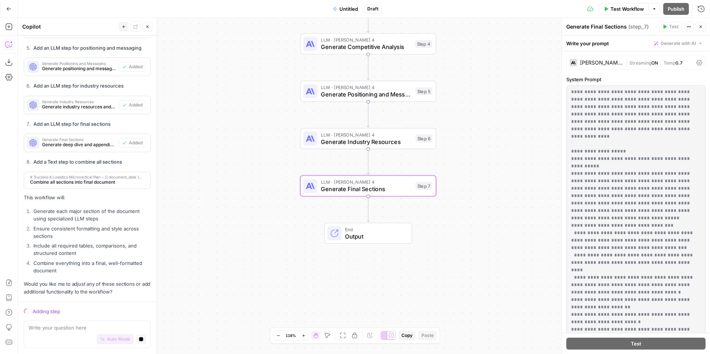
scroll to position [892, 0]
click at [107, 165] on li "Add a Text step to combine all sections" at bounding box center [91, 161] width 119 height 7
click at [120, 161] on strong "Add a Text step to combine all sections" at bounding box center [77, 162] width 89 height 6
click at [97, 182] on span "Combine all sections into final document" at bounding box center [86, 182] width 113 height 7
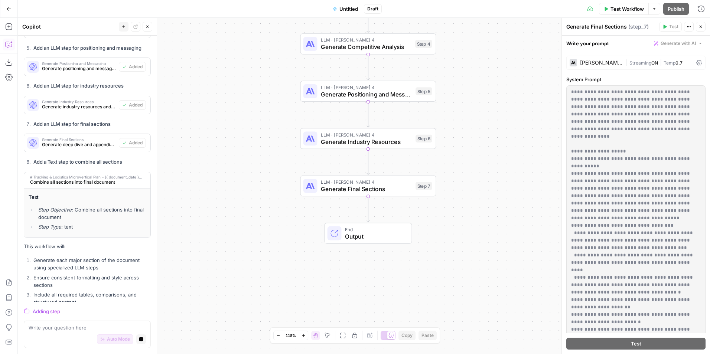
scroll to position [941, 0]
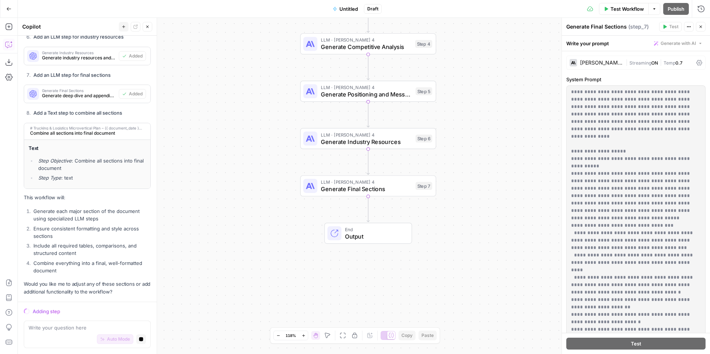
click at [368, 217] on icon "Edge from step_7 to end" at bounding box center [368, 209] width 3 height 26
drag, startPoint x: 367, startPoint y: 211, endPoint x: 316, endPoint y: 206, distance: 51.1
click at [316, 206] on div "Workflow Set Inputs Inputs LLM · Claude Sonnet 4 Generate Initial Sections Step…" at bounding box center [364, 186] width 692 height 336
click at [94, 130] on span "Combine all sections into final document" at bounding box center [86, 133] width 113 height 7
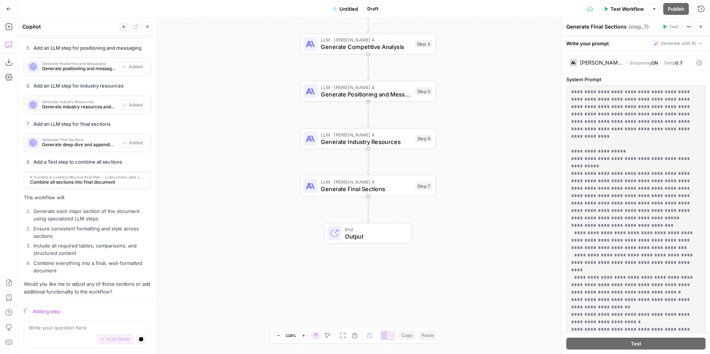
scroll to position [892, 0]
drag, startPoint x: 95, startPoint y: 130, endPoint x: 69, endPoint y: 139, distance: 27.2
click at [69, 139] on span "Generate Final Sections" at bounding box center [79, 140] width 74 height 4
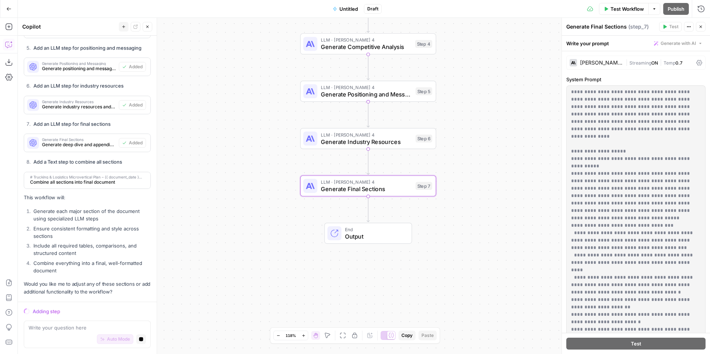
scroll to position [941, 0]
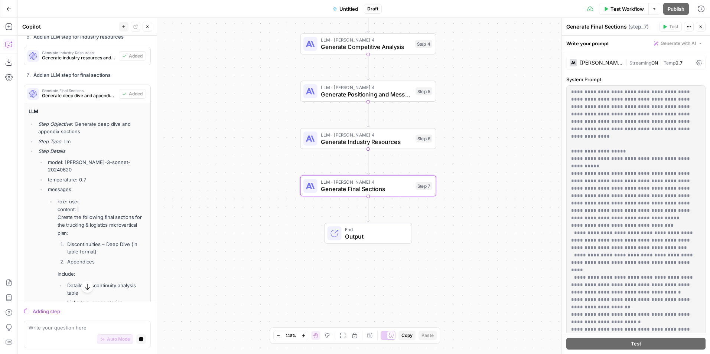
click at [105, 90] on span "Generate Final Sections" at bounding box center [79, 91] width 74 height 4
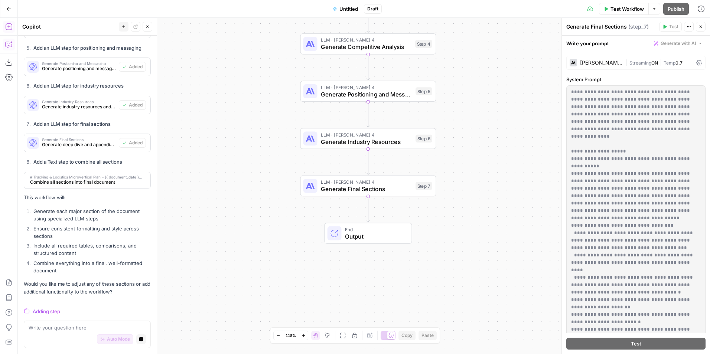
click at [8, 25] on icon "button" at bounding box center [8, 26] width 7 height 7
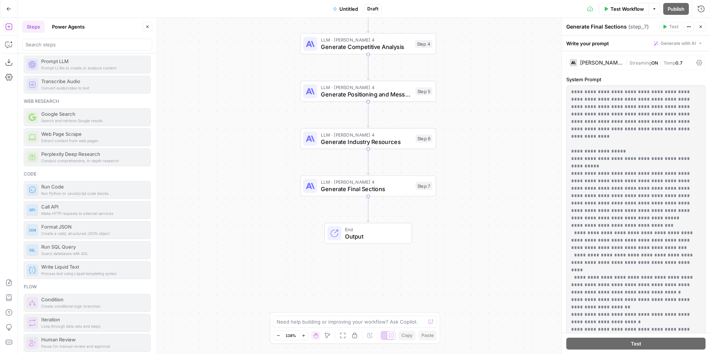
scroll to position [0, 0]
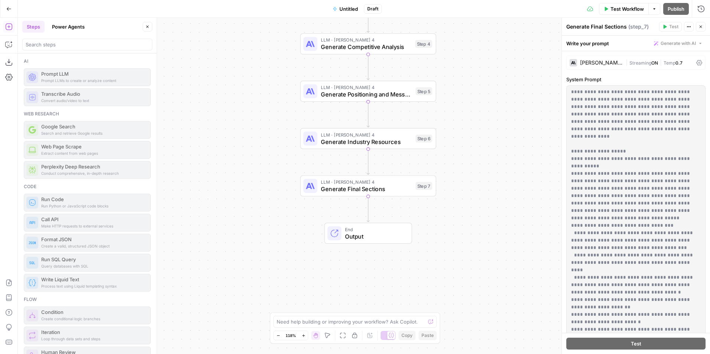
click at [147, 26] on icon "button" at bounding box center [147, 26] width 4 height 4
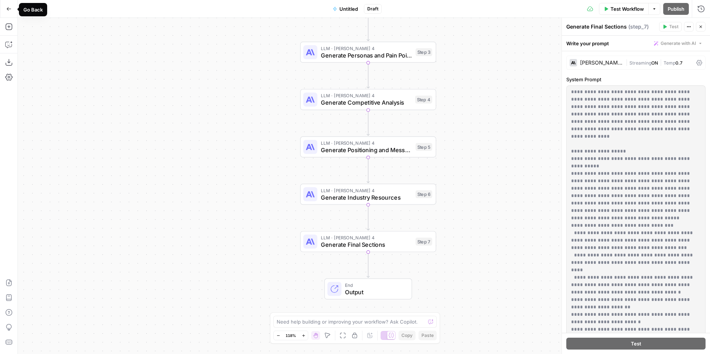
click at [183, 91] on div "Workflow Set Inputs Inputs LLM · Claude Sonnet 4 Generate Initial Sections Step…" at bounding box center [364, 186] width 692 height 336
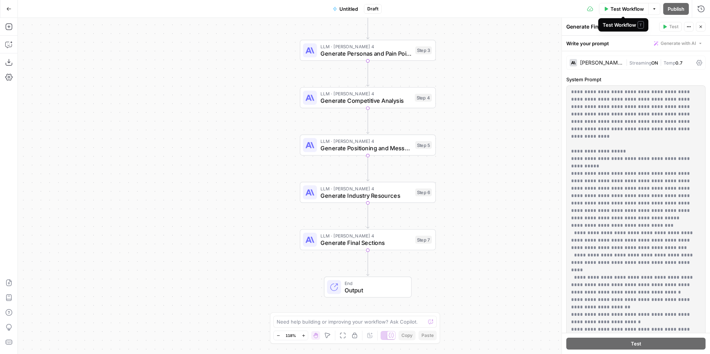
click at [616, 11] on span "Test Workflow" at bounding box center [626, 8] width 33 height 7
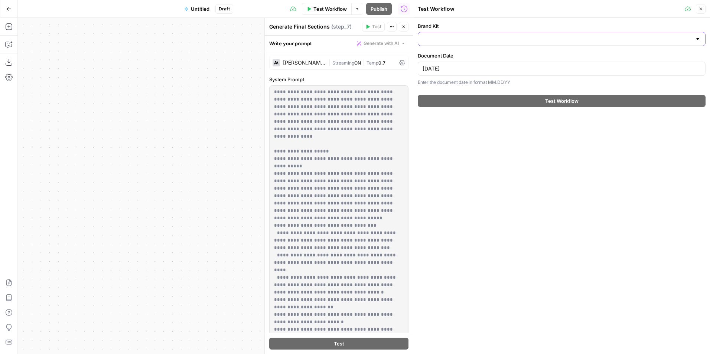
click at [497, 39] on input "Brand Kit" at bounding box center [556, 38] width 269 height 7
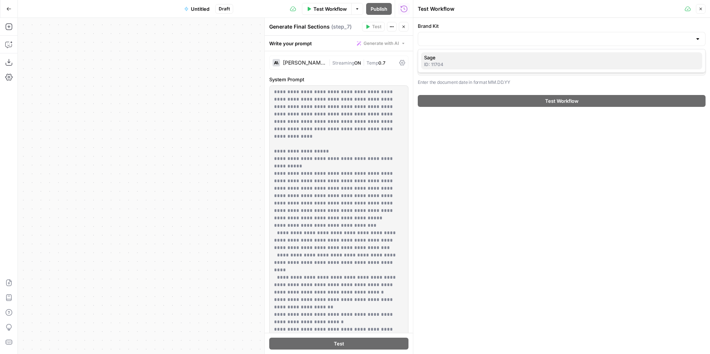
click at [501, 57] on span "Sage" at bounding box center [560, 57] width 272 height 7
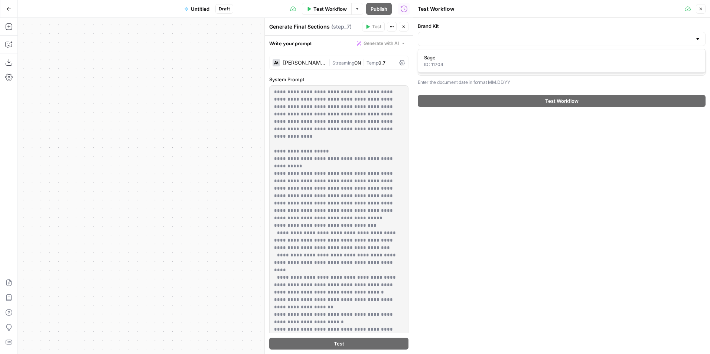
type input "Sage"
click at [697, 6] on button "Close" at bounding box center [700, 9] width 10 height 10
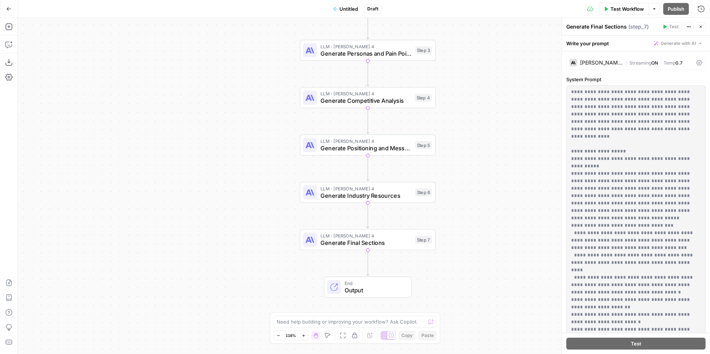
click at [11, 13] on button "Go Back" at bounding box center [8, 8] width 13 height 13
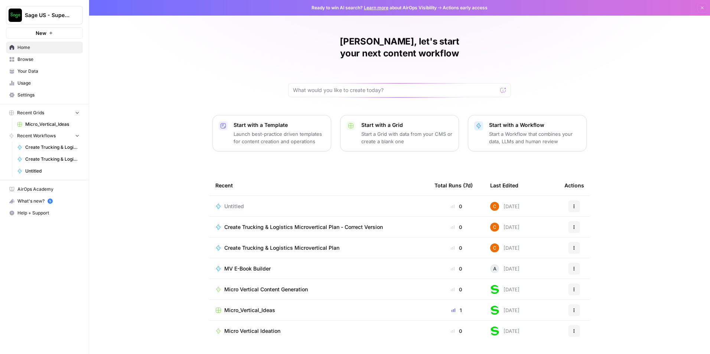
click at [571, 200] on button "Actions" at bounding box center [574, 206] width 12 height 12
click at [586, 232] on span "Delete" at bounding box center [611, 228] width 59 height 7
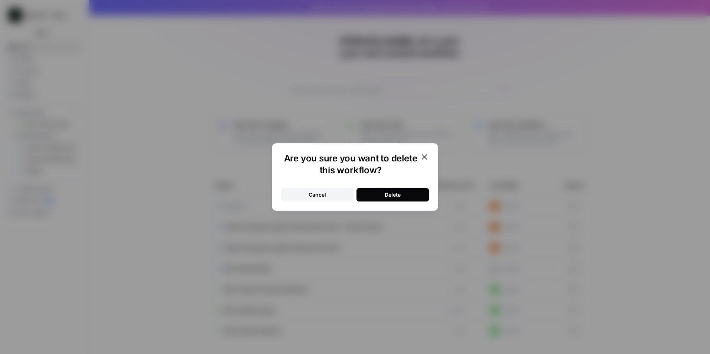
click at [385, 189] on button "Delete" at bounding box center [392, 194] width 72 height 13
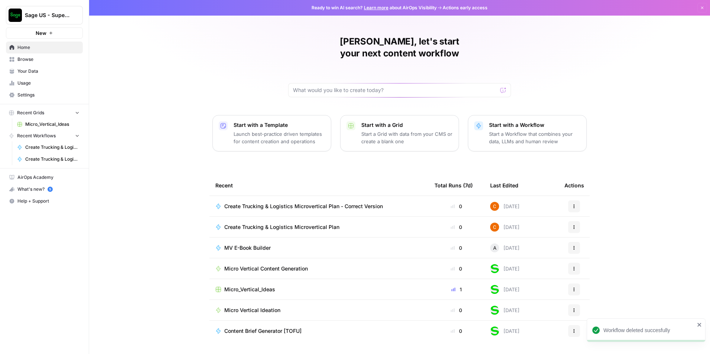
click at [263, 203] on span "Create Trucking & Logistics Microvertical Plan - Correct Version" at bounding box center [303, 206] width 158 height 7
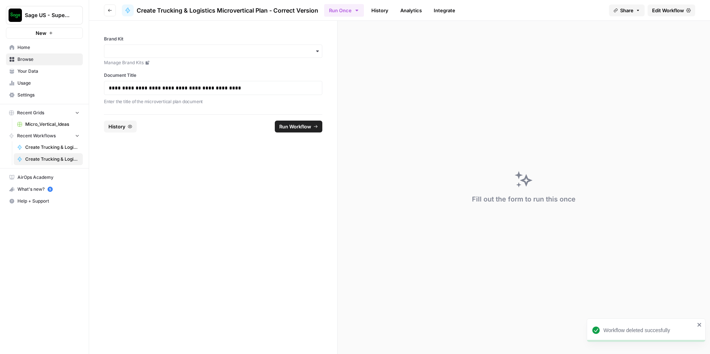
drag, startPoint x: 238, startPoint y: 37, endPoint x: 238, endPoint y: 46, distance: 8.5
click at [238, 38] on label "Brand Kit" at bounding box center [213, 39] width 218 height 7
click at [238, 48] on input "Brand Kit" at bounding box center [213, 51] width 209 height 7
click at [238, 50] on input "Brand Kit" at bounding box center [213, 51] width 209 height 7
click at [233, 70] on div "**********" at bounding box center [213, 71] width 218 height 70
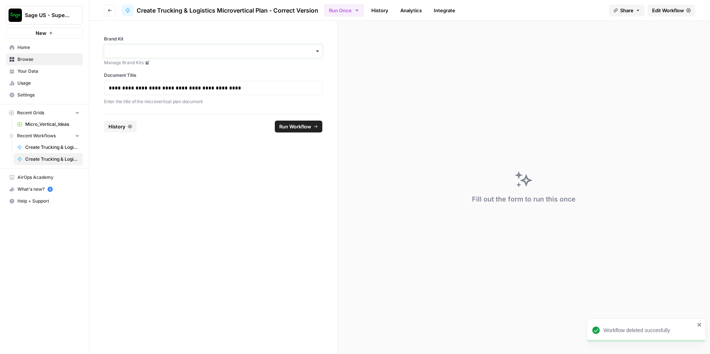
drag, startPoint x: 240, startPoint y: 50, endPoint x: 238, endPoint y: 57, distance: 6.8
click at [240, 53] on input "Brand Kit" at bounding box center [213, 51] width 209 height 7
click at [236, 68] on div "Sage" at bounding box center [212, 71] width 217 height 14
click at [297, 130] on button "Run Workflow" at bounding box center [299, 127] width 48 height 12
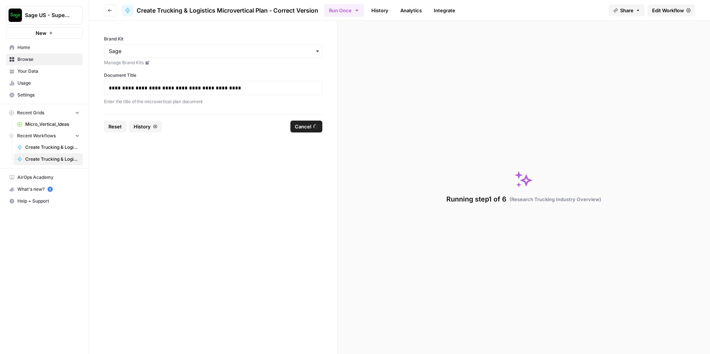
click at [667, 7] on span "Edit Workflow" at bounding box center [668, 10] width 32 height 7
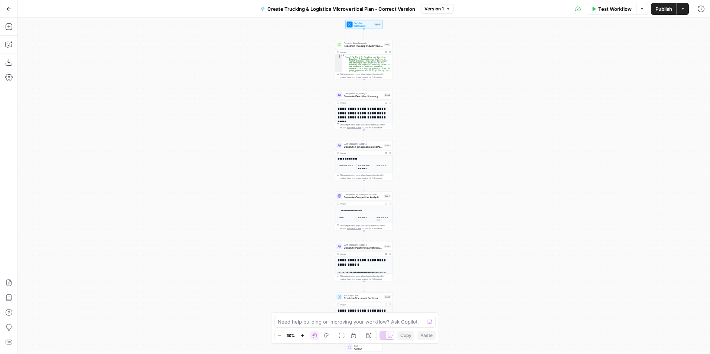
type textarea "**********"
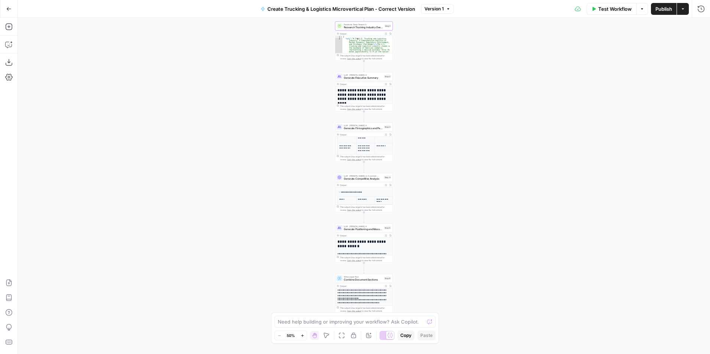
scroll to position [144, 0]
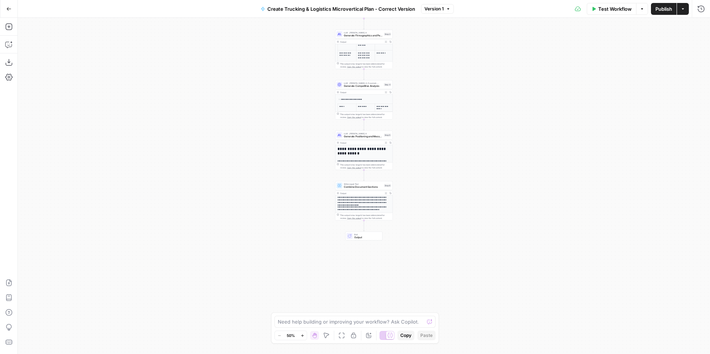
click at [373, 208] on p "**********" at bounding box center [362, 209] width 50 height 6
click at [371, 233] on span "End" at bounding box center [366, 234] width 25 height 3
click at [7, 6] on icon "button" at bounding box center [8, 8] width 5 height 5
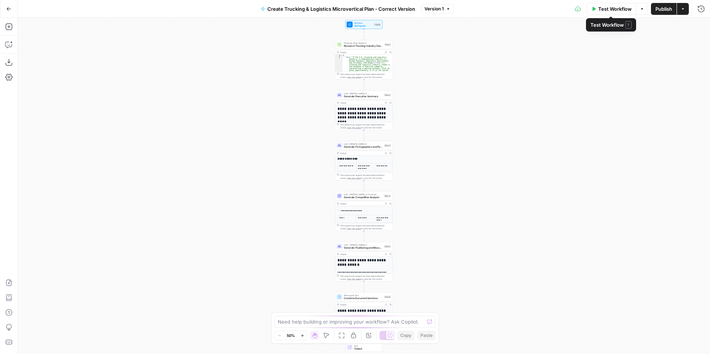
click at [619, 10] on span "Test Workflow" at bounding box center [614, 8] width 33 height 7
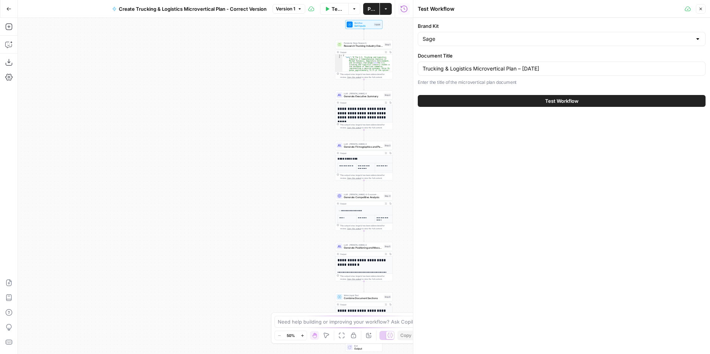
click at [518, 91] on div "Test Workflow" at bounding box center [561, 101] width 288 height 21
click at [518, 96] on button "Test Workflow" at bounding box center [561, 101] width 288 height 12
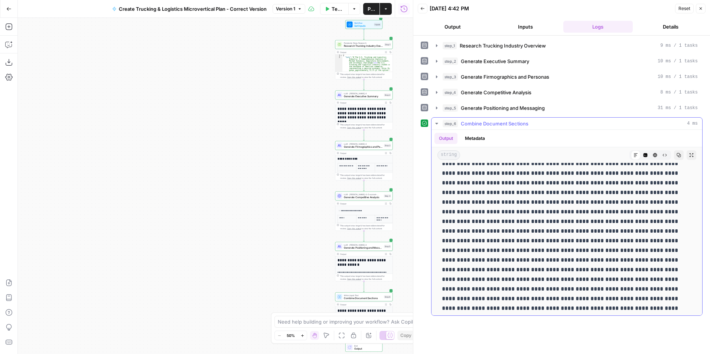
scroll to position [1113, 0]
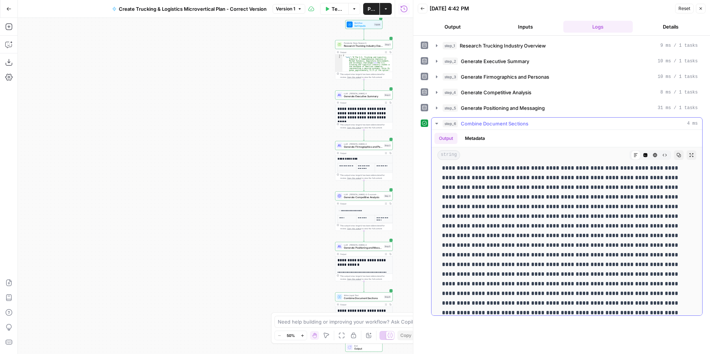
click at [438, 122] on icon "button" at bounding box center [436, 124] width 6 height 6
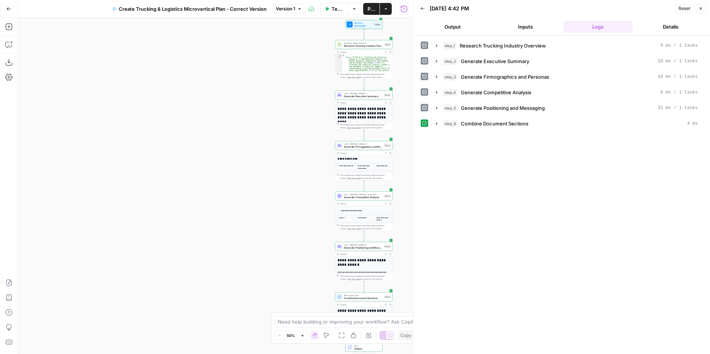
click at [455, 22] on button "Output" at bounding box center [452, 27] width 70 height 12
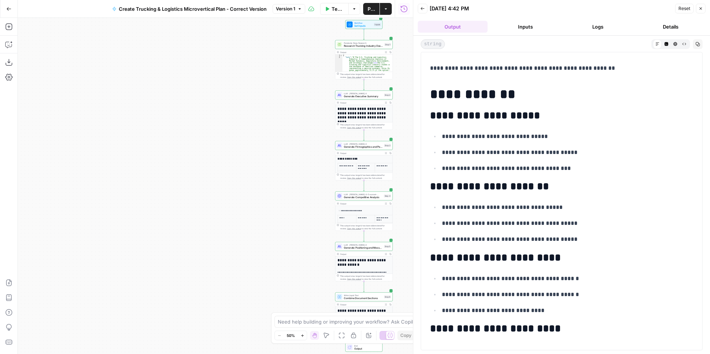
scroll to position [9664, 0]
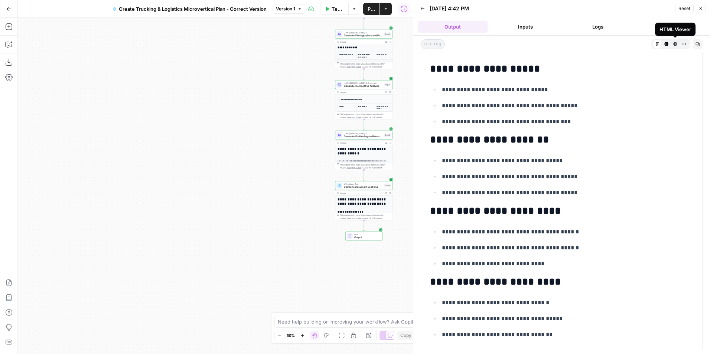
click at [525, 20] on header "Back 08/20/25 at 4:42 PM Reset Close Output Inputs Logs Details" at bounding box center [561, 18] width 297 height 36
click at [531, 23] on button "Inputs" at bounding box center [525, 27] width 70 height 12
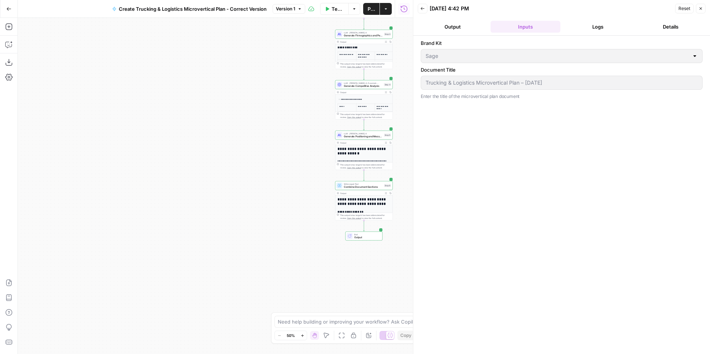
click at [599, 26] on button "Logs" at bounding box center [598, 27] width 70 height 12
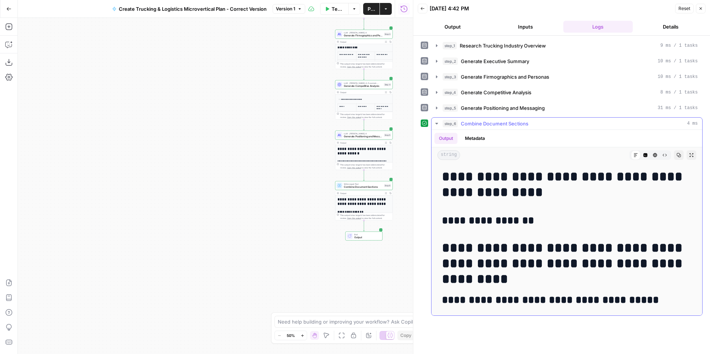
click at [434, 124] on icon "button" at bounding box center [436, 124] width 6 height 6
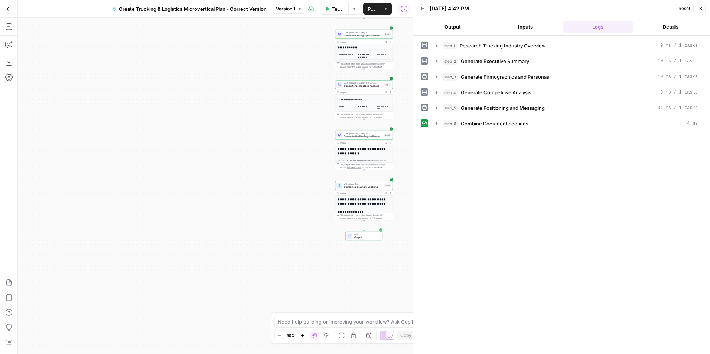
click at [668, 24] on button "Details" at bounding box center [670, 27] width 70 height 12
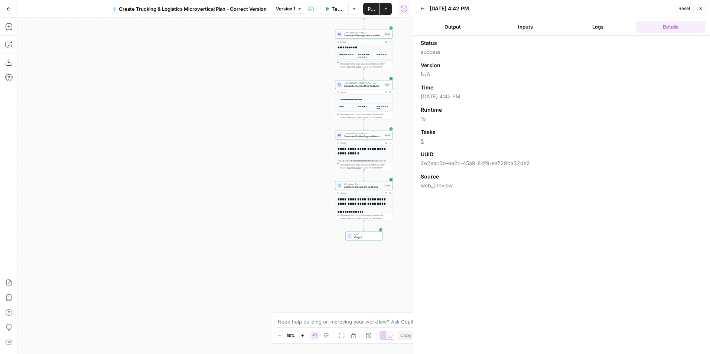
click at [457, 23] on button "Output" at bounding box center [452, 27] width 70 height 12
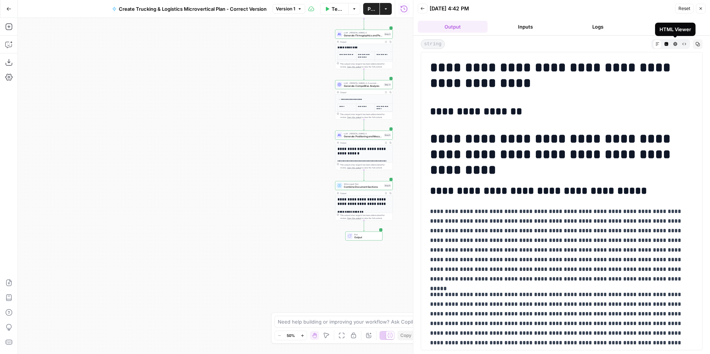
click at [677, 44] on button "HTML Viewer" at bounding box center [674, 43] width 9 height 9
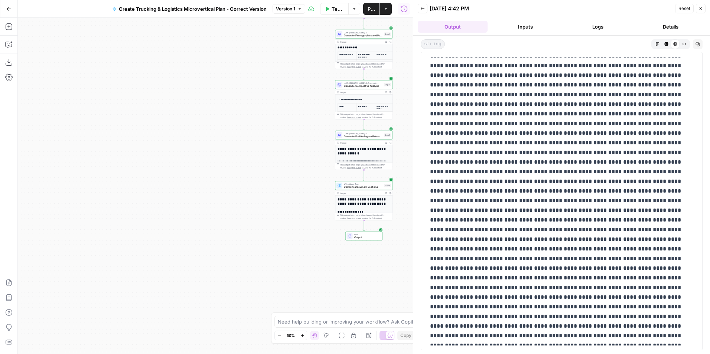
scroll to position [1373, 0]
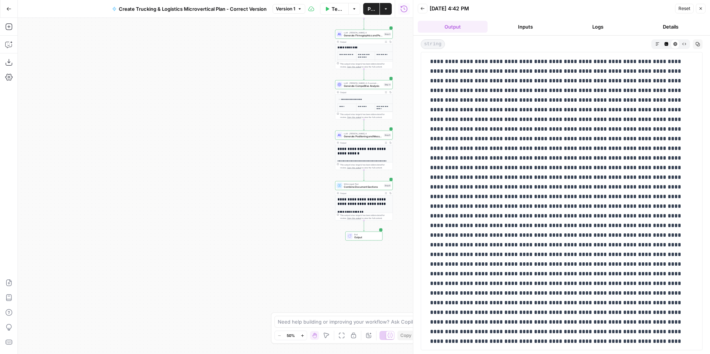
click at [665, 44] on icon "button" at bounding box center [666, 44] width 4 height 4
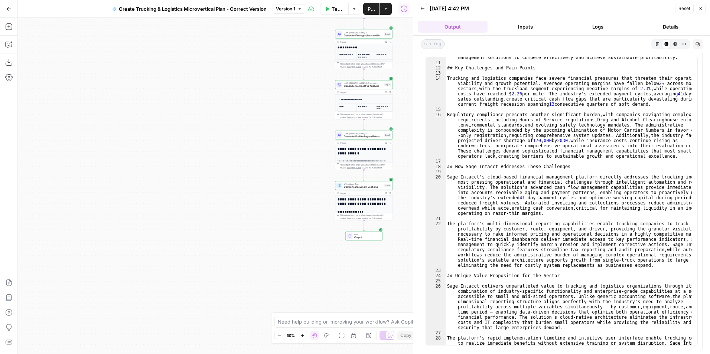
scroll to position [0, 0]
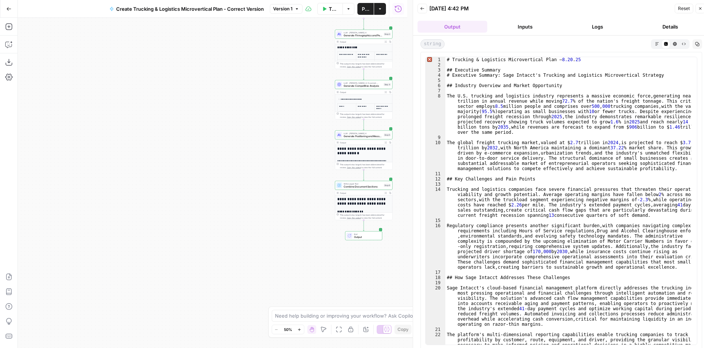
click at [430, 60] on span "Error, read annotations row 1" at bounding box center [429, 59] width 7 height 5
type textarea "**********"
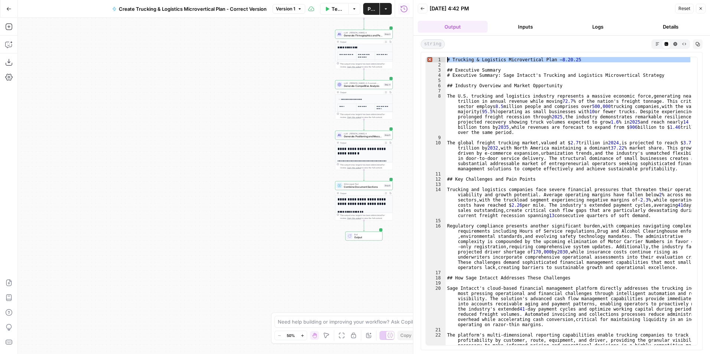
click at [430, 60] on span "Error, read annotations row 1" at bounding box center [429, 59] width 7 height 5
click at [527, 27] on button "Inputs" at bounding box center [525, 27] width 70 height 12
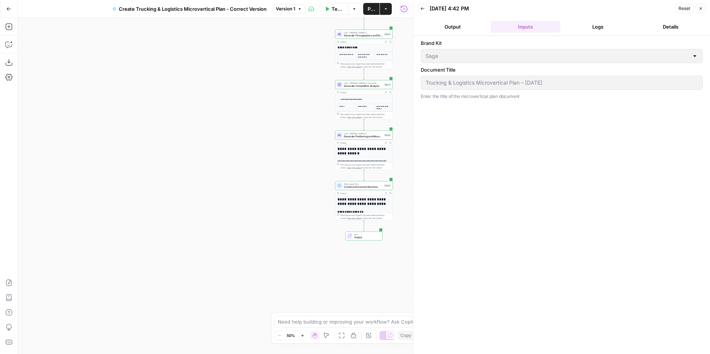
click at [607, 30] on button "Logs" at bounding box center [598, 27] width 70 height 12
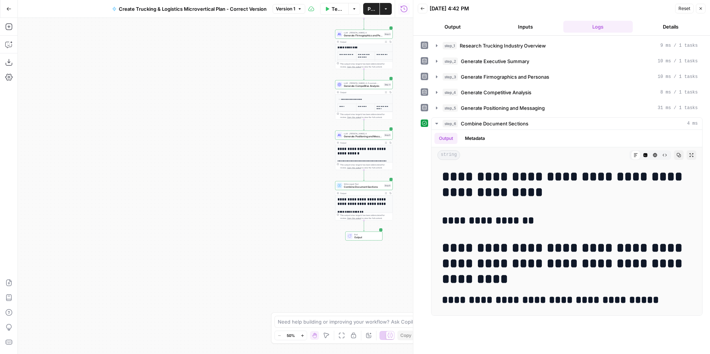
click at [469, 22] on button "Output" at bounding box center [452, 27] width 70 height 12
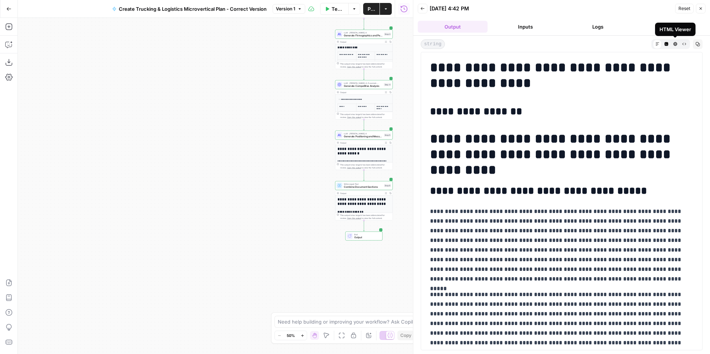
click at [676, 43] on icon "button" at bounding box center [675, 44] width 4 height 4
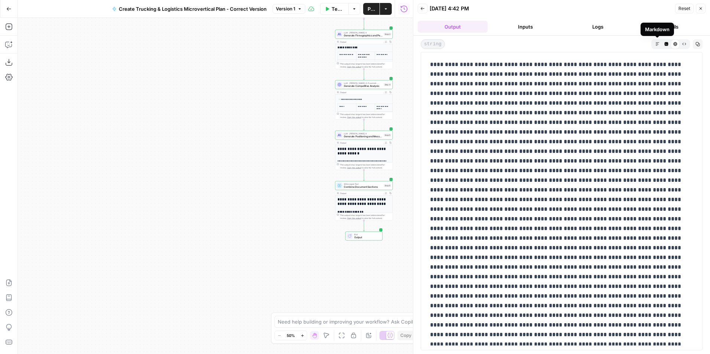
click at [658, 43] on icon "button" at bounding box center [657, 44] width 4 height 4
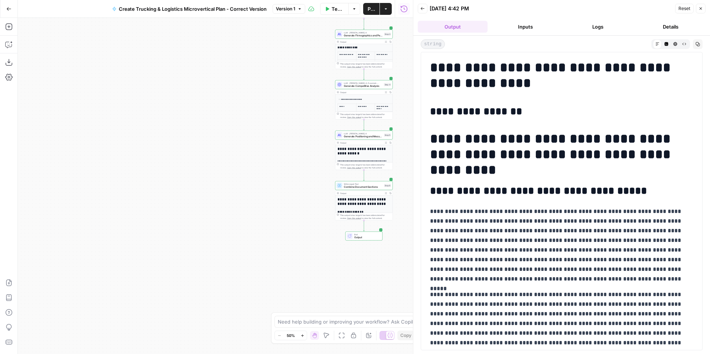
click at [668, 44] on icon "button" at bounding box center [666, 44] width 4 height 4
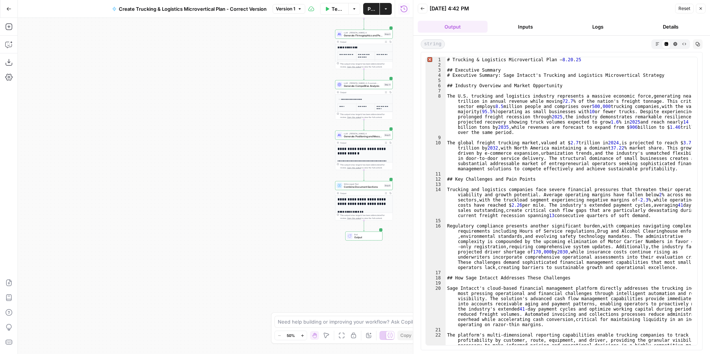
click at [686, 43] on button "Raw Output" at bounding box center [683, 43] width 9 height 9
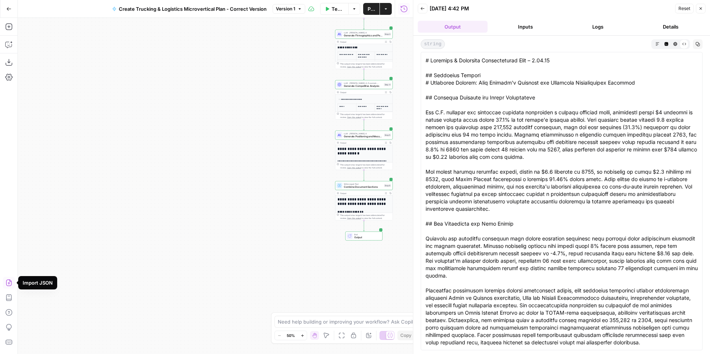
drag, startPoint x: 665, startPoint y: 42, endPoint x: 654, endPoint y: 52, distance: 15.3
click at [666, 42] on icon "button" at bounding box center [666, 44] width 4 height 4
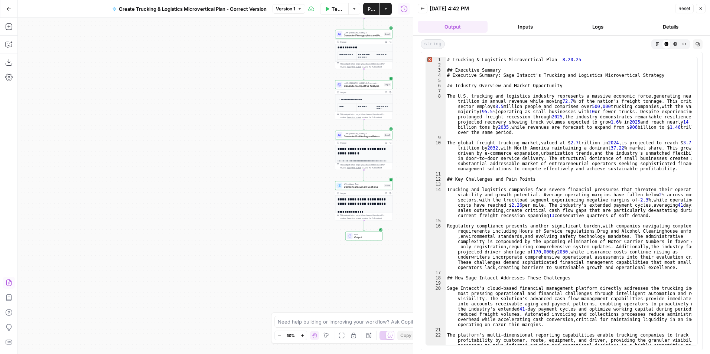
click at [554, 100] on div "# Trucking & Logistics Microvertical Plan – 8.20 . 25 ## Executive Summary # Ex…" at bounding box center [568, 227] width 246 height 340
type textarea "**********"
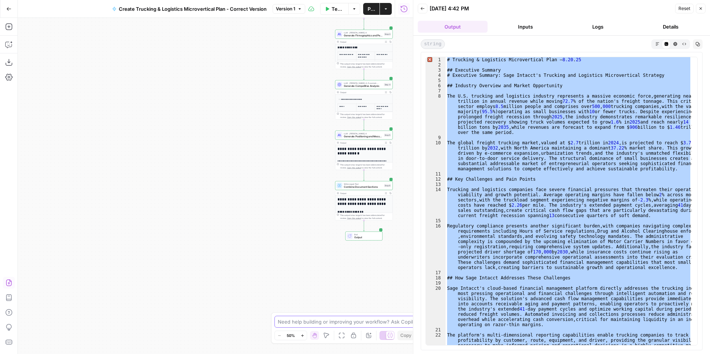
click at [338, 324] on textarea at bounding box center [351, 321] width 146 height 7
type textarea "The output needs to be for HTML"
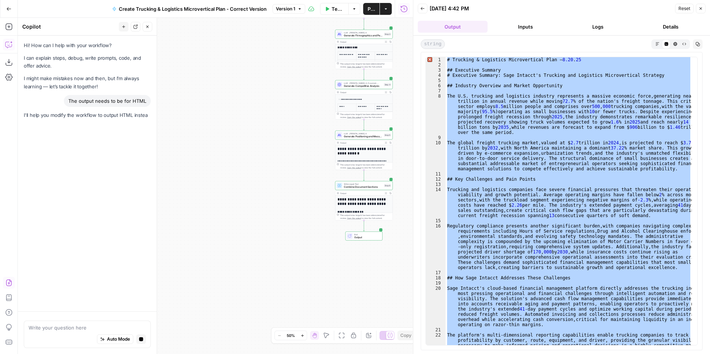
click at [62, 325] on textarea at bounding box center [87, 327] width 117 height 7
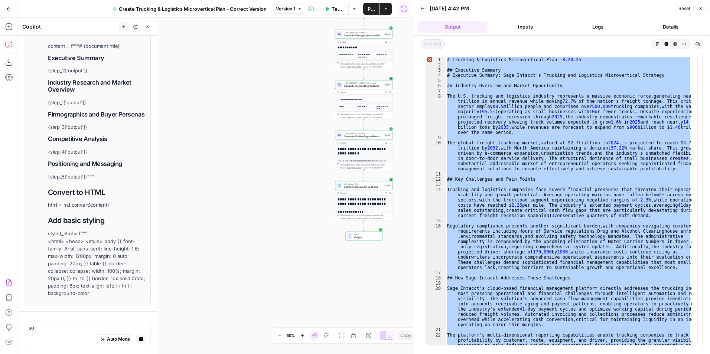
type textarea "s"
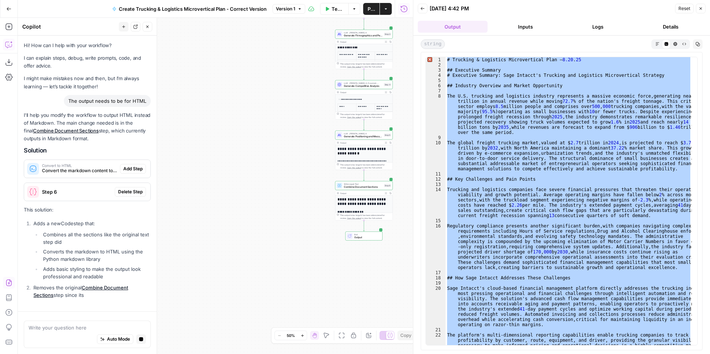
click at [72, 328] on textarea at bounding box center [87, 327] width 117 height 7
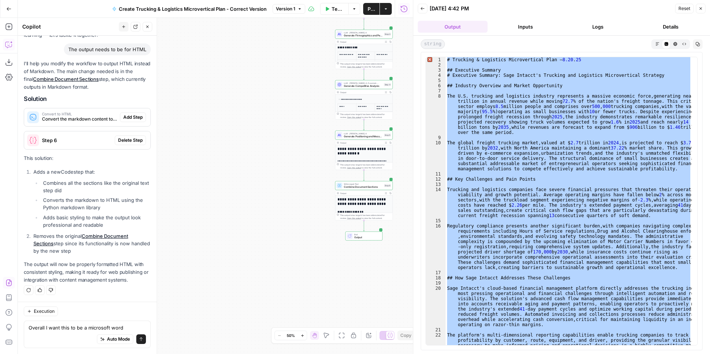
scroll to position [59, 0]
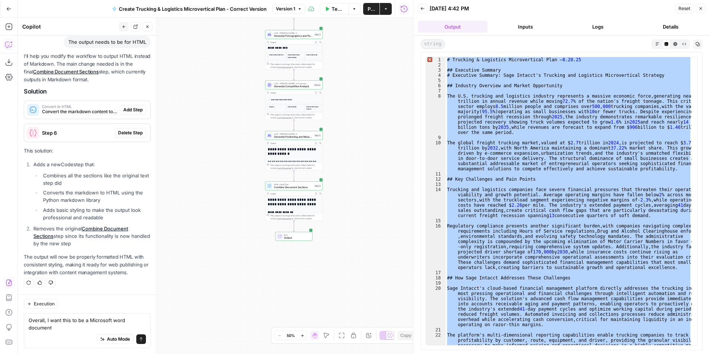
type textarea "Overall, I want this to be a Microsoft word document"
click at [139, 340] on icon "submit" at bounding box center [141, 339] width 4 height 4
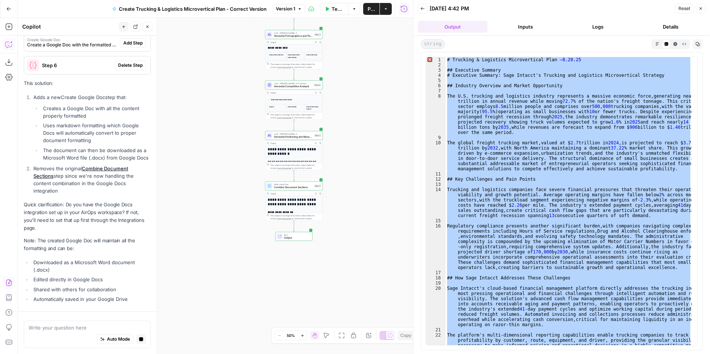
scroll to position [414, 0]
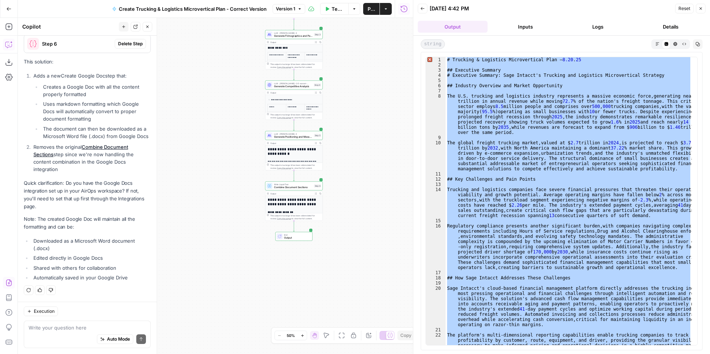
click at [420, 7] on icon "button" at bounding box center [422, 8] width 4 height 4
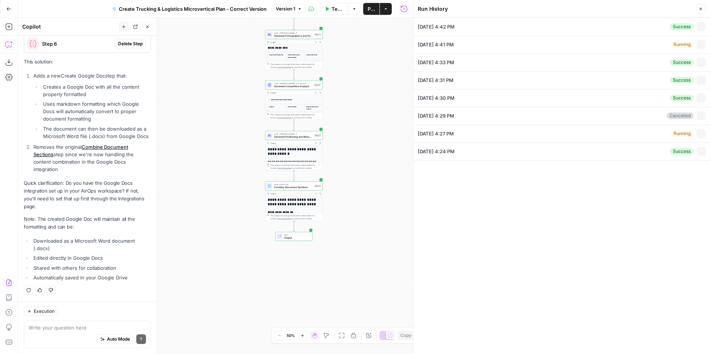
type input "Sage"
type input "Trucking & Logistics Microvertical Plan – 8.20.25"
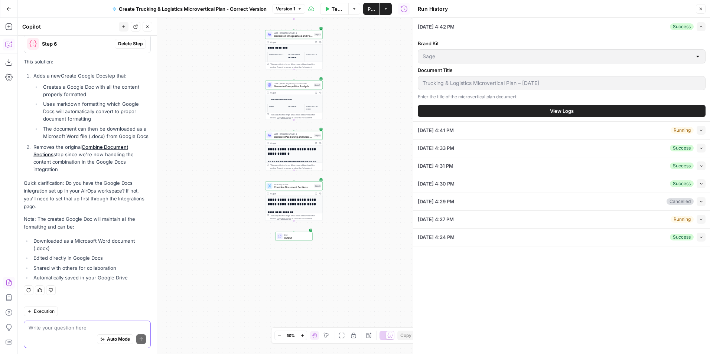
click at [51, 325] on textarea at bounding box center [87, 327] width 117 height 7
type textarea "Let's run it"
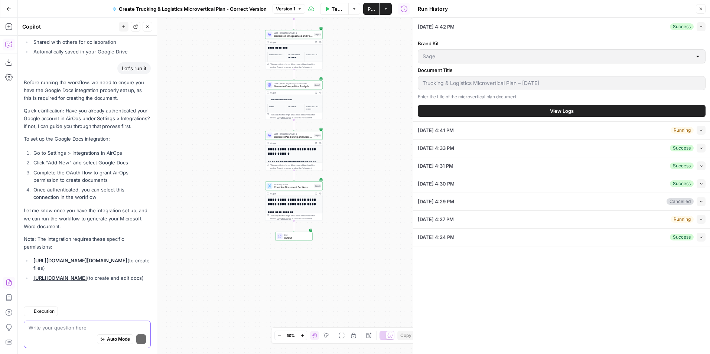
scroll to position [655, 0]
click at [97, 258] on link "https://www.googleapis.com/auth/drive.file" at bounding box center [80, 261] width 94 height 6
click at [87, 275] on link "https://www.googleapis.com/auth/documents" at bounding box center [59, 278] width 53 height 6
click at [121, 248] on div "Before running the workflow, we need to ensure you have the Google Docs integra…" at bounding box center [87, 182] width 127 height 206
click at [121, 258] on link "https://www.googleapis.com/auth/drive.file" at bounding box center [80, 261] width 94 height 6
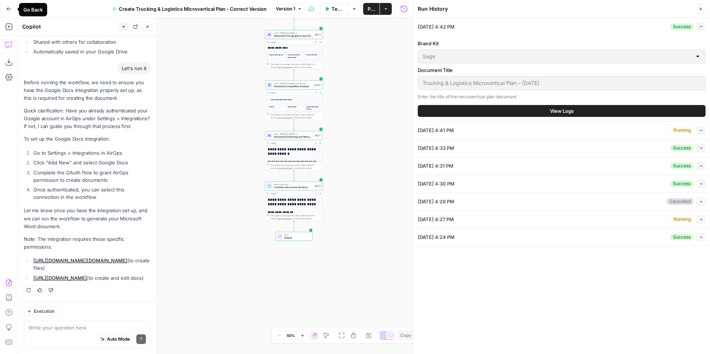
click at [6, 10] on button "Go Back" at bounding box center [8, 8] width 13 height 13
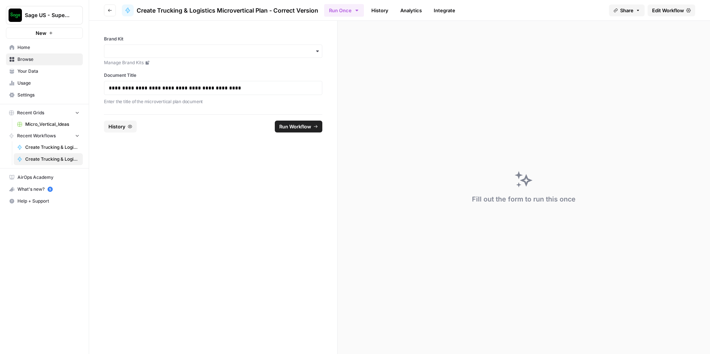
click at [448, 6] on link "Integrate" at bounding box center [444, 10] width 30 height 12
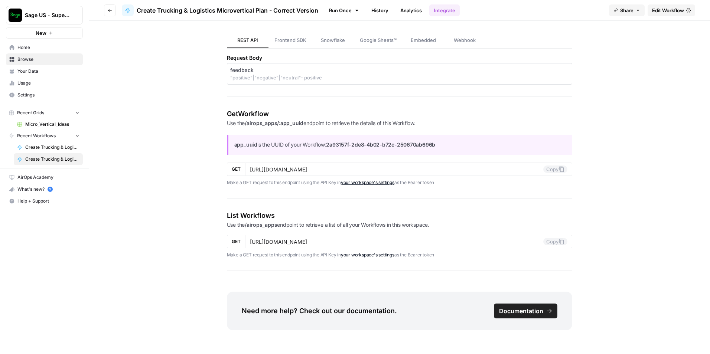
scroll to position [829, 0]
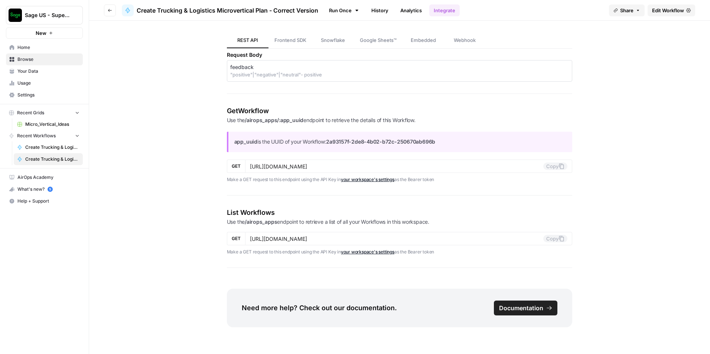
click at [60, 142] on link "Create Trucking & Logistics Microvertical Plan" at bounding box center [48, 147] width 69 height 12
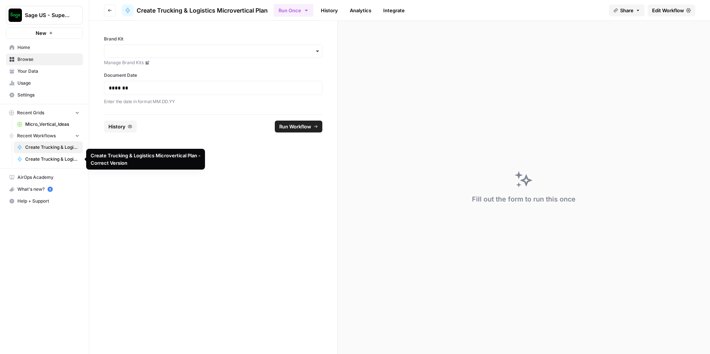
click at [69, 160] on span "Create Trucking & Logistics Microvertical Plan - Correct Version" at bounding box center [52, 159] width 54 height 7
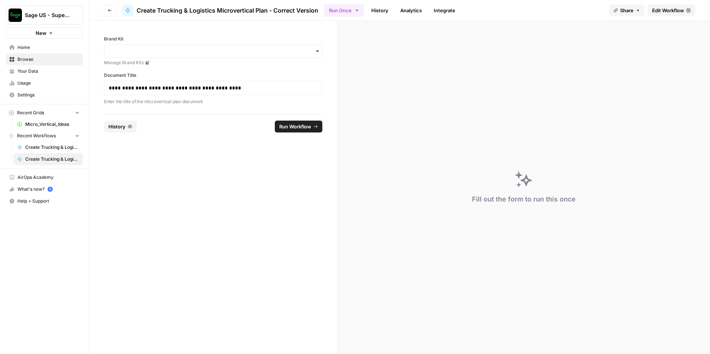
click at [46, 95] on span "Settings" at bounding box center [48, 95] width 62 height 7
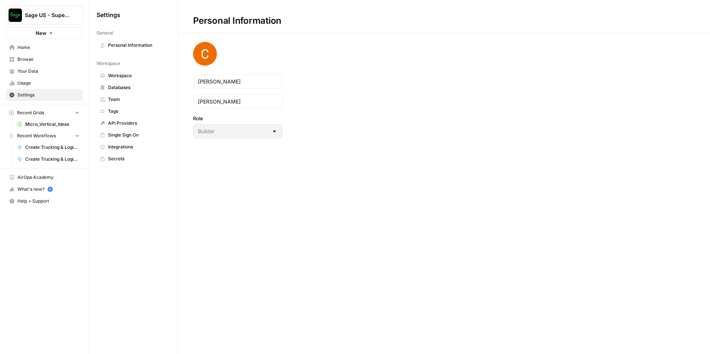
click at [134, 150] on span "Integrations" at bounding box center [137, 147] width 59 height 7
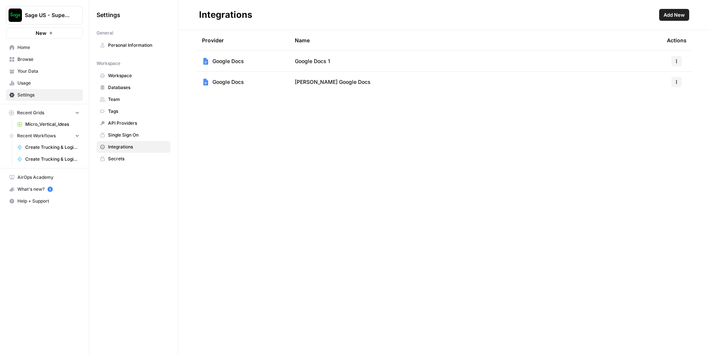
click at [680, 14] on span "Add New" at bounding box center [673, 14] width 21 height 7
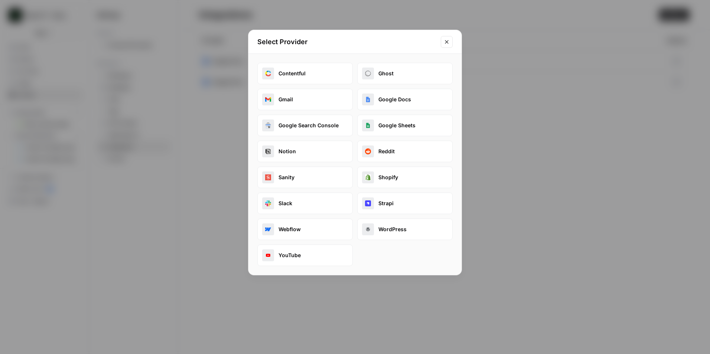
click at [446, 40] on icon "Close modal" at bounding box center [446, 42] width 6 height 6
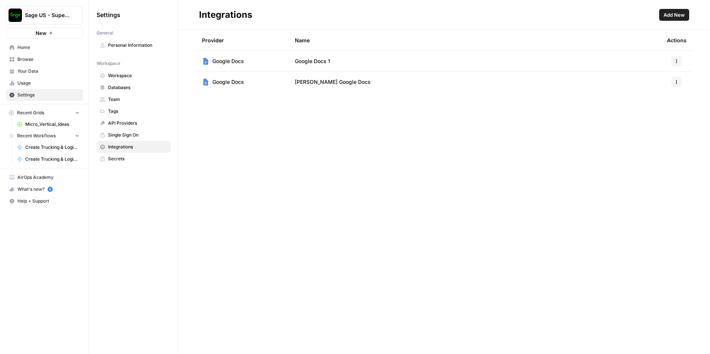
click at [143, 122] on span "API Providers" at bounding box center [137, 123] width 59 height 7
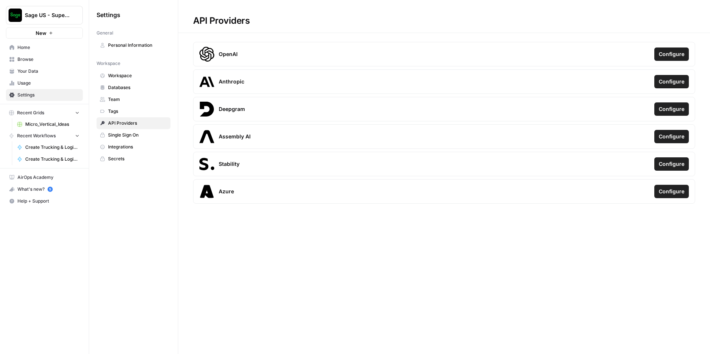
click at [136, 136] on span "Single Sign On" at bounding box center [137, 135] width 59 height 7
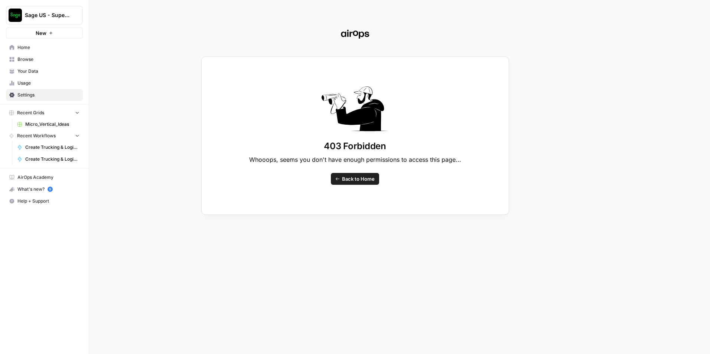
click at [46, 96] on div "403 Forbidden Whooops, seems you don't have enough permissions to access this p…" at bounding box center [355, 177] width 710 height 354
click at [35, 95] on div "403 Forbidden Whooops, seems you don't have enough permissions to access this p…" at bounding box center [355, 177] width 710 height 354
click at [33, 86] on div "403 Forbidden Whooops, seems you don't have enough permissions to access this p…" at bounding box center [355, 177] width 710 height 354
click at [338, 180] on icon at bounding box center [337, 179] width 4 height 4
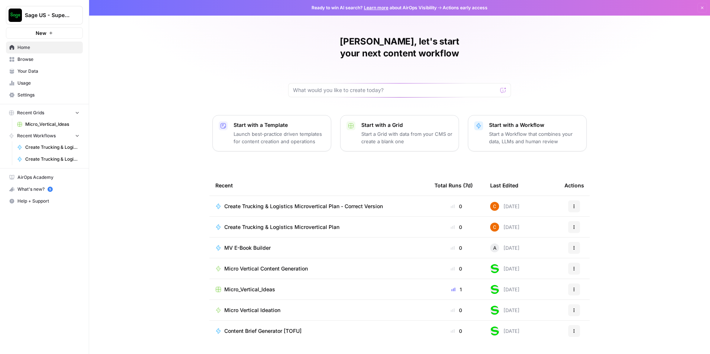
click at [32, 92] on span "Settings" at bounding box center [48, 95] width 62 height 7
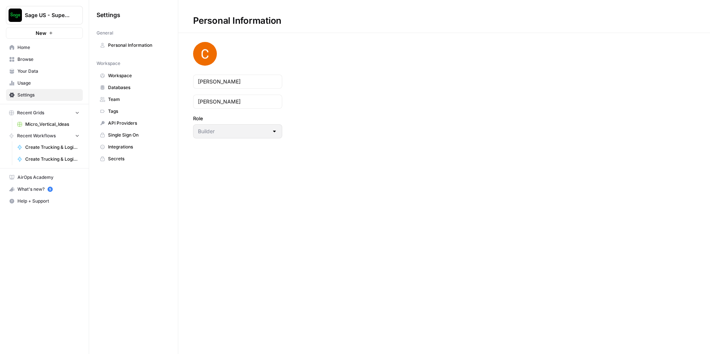
click at [141, 148] on span "Integrations" at bounding box center [137, 147] width 59 height 7
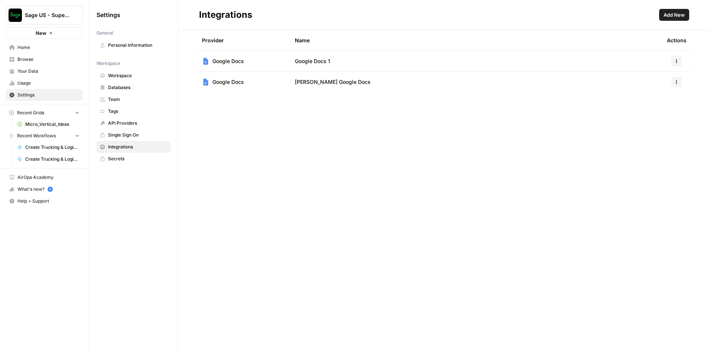
click at [137, 90] on span "Databases" at bounding box center [137, 87] width 59 height 7
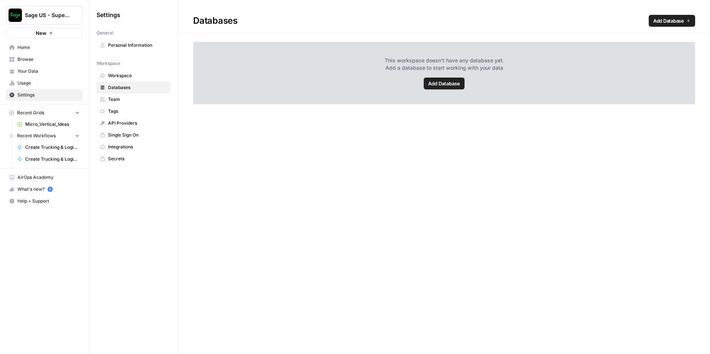
click at [132, 98] on span "Team" at bounding box center [137, 99] width 59 height 7
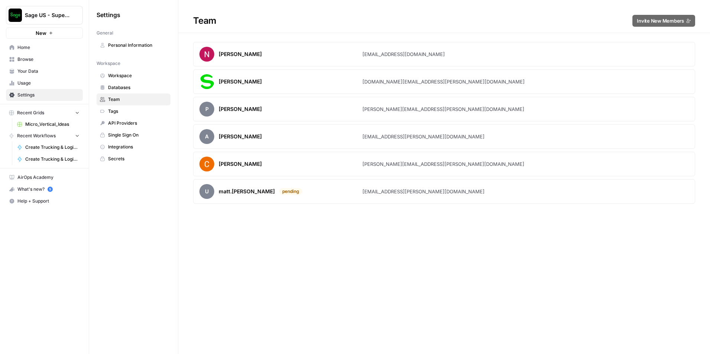
click at [134, 104] on link "Team" at bounding box center [133, 100] width 74 height 12
click at [33, 62] on span "Browse" at bounding box center [48, 59] width 62 height 7
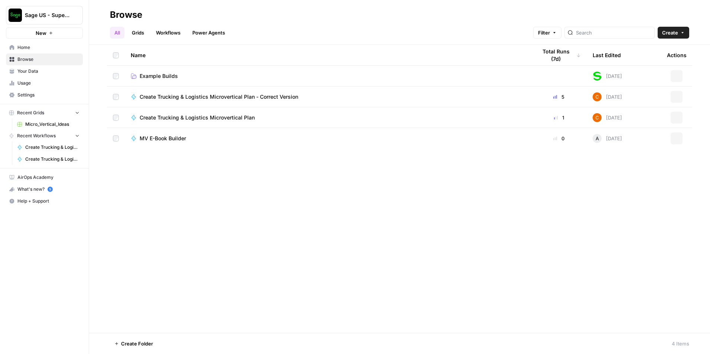
click at [40, 52] on link "Home" at bounding box center [44, 48] width 77 height 12
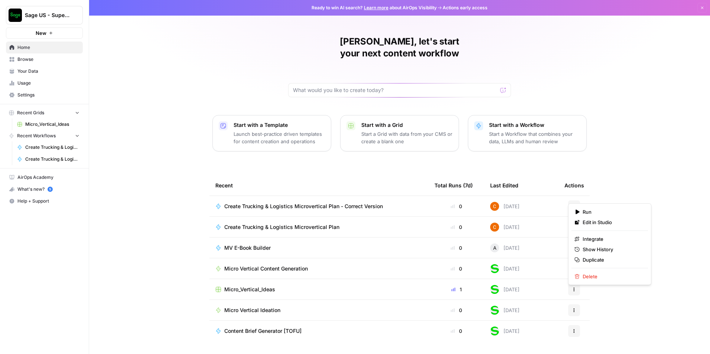
click at [572, 204] on icon "button" at bounding box center [574, 206] width 4 height 4
click at [596, 272] on button "Delete" at bounding box center [609, 276] width 76 height 10
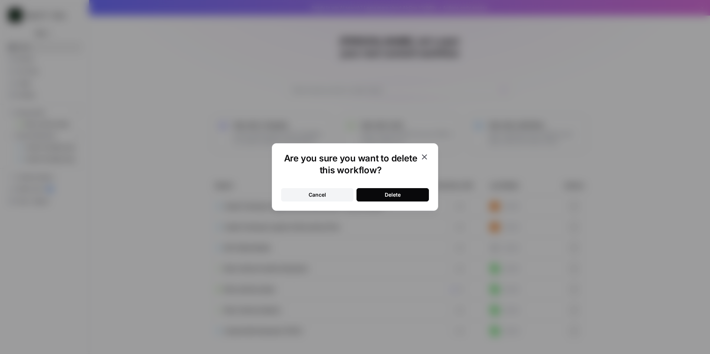
click at [395, 187] on div "Cancel Delete" at bounding box center [355, 190] width 148 height 22
click at [394, 191] on div "Delete" at bounding box center [392, 194] width 16 height 7
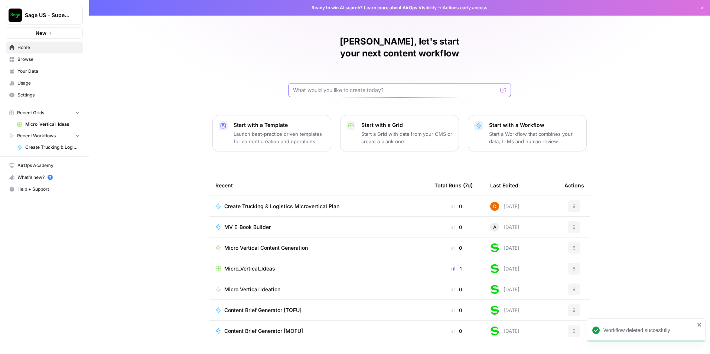
click at [434, 86] on input "text" at bounding box center [395, 89] width 204 height 7
paste input "Create a 27+ page Microsoft Word document titled **Trucking & Logistics Microve…"
type input "Create a 27+ page Microsoft Word document titled **Trucking & Logistics Microve…"
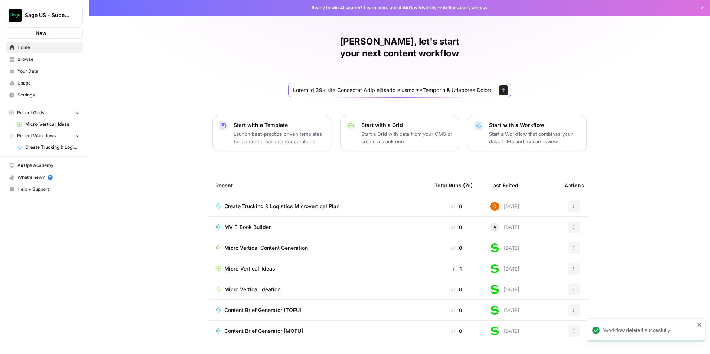
click at [502, 88] on icon "submit" at bounding box center [503, 90] width 4 height 4
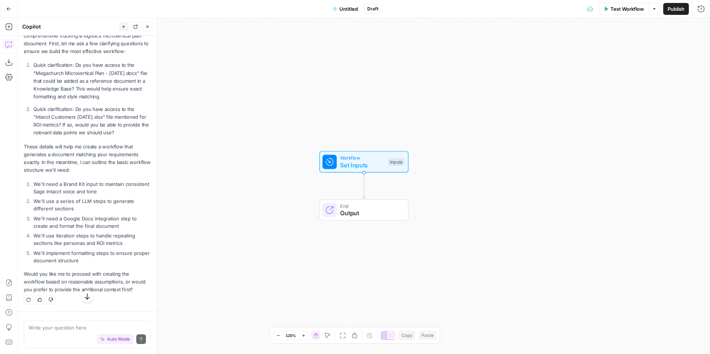
scroll to position [525, 0]
type textarea "d"
type textarea "proceed"
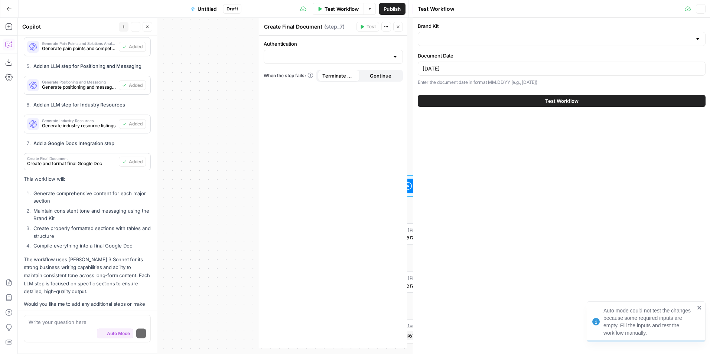
scroll to position [1174, 0]
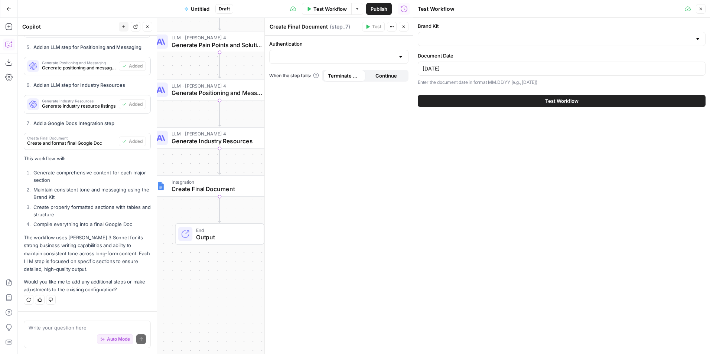
click at [400, 55] on div at bounding box center [400, 56] width 6 height 7
click at [321, 86] on span "[PERSON_NAME] Google Docs" at bounding box center [337, 85] width 124 height 7
type input "[PERSON_NAME] Google Docs"
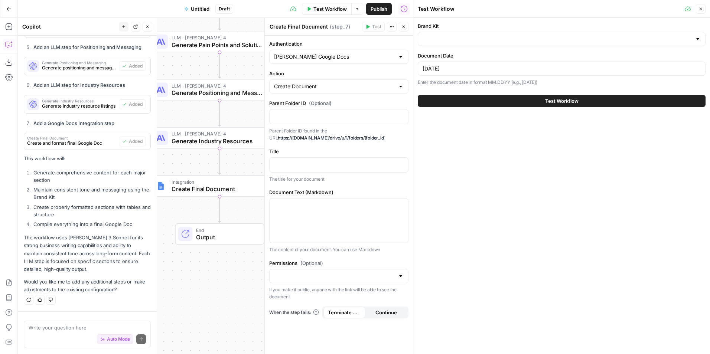
click at [391, 312] on span "Continue" at bounding box center [386, 312] width 22 height 7
click at [319, 164] on p at bounding box center [339, 164] width 130 height 7
click at [323, 163] on p at bounding box center [339, 164] width 130 height 7
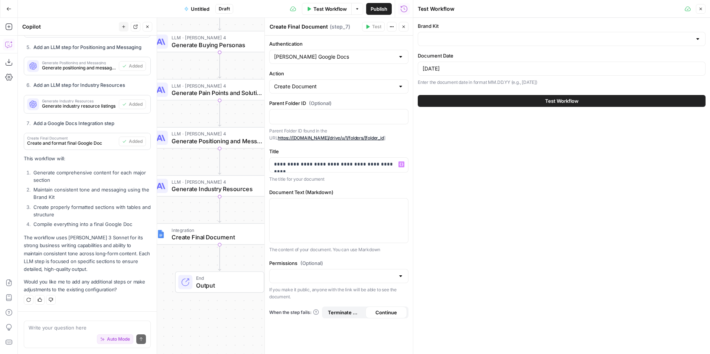
click at [508, 43] on div at bounding box center [561, 39] width 288 height 14
click at [502, 62] on div "ID: 11704" at bounding box center [561, 64] width 275 height 7
type input "Sage"
click at [505, 101] on button "Test Workflow" at bounding box center [561, 101] width 288 height 12
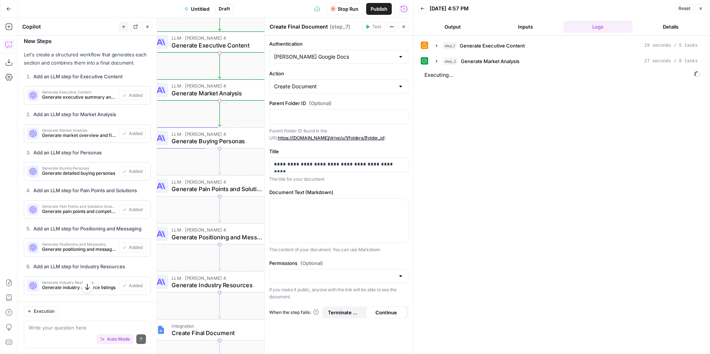
scroll to position [813, 0]
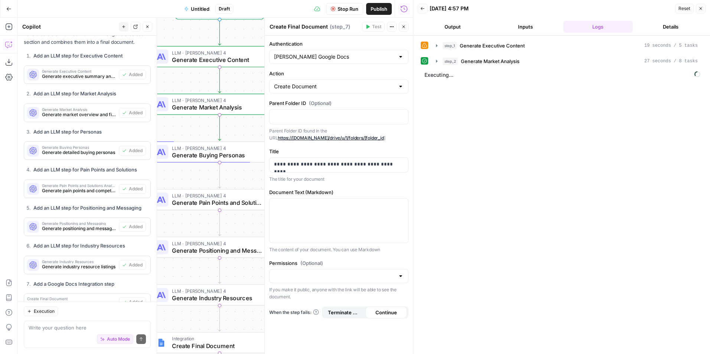
scroll to position [1184, 0]
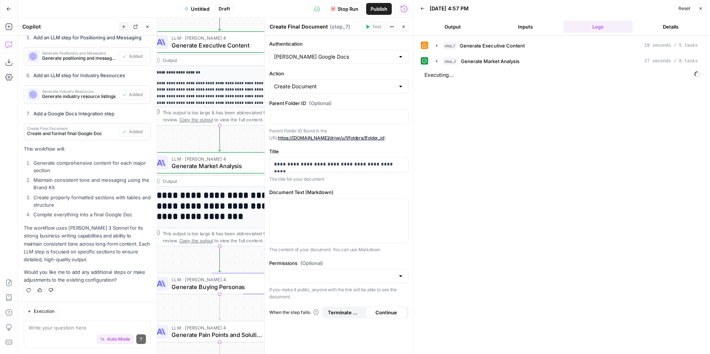
click at [494, 24] on button "Inputs" at bounding box center [525, 27] width 70 height 12
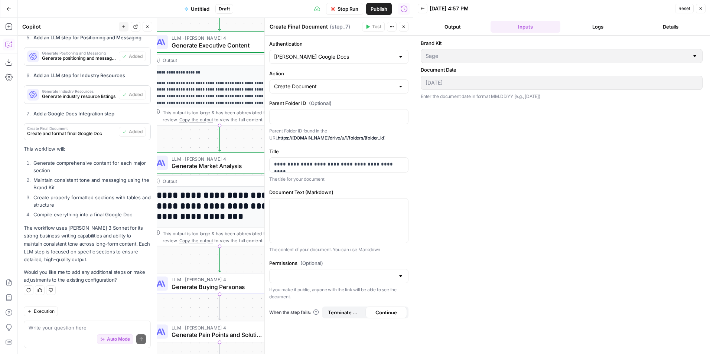
click at [474, 26] on button "Output" at bounding box center [452, 27] width 70 height 12
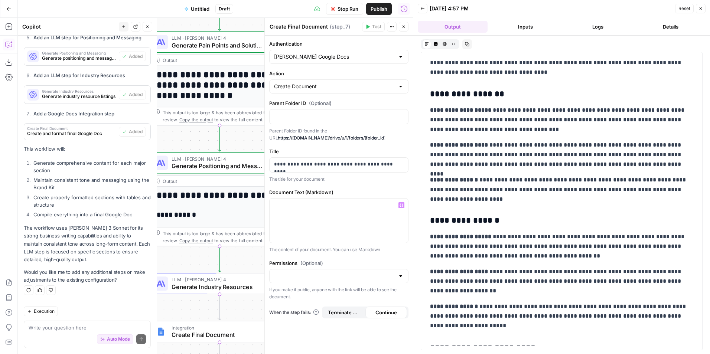
scroll to position [6873, 0]
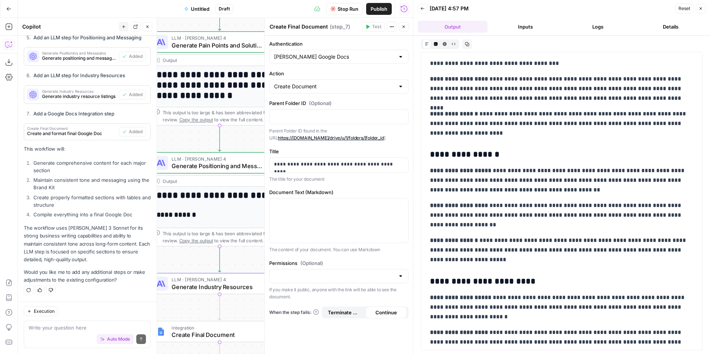
click at [406, 25] on button "Close" at bounding box center [404, 27] width 10 height 10
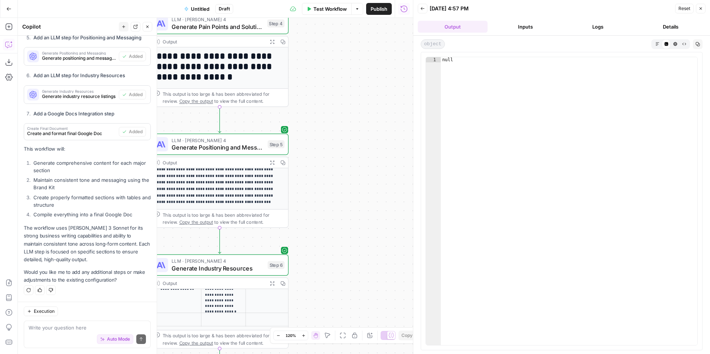
scroll to position [151, 0]
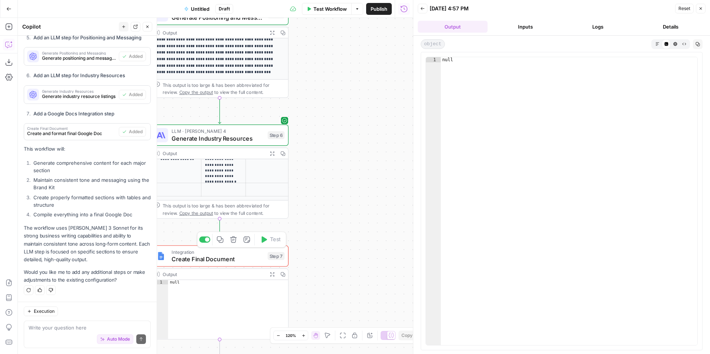
click at [232, 264] on div "Integration Create Final Document Step 7 Copy step Delete step Add Note Test" at bounding box center [220, 255] width 138 height 21
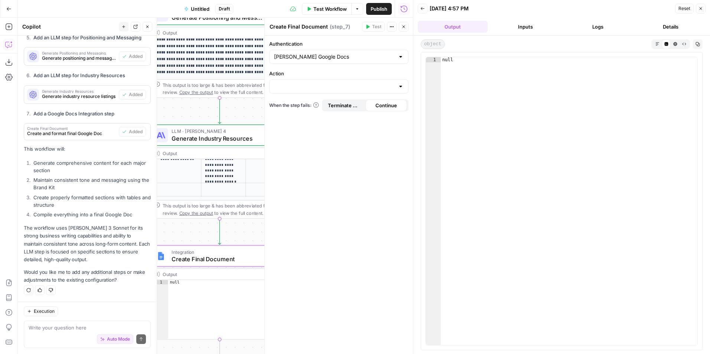
click at [336, 82] on div at bounding box center [338, 86] width 139 height 14
click at [328, 107] on span "Create Document" at bounding box center [337, 104] width 124 height 7
type input "Create Document"
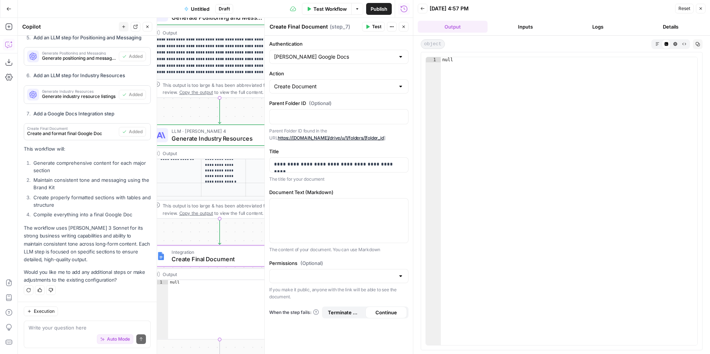
click at [0, 0] on form "**********" at bounding box center [0, 0] width 0 height 0
click at [334, 9] on span "Test Workflow" at bounding box center [329, 8] width 33 height 7
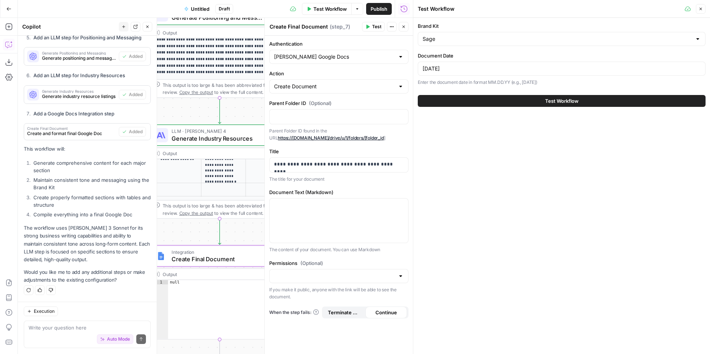
click at [481, 98] on button "Test Workflow" at bounding box center [561, 101] width 288 height 12
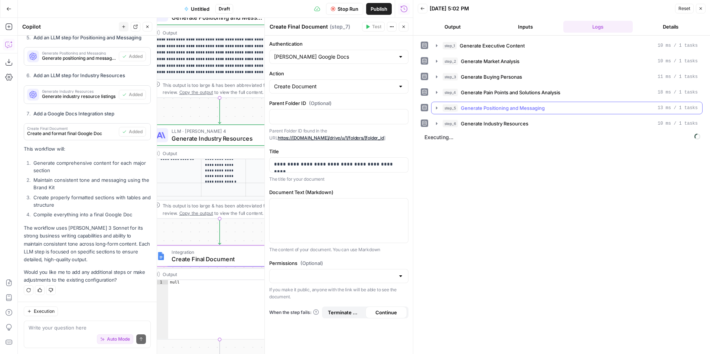
click at [436, 106] on icon "button" at bounding box center [436, 108] width 6 height 6
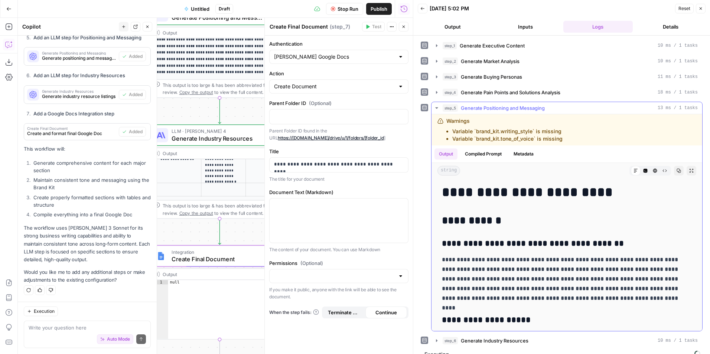
click at [437, 106] on icon "button" at bounding box center [436, 108] width 6 height 6
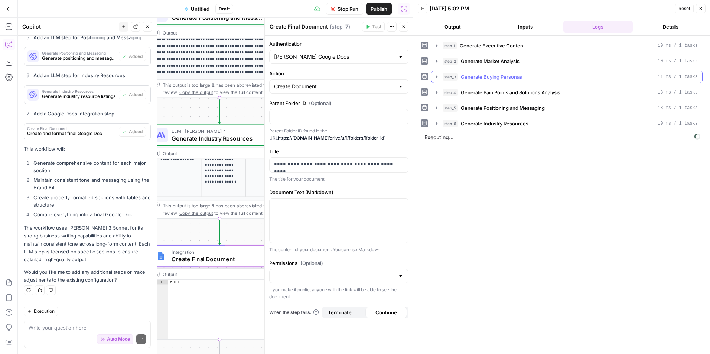
click at [437, 82] on button "step_3 Generate Buying Personas 11 ms / 1 tasks" at bounding box center [566, 77] width 271 height 12
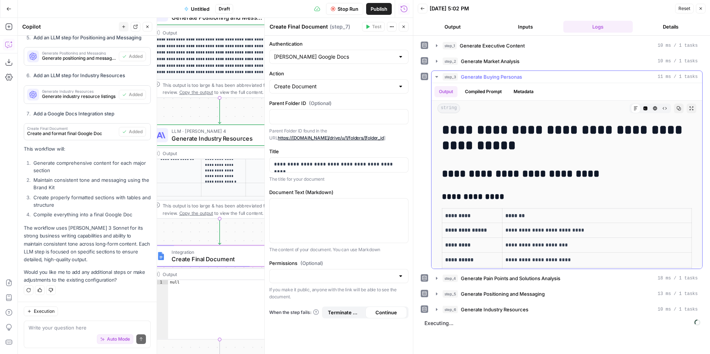
click at [437, 82] on button "step_3 Generate Buying Personas 11 ms / 1 tasks" at bounding box center [566, 77] width 271 height 12
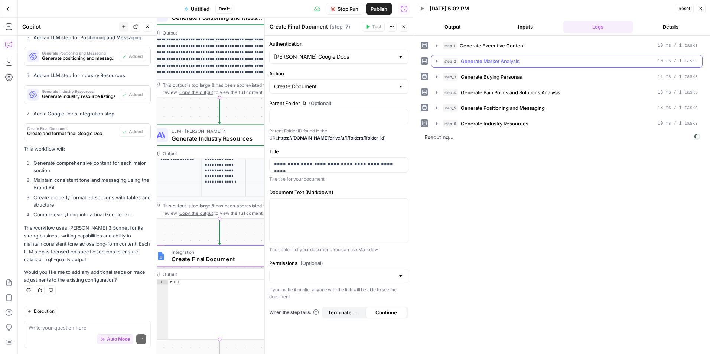
click at [433, 62] on button "step_2 Generate Market Analysis 10 ms / 1 tasks" at bounding box center [566, 61] width 271 height 12
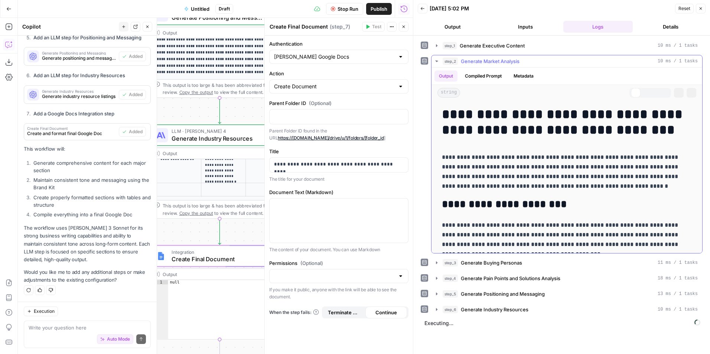
click at [433, 62] on button "step_2 Generate Market Analysis 10 ms / 1 tasks" at bounding box center [566, 61] width 271 height 12
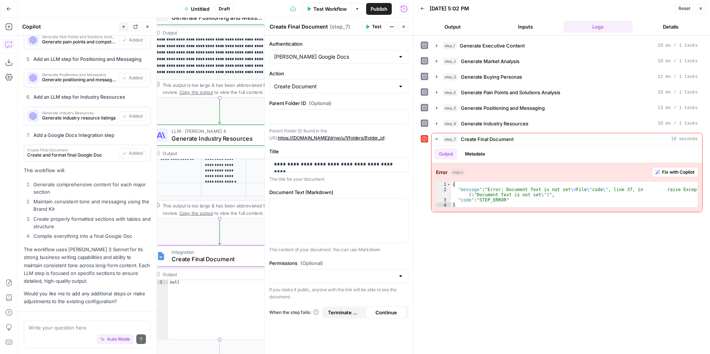
scroll to position [1184, 0]
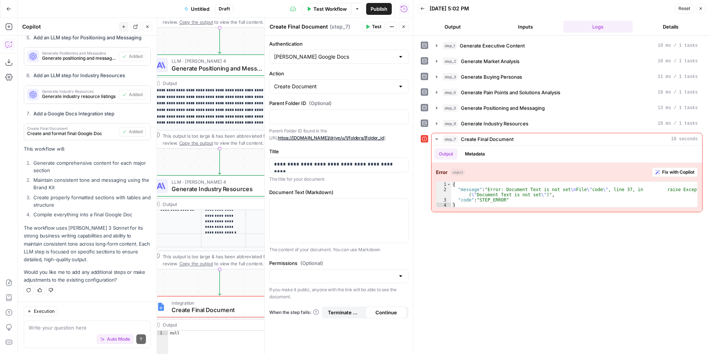
click at [339, 61] on div "[PERSON_NAME] Google Docs" at bounding box center [338, 57] width 139 height 14
type input "[PERSON_NAME] Google Docs"
click at [326, 39] on div "**********" at bounding box center [339, 195] width 148 height 318
type textarea "**********"
click at [486, 197] on div "{ "message" : "Error: Document Text is not set \n File \" code \" , line 37, in…" at bounding box center [574, 200] width 246 height 36
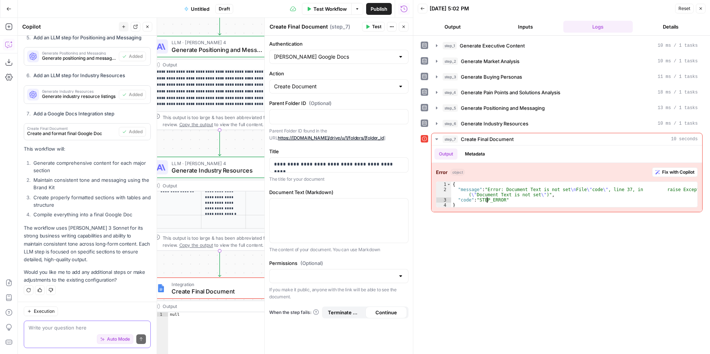
click at [67, 331] on textarea at bounding box center [87, 327] width 117 height 7
click at [678, 175] on span "Fix with Copilot" at bounding box center [678, 172] width 32 height 7
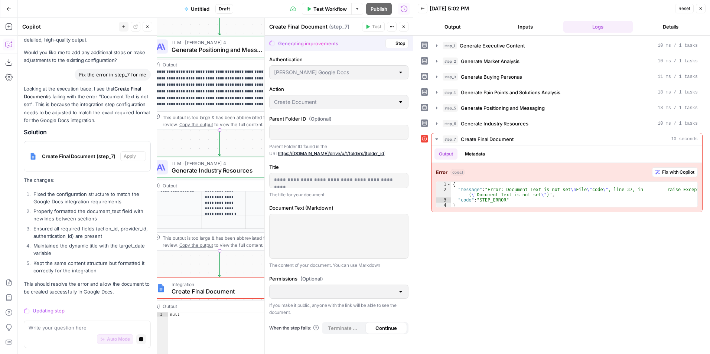
scroll to position [1380, 0]
click at [702, 6] on button "Close" at bounding box center [700, 9] width 10 height 10
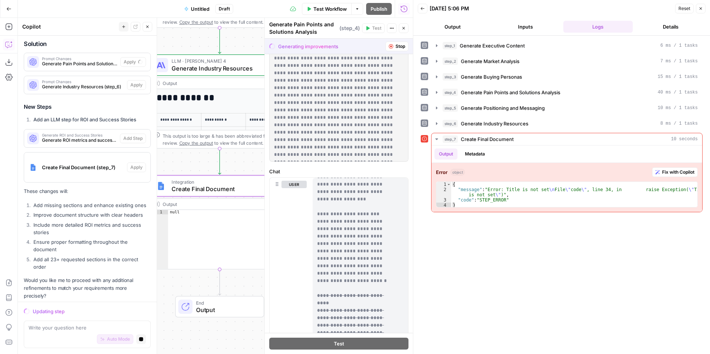
scroll to position [1790, 0]
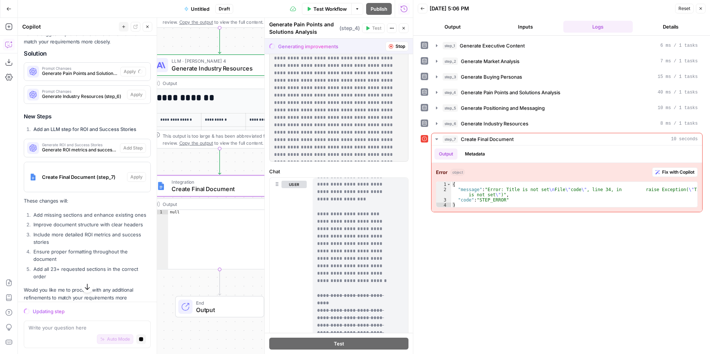
click at [90, 190] on div "Create Final Document (step_7)" at bounding box center [75, 177] width 103 height 30
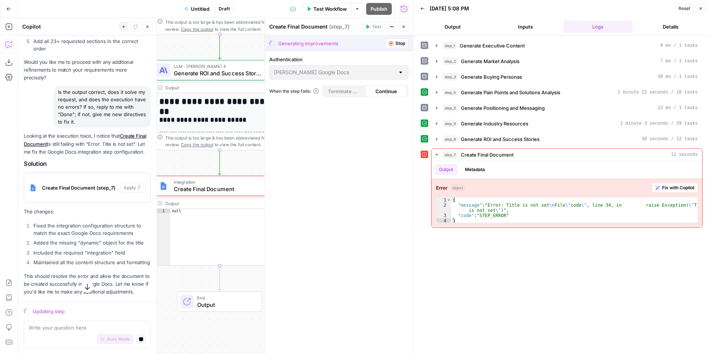
scroll to position [2064, 0]
click at [495, 216] on div "{ "message" : "Error: Title is not set \n File \" code \" , line 34, in raise E…" at bounding box center [574, 215] width 246 height 36
type textarea "**********"
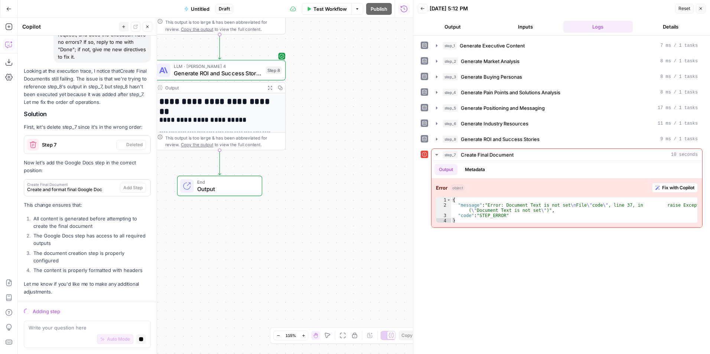
scroll to position [2294, 0]
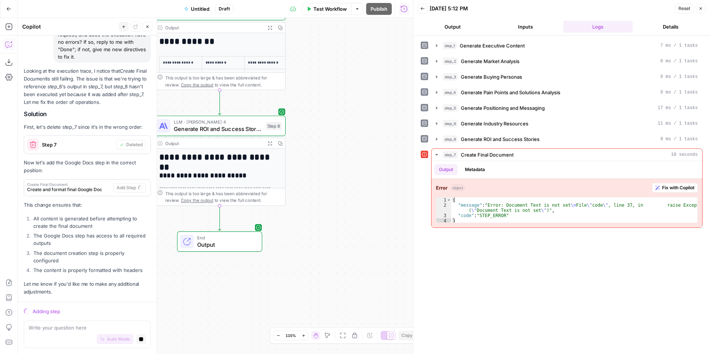
click at [279, 334] on icon "button" at bounding box center [278, 336] width 4 height 4
click at [280, 333] on button "Zoom Out" at bounding box center [278, 335] width 9 height 9
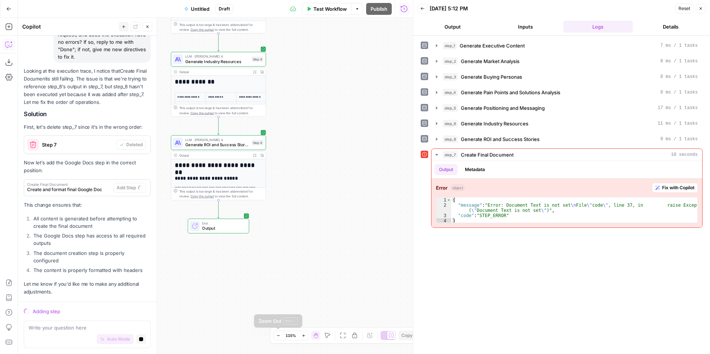
click at [280, 335] on button "Zoom Out" at bounding box center [278, 335] width 9 height 9
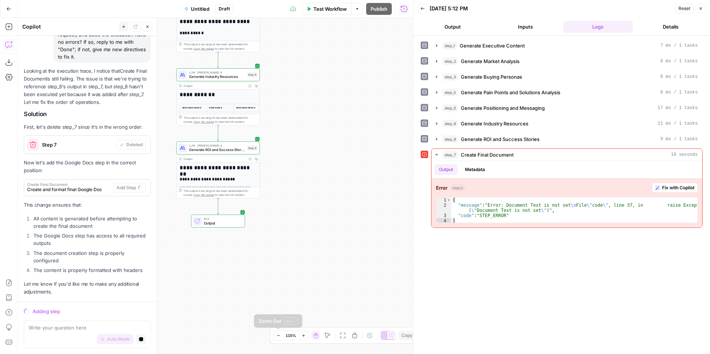
click at [280, 335] on button "Zoom Out" at bounding box center [278, 335] width 9 height 9
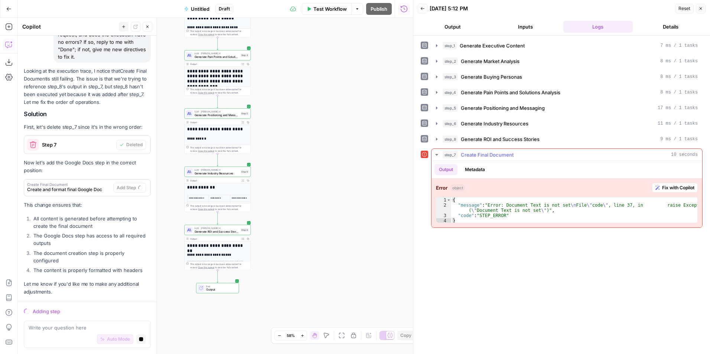
click at [443, 155] on span "step_7" at bounding box center [449, 154] width 15 height 7
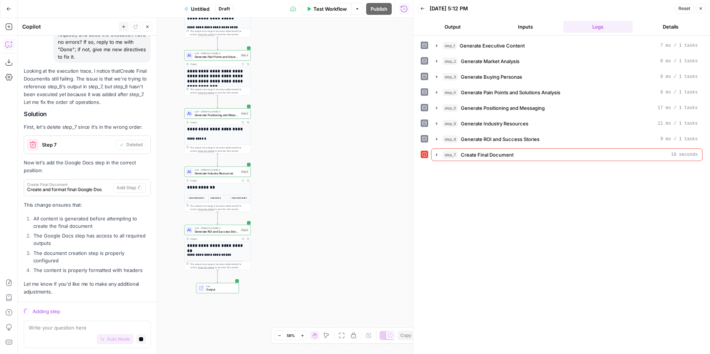
click at [450, 18] on header "Back 08/20/25 at 5:12 PM Reset Close Output Inputs Logs Details" at bounding box center [561, 18] width 297 height 36
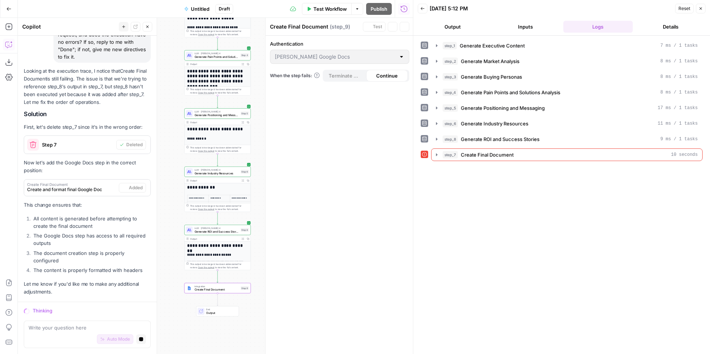
click at [452, 23] on button "Output" at bounding box center [452, 27] width 70 height 12
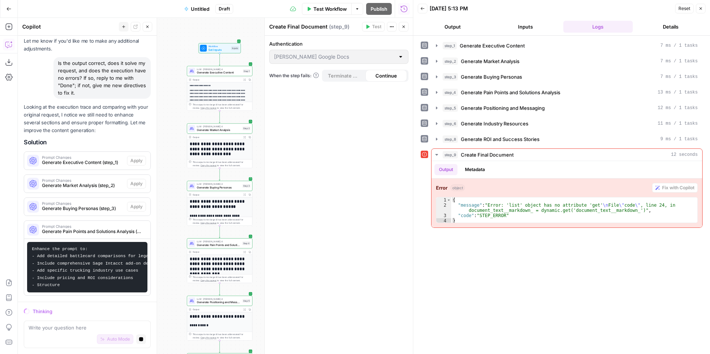
scroll to position [2535, 0]
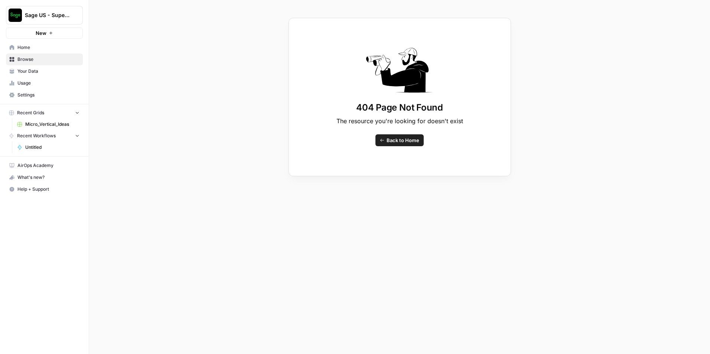
click at [23, 46] on span "Home" at bounding box center [48, 47] width 62 height 7
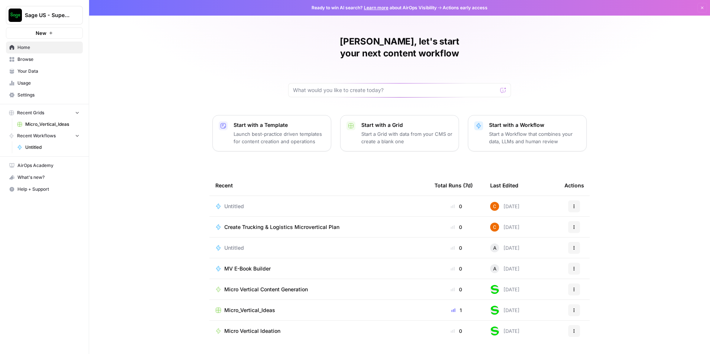
click at [29, 91] on link "Settings" at bounding box center [44, 95] width 77 height 12
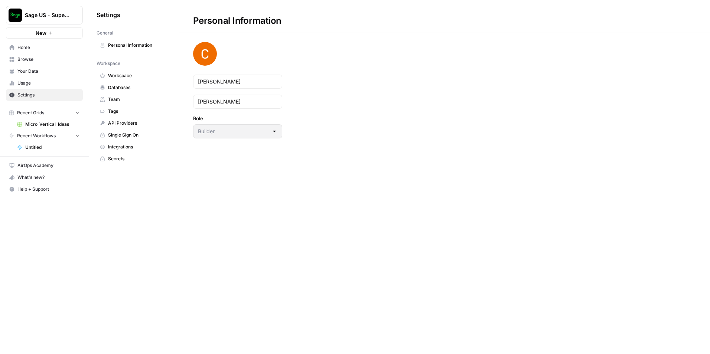
click at [134, 149] on span "Integrations" at bounding box center [137, 147] width 59 height 7
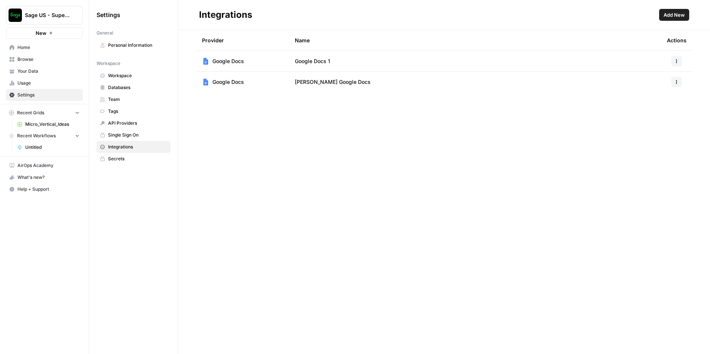
click at [677, 10] on button "Add New" at bounding box center [674, 15] width 30 height 12
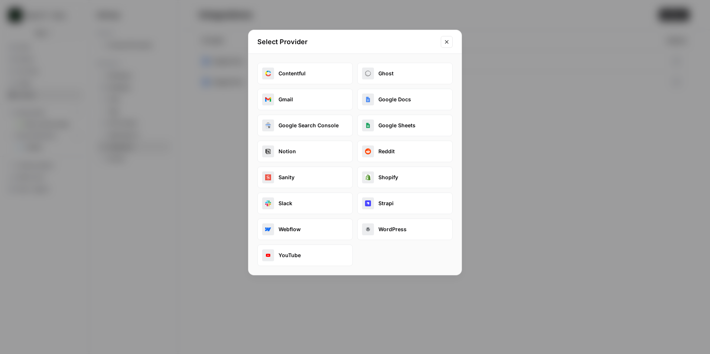
click at [445, 40] on icon "Close modal" at bounding box center [446, 42] width 6 height 6
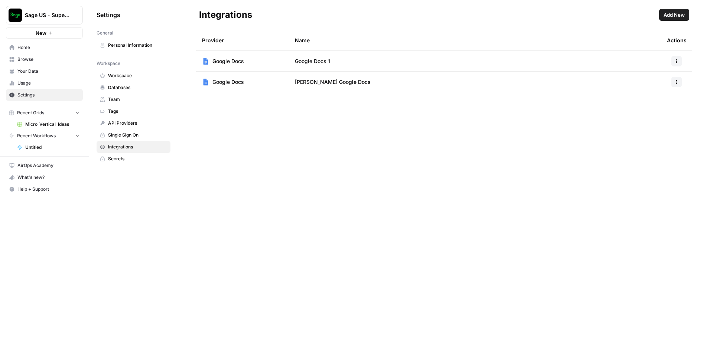
click at [40, 50] on span "Home" at bounding box center [48, 47] width 62 height 7
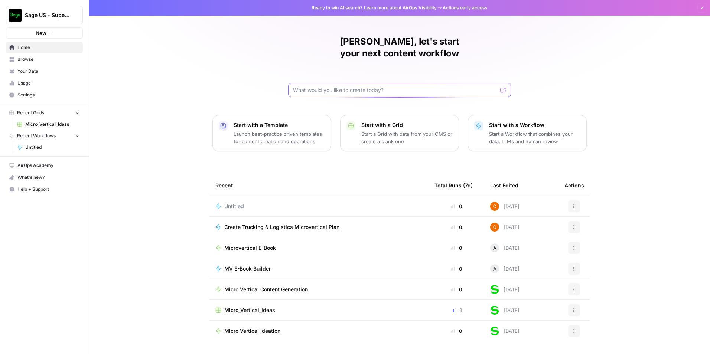
click at [396, 86] on input "text" at bounding box center [395, 89] width 204 height 7
paste input "Loremi d Sitametco Adip elitsedd eiusmo: **Temporin & Utlaboree Doloremagnaal E…"
type input "Loremi d Sitametco Adip elitsedd eiusmo: **Temporin & Utlaboree Doloremagnaal E…"
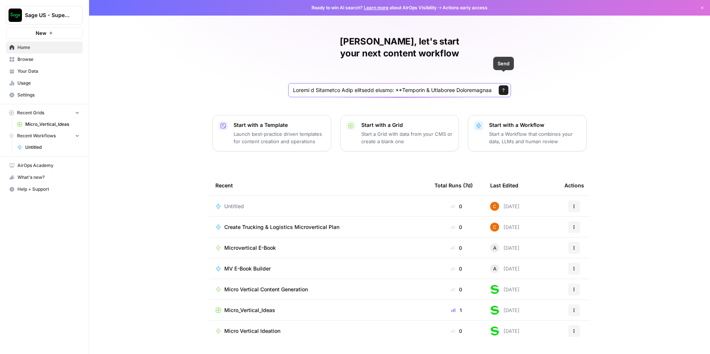
drag, startPoint x: 504, startPoint y: 78, endPoint x: 504, endPoint y: 73, distance: 4.8
click at [504, 85] on button "Send" at bounding box center [503, 90] width 10 height 10
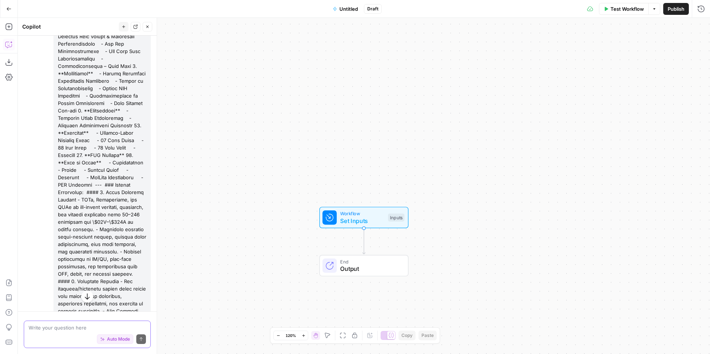
scroll to position [130, 0]
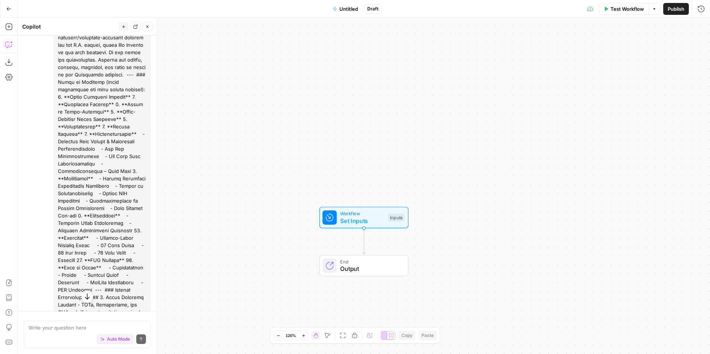
click at [6, 13] on button "Go Back" at bounding box center [8, 8] width 13 height 13
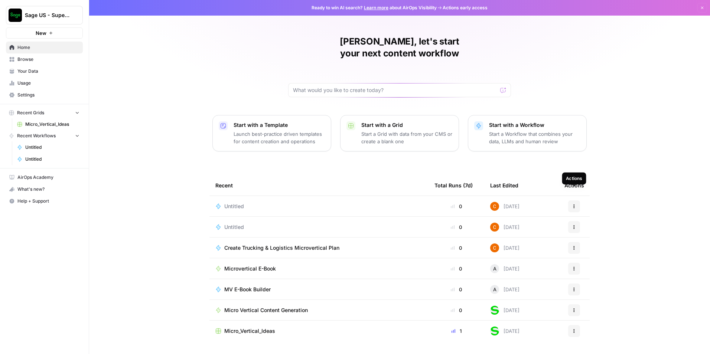
click at [576, 204] on icon "button" at bounding box center [574, 206] width 4 height 4
click at [588, 228] on span "Delete" at bounding box center [611, 228] width 59 height 7
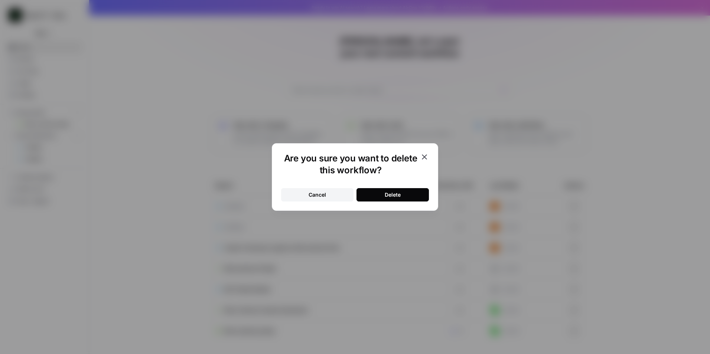
click at [404, 195] on button "Delete" at bounding box center [392, 194] width 72 height 13
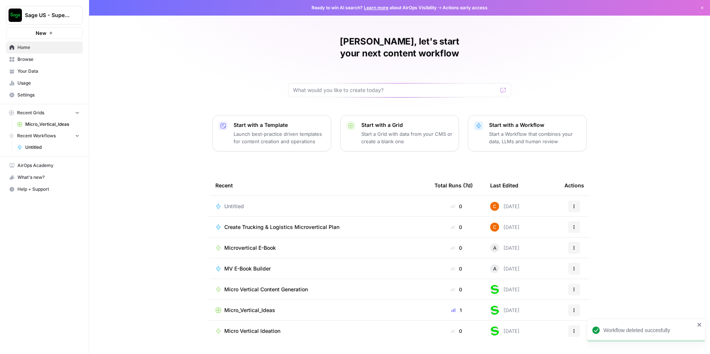
click at [576, 204] on icon "button" at bounding box center [574, 206] width 4 height 4
click at [583, 230] on span "Delete" at bounding box center [611, 228] width 59 height 7
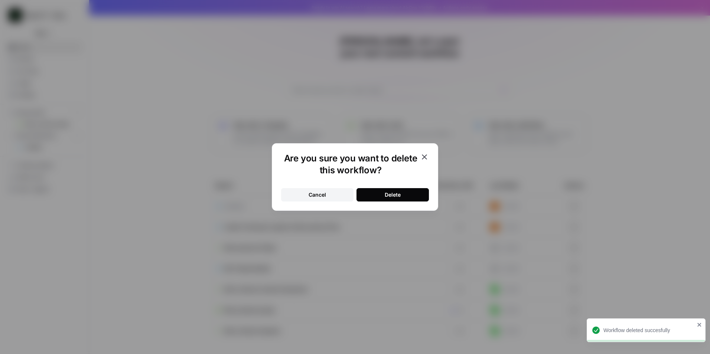
click at [402, 195] on button "Delete" at bounding box center [392, 194] width 72 height 13
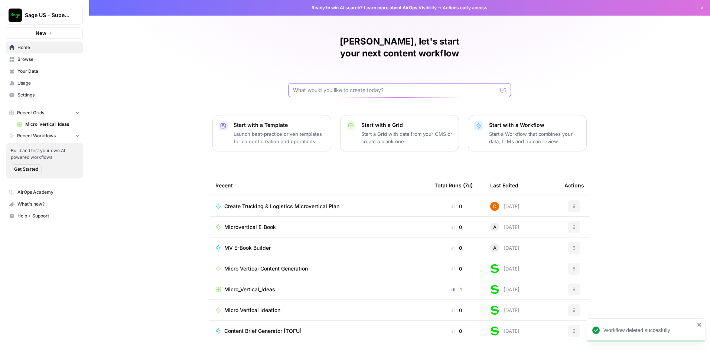
click at [359, 86] on input "text" at bounding box center [395, 89] width 204 height 7
paste input "Loremi d Sitametco Adip elitsedd eiusmo: **Temporin & Utlaboree Doloremagnaal E…"
type input "Loremi d Sitametco Adip elitsedd eiusmo: **Temporin & Utlaboree Doloremagnaal E…"
click button "Send" at bounding box center [503, 90] width 10 height 10
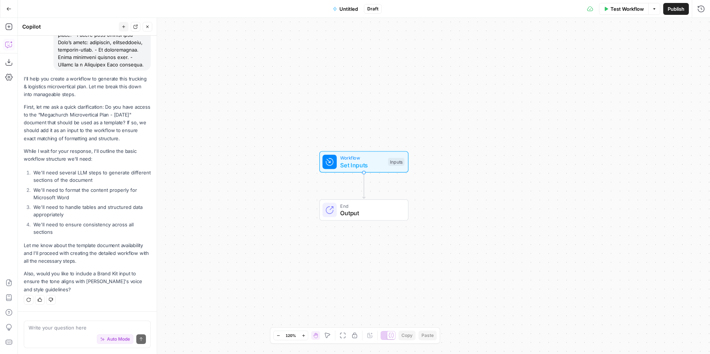
scroll to position [1306, 0]
click at [57, 333] on div "Auto Mode Send" at bounding box center [87, 339] width 117 height 16
paste textarea "[URL][DOMAIN_NAME]"
type textarea "[URL][DOMAIN_NAME]"
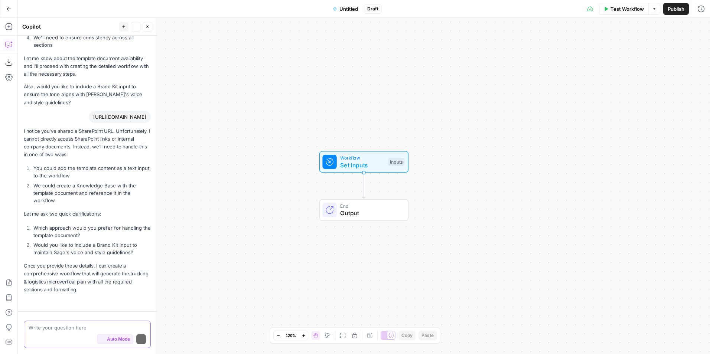
scroll to position [1515, 0]
